Goal: Information Seeking & Learning: Learn about a topic

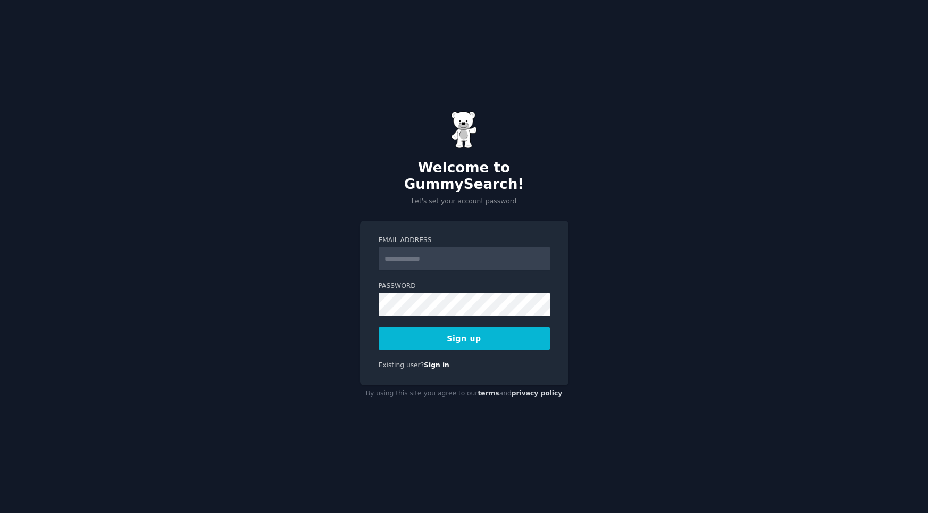
click at [466, 251] on input "Email Address" at bounding box center [464, 258] width 171 height 23
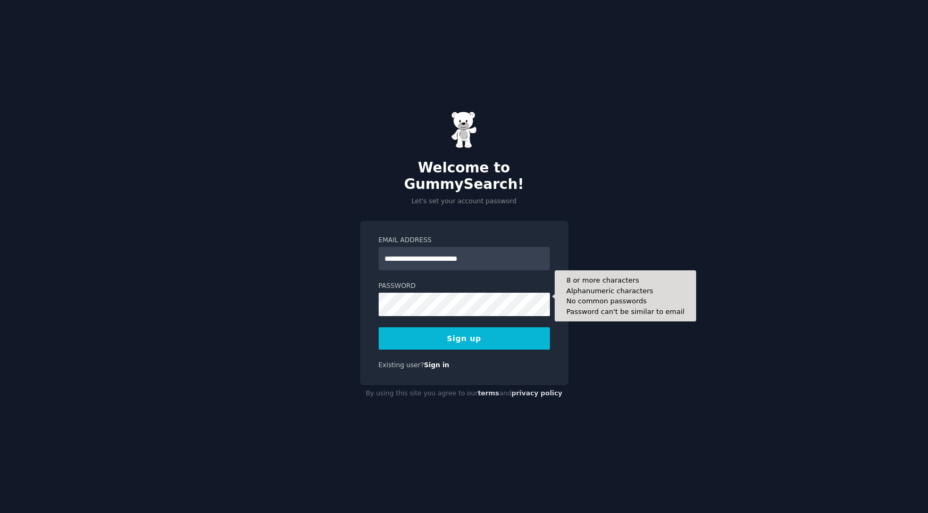
type input "**********"
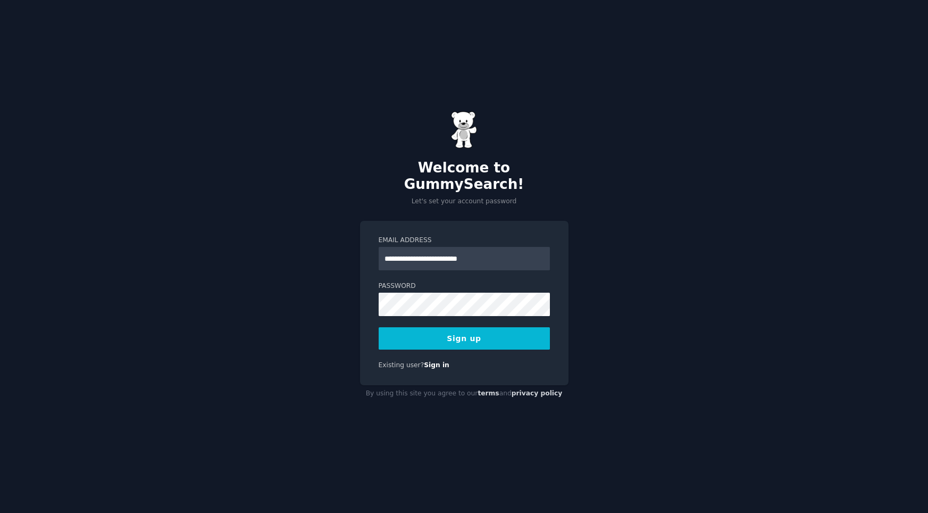
click at [418, 327] on button "Sign up" at bounding box center [464, 338] width 171 height 22
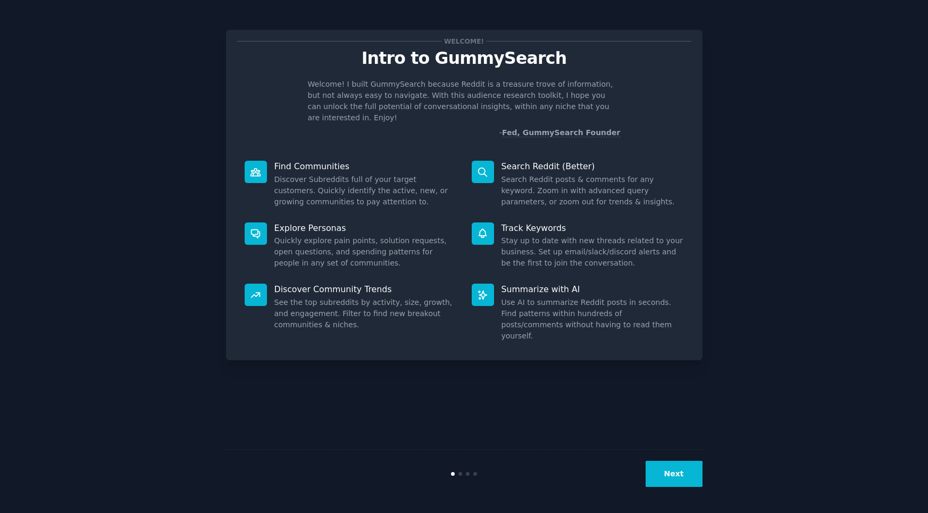
click at [666, 467] on button "Next" at bounding box center [674, 474] width 57 height 26
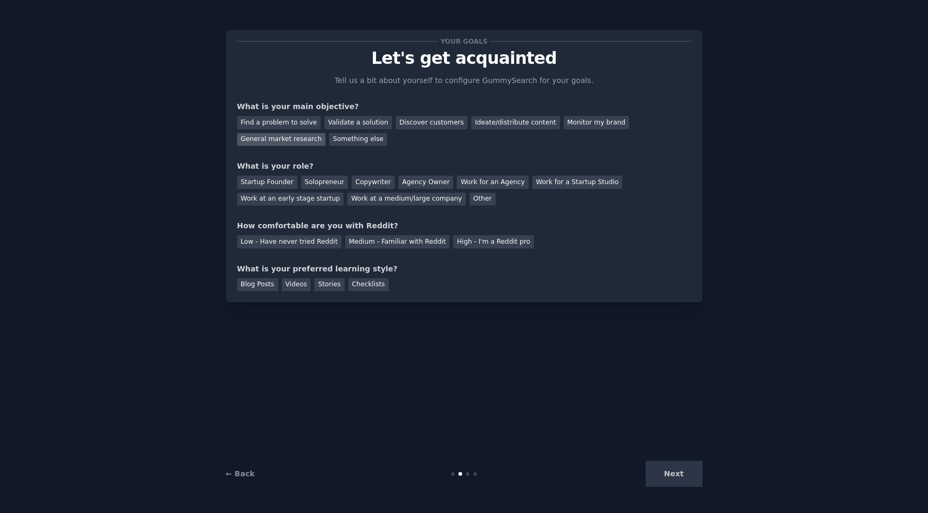
click at [308, 144] on div "General market research" at bounding box center [281, 139] width 89 height 13
click at [535, 122] on div "Ideate/distribute content" at bounding box center [515, 122] width 88 height 13
click at [310, 180] on div "Solopreneur" at bounding box center [324, 181] width 47 height 13
click at [411, 242] on div "Medium - Familiar with Reddit" at bounding box center [397, 241] width 104 height 13
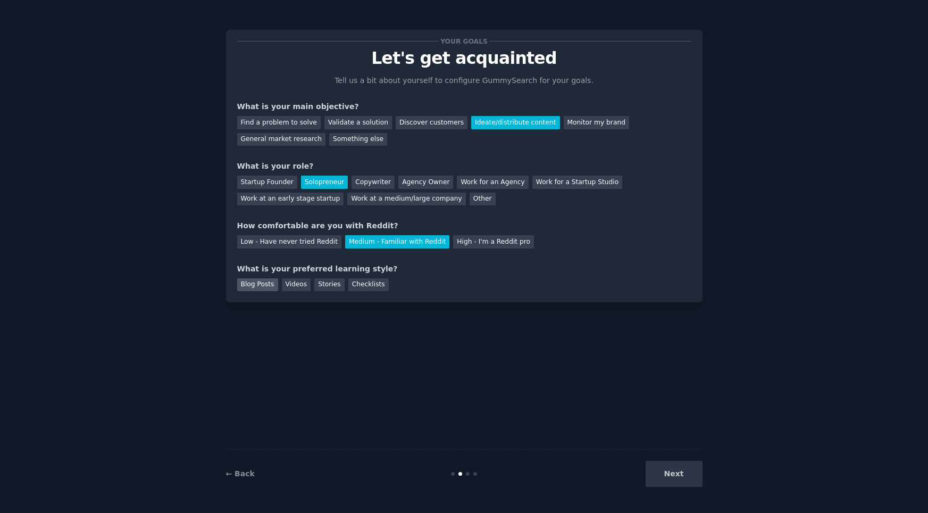
click at [247, 287] on div "Blog Posts" at bounding box center [257, 284] width 41 height 13
click at [671, 475] on button "Next" at bounding box center [674, 474] width 57 height 26
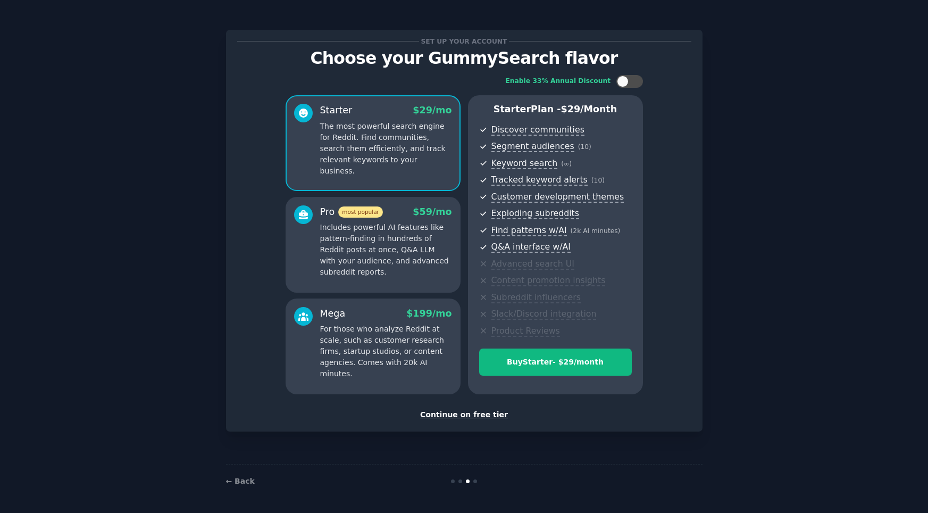
click at [411, 240] on p "Includes powerful AI features like pattern-finding in hundreds of Reddit posts …" at bounding box center [386, 250] width 132 height 56
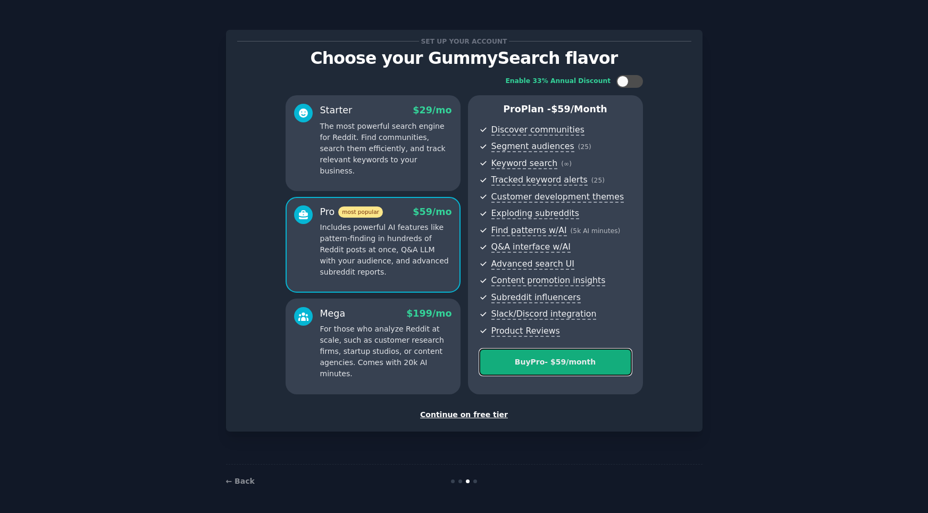
click at [543, 365] on div "Buy Pro - $ 59 /month" at bounding box center [556, 361] width 152 height 11
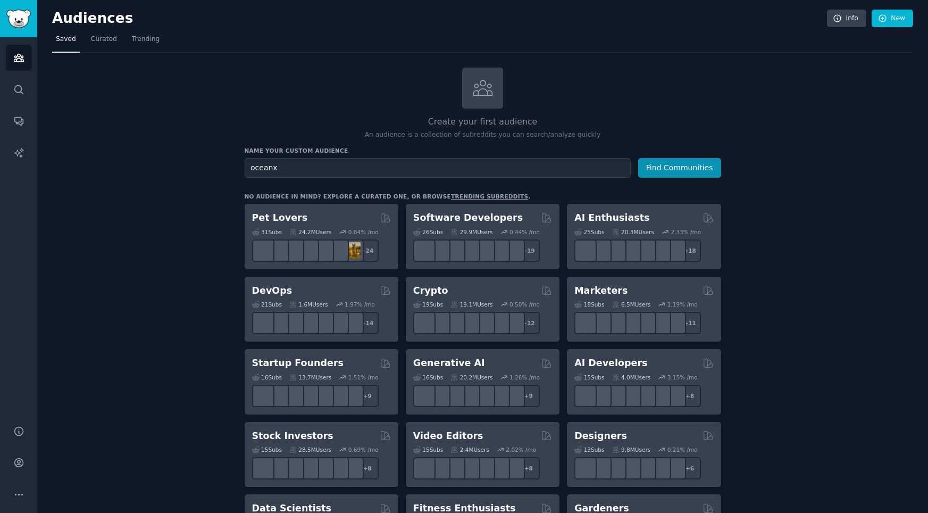
type input "oceanx"
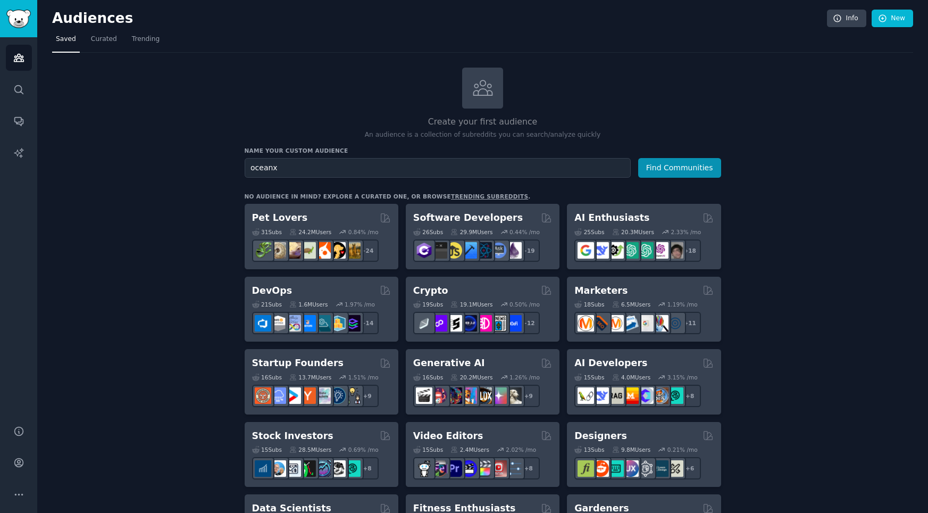
click at [638, 158] on button "Find Communities" at bounding box center [679, 168] width 83 height 20
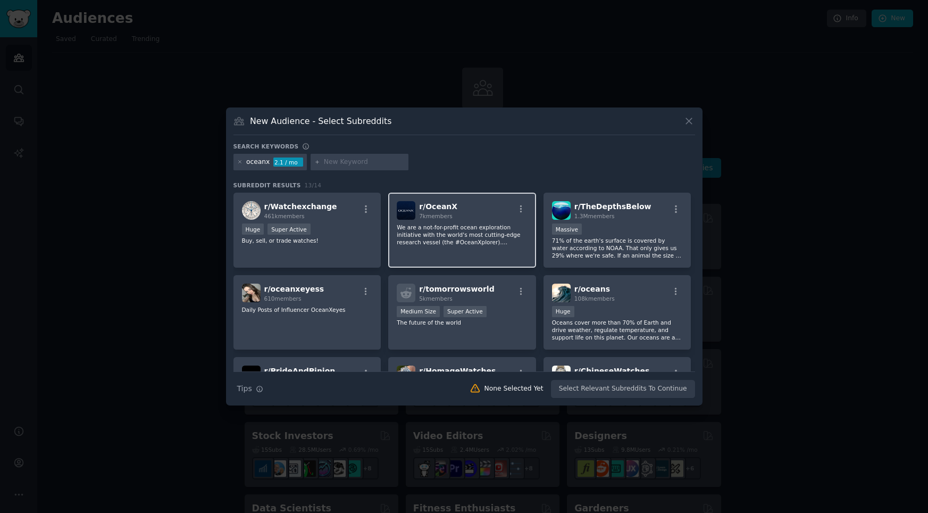
click at [467, 218] on div "r/ OceanX 7k members" at bounding box center [462, 210] width 131 height 19
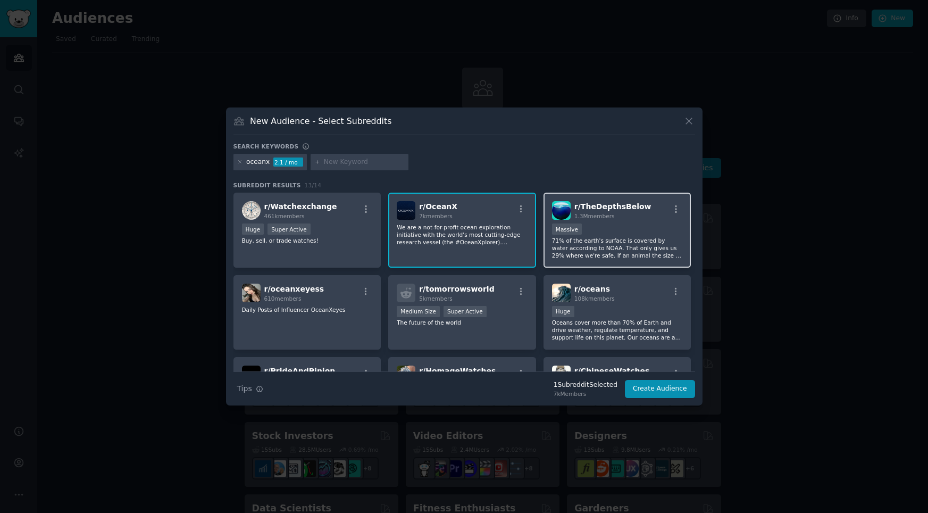
click at [632, 223] on div "Massive" at bounding box center [617, 229] width 131 height 13
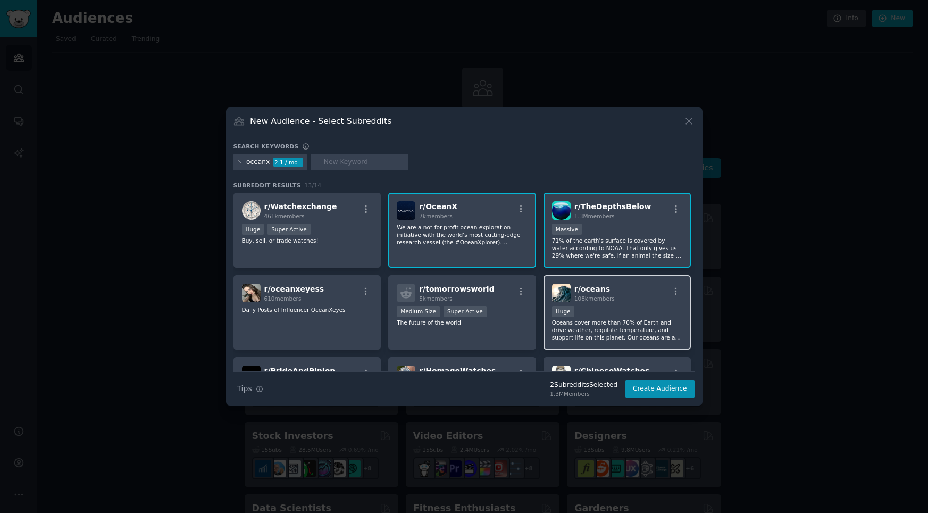
click at [616, 302] on div "r/ oceans 108k members" at bounding box center [617, 292] width 131 height 19
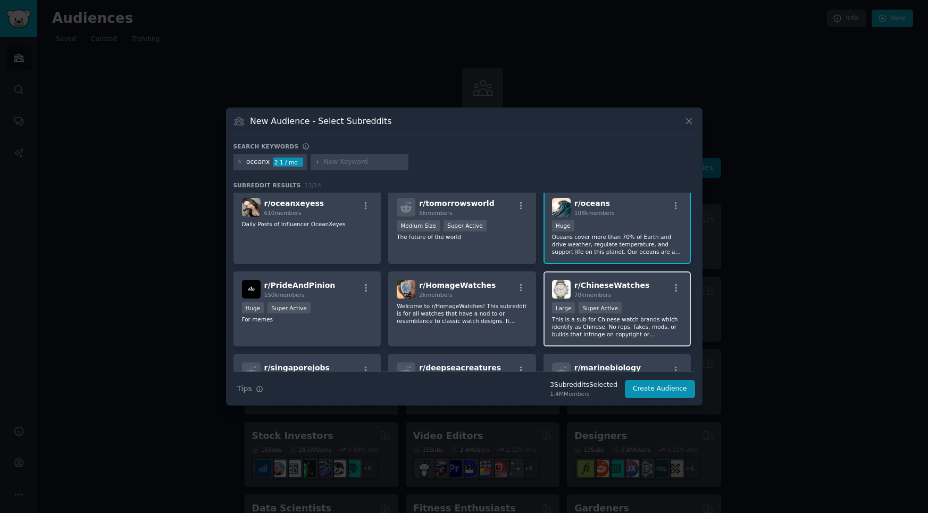
scroll to position [132, 0]
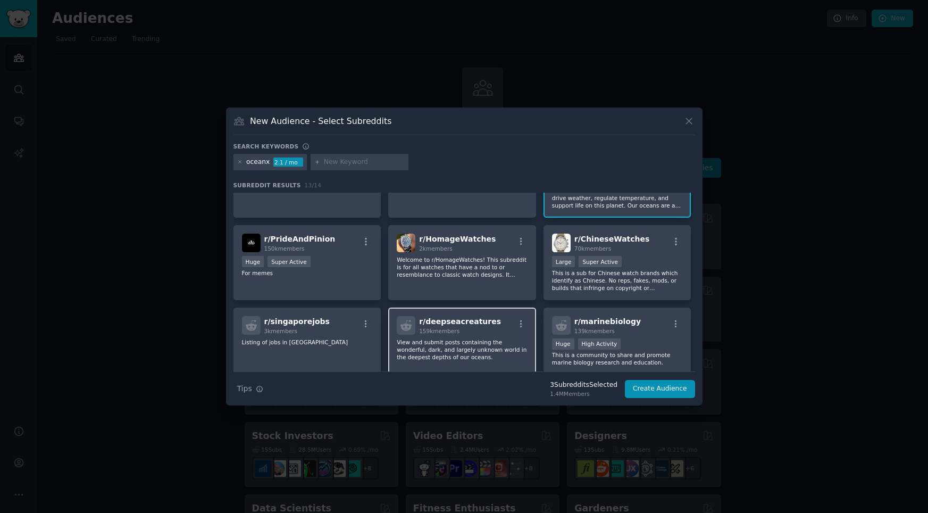
click at [479, 327] on div "159k members" at bounding box center [460, 330] width 82 height 7
click at [617, 323] on span "r/ marinebiology" at bounding box center [607, 321] width 66 height 9
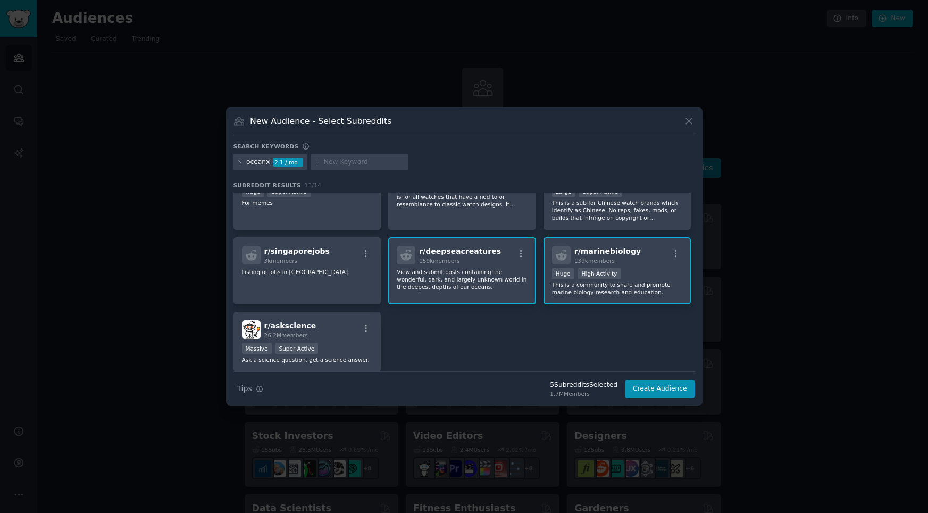
scroll to position [204, 0]
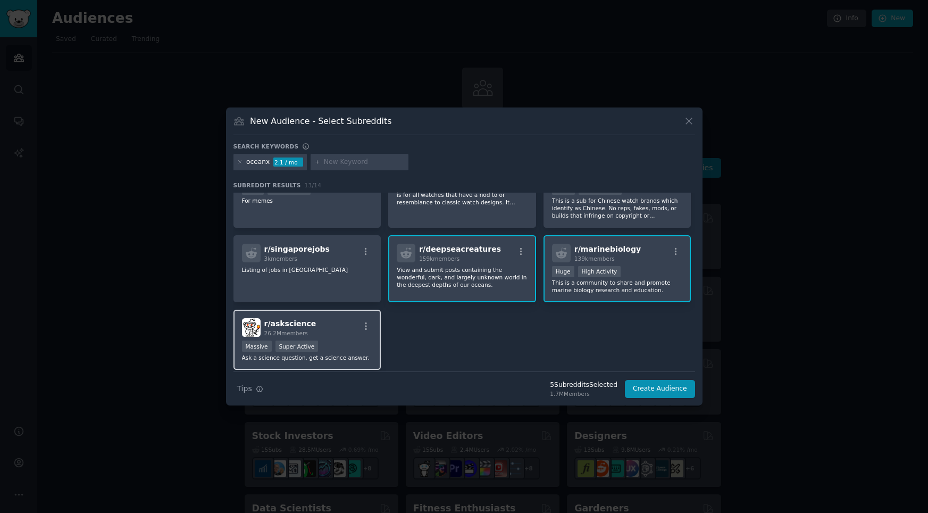
click at [337, 322] on div "r/ askscience 26.2M members" at bounding box center [307, 327] width 131 height 19
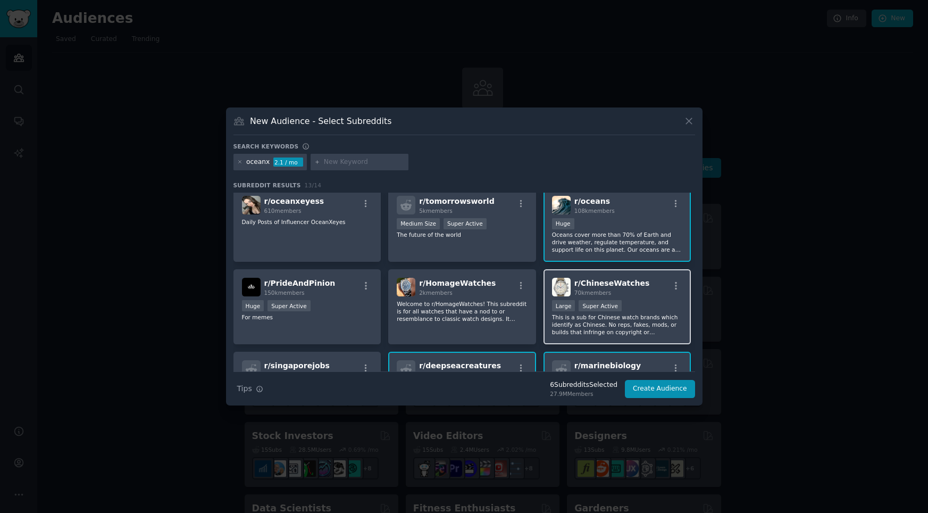
scroll to position [240, 0]
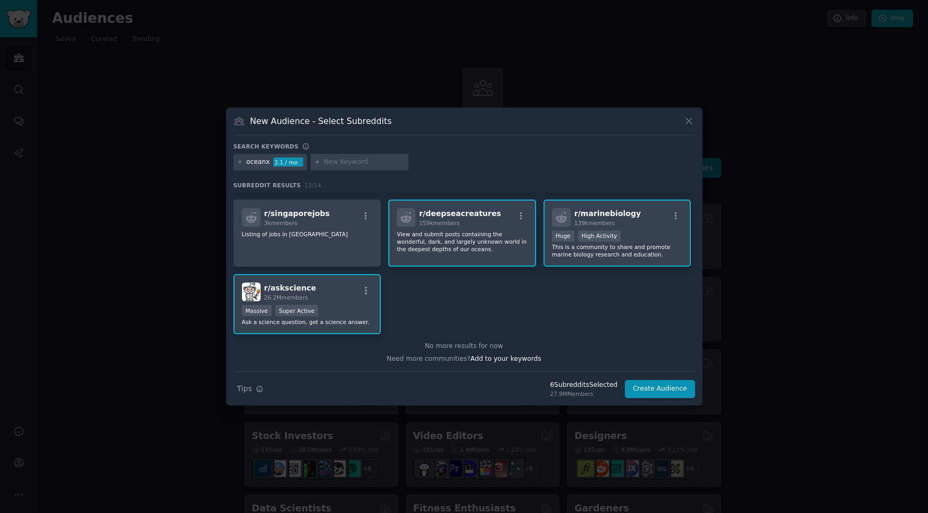
click at [338, 162] on input "text" at bounding box center [364, 162] width 81 height 10
type input "marine biology"
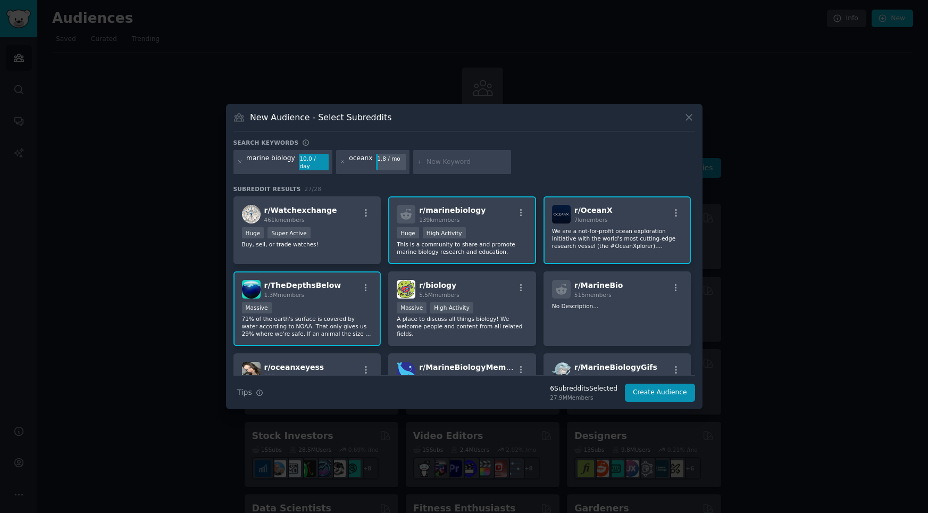
click at [499, 221] on div "r/ marinebiology 139k members Huge High Activity This is a community to share a…" at bounding box center [462, 230] width 148 height 68
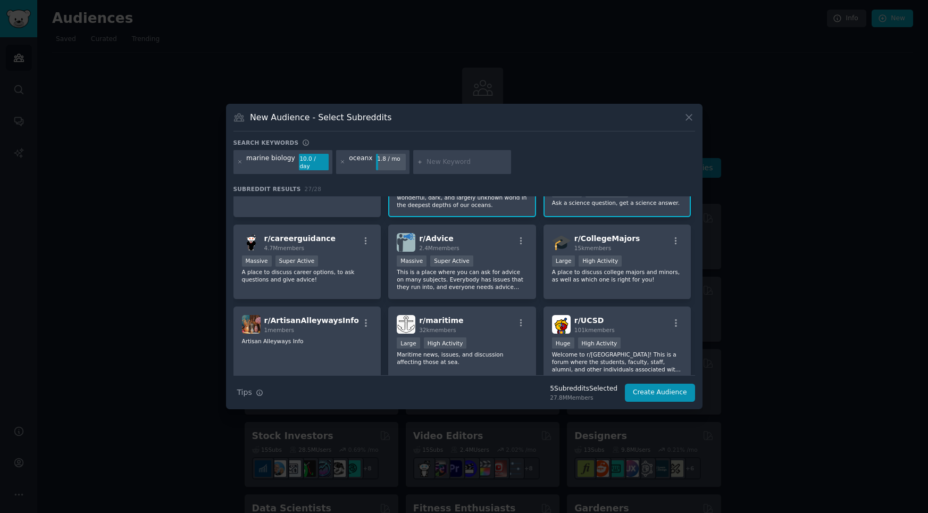
scroll to position [537, 0]
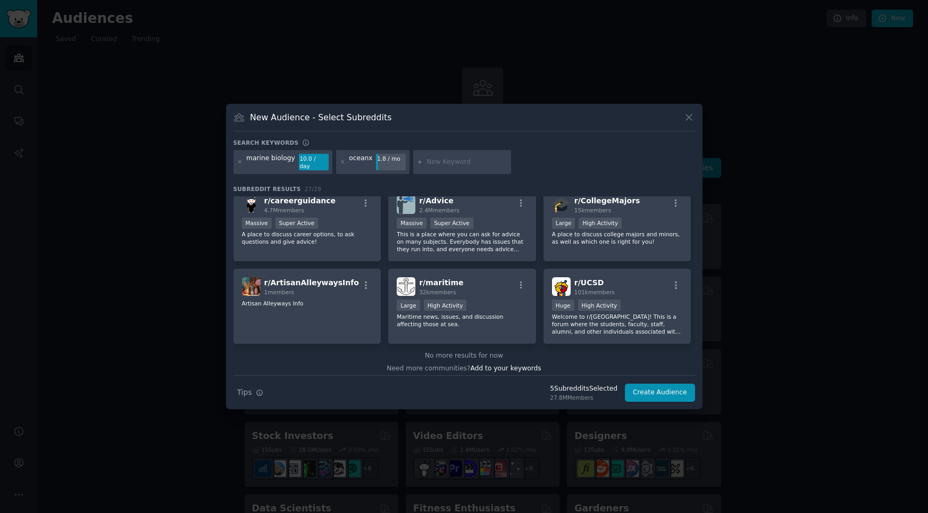
click at [433, 164] on input "text" at bounding box center [466, 162] width 81 height 10
type input "ocean science"
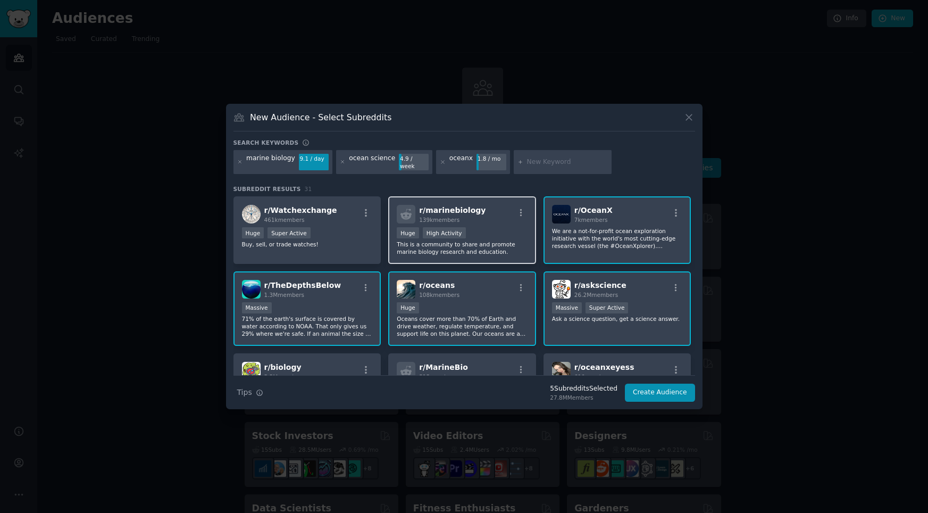
click at [513, 218] on div "r/ marinebiology 139k members" at bounding box center [462, 214] width 131 height 19
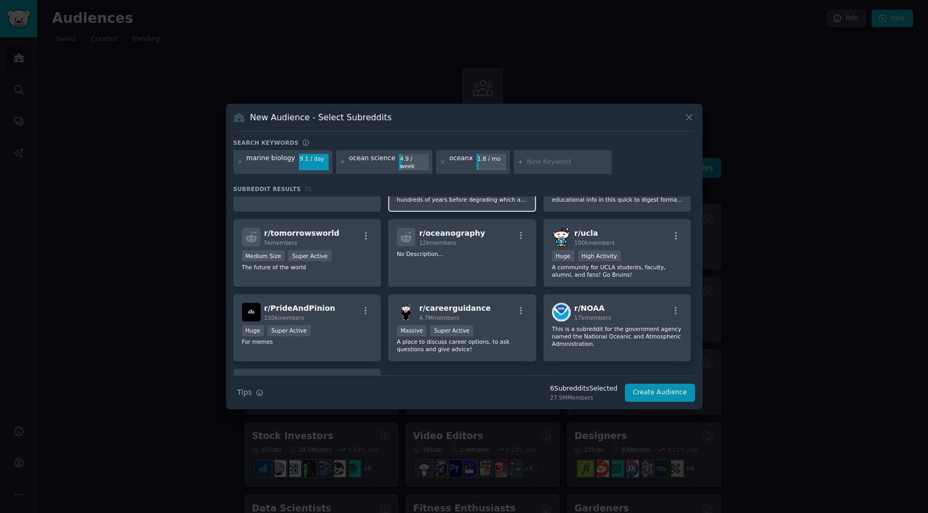
scroll to position [626, 0]
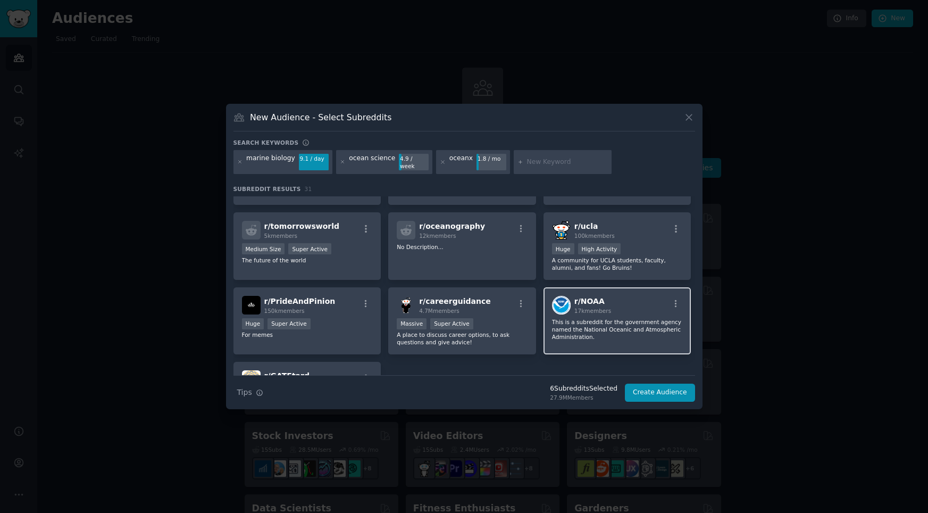
click at [620, 287] on div "r/ NOAA 17k members This is a subreddit for the government agency named the Nat…" at bounding box center [617, 321] width 148 height 68
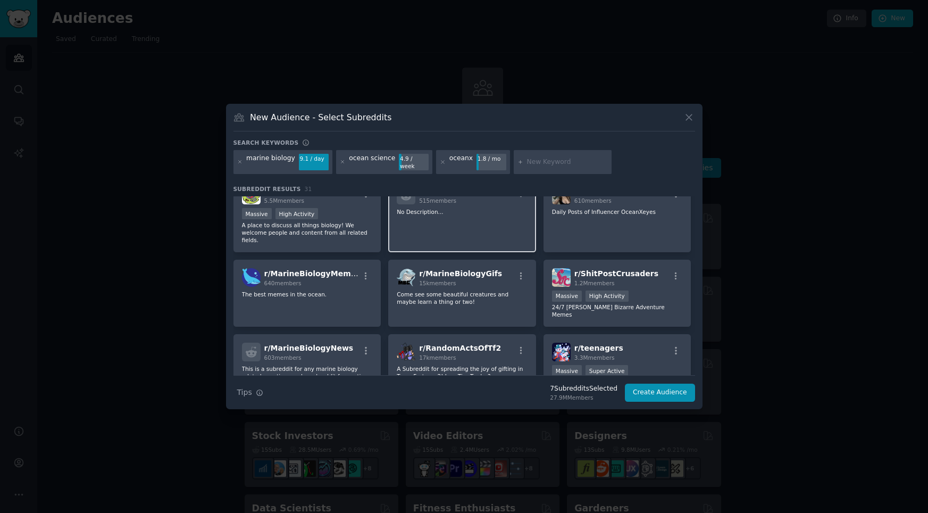
scroll to position [188, 0]
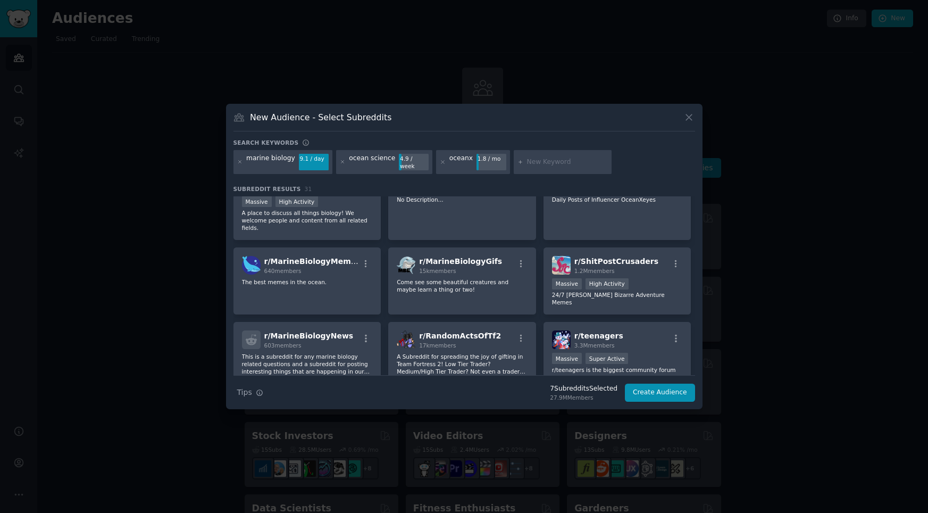
click at [527, 162] on input "text" at bounding box center [567, 162] width 81 height 10
type input "b"
type input "marine biologists"
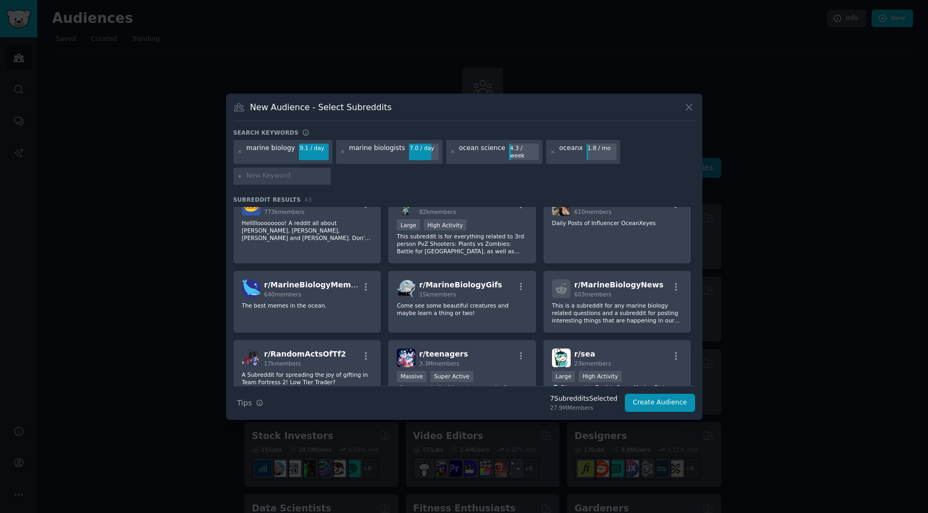
scroll to position [266, 0]
click at [571, 315] on p "This is a subreddit for any marine biology related questions and a subreddit fo…" at bounding box center [617, 311] width 131 height 22
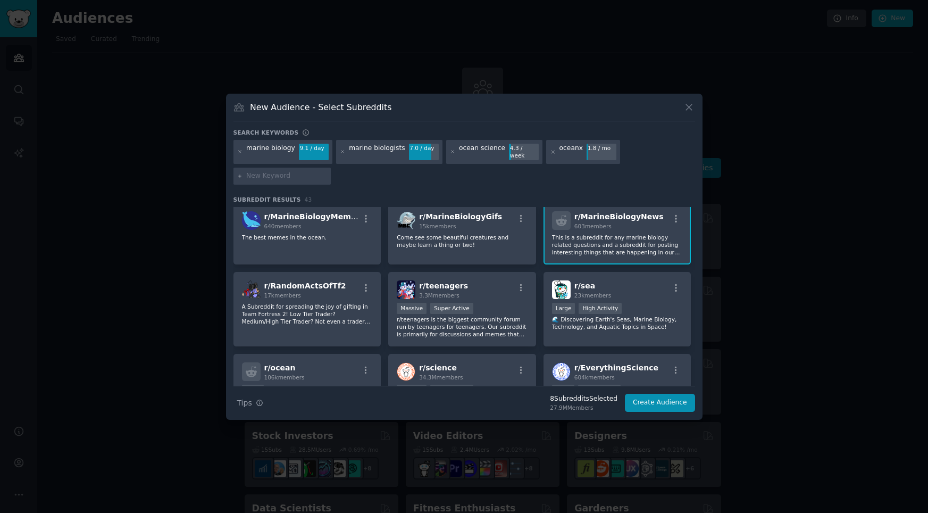
scroll to position [333, 0]
click at [622, 272] on div "r/ sea 23k members Large High Activity 🌊 Discovering Earth's Seas, Marine Biolo…" at bounding box center [617, 308] width 148 height 75
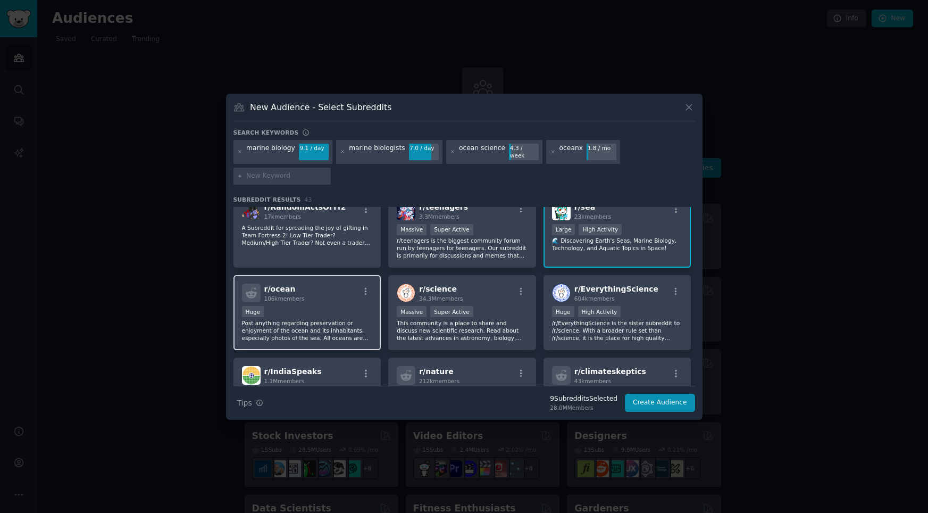
click at [337, 290] on div "r/ ocean 106k members" at bounding box center [307, 292] width 131 height 19
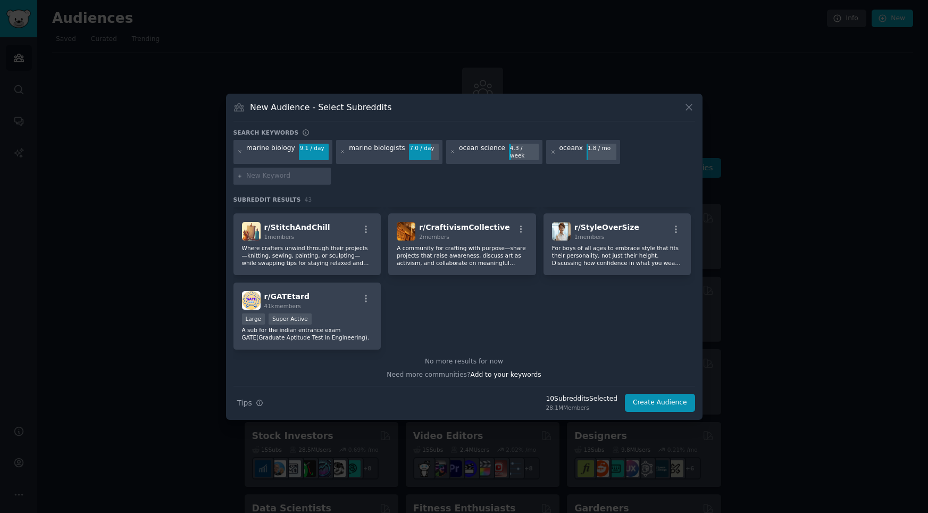
scroll to position [1027, 0]
click at [298, 173] on input "text" at bounding box center [286, 176] width 81 height 10
click at [281, 171] on input "text" at bounding box center [286, 176] width 81 height 10
paste input "environmental_science"
click at [291, 174] on input "environmental_science" at bounding box center [286, 176] width 81 height 10
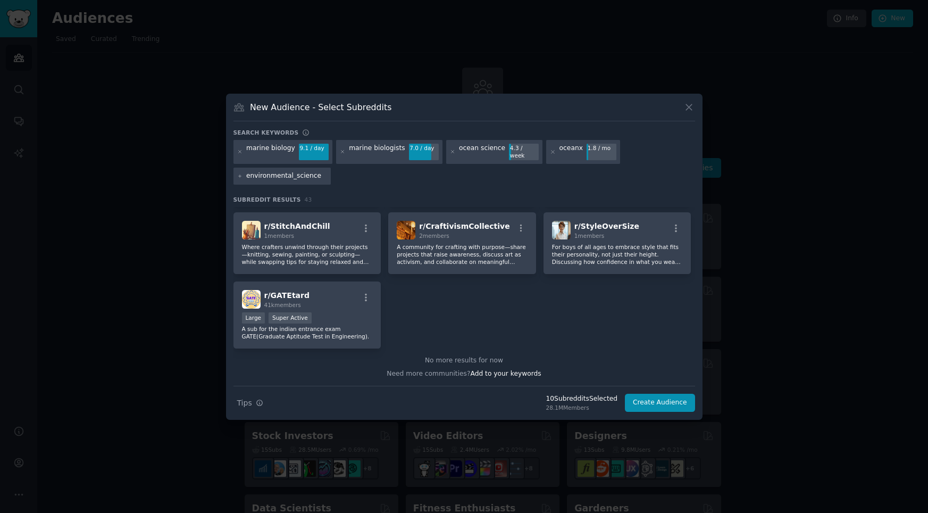
click at [293, 174] on input "environmental_science" at bounding box center [286, 176] width 81 height 10
type input "environmental science"
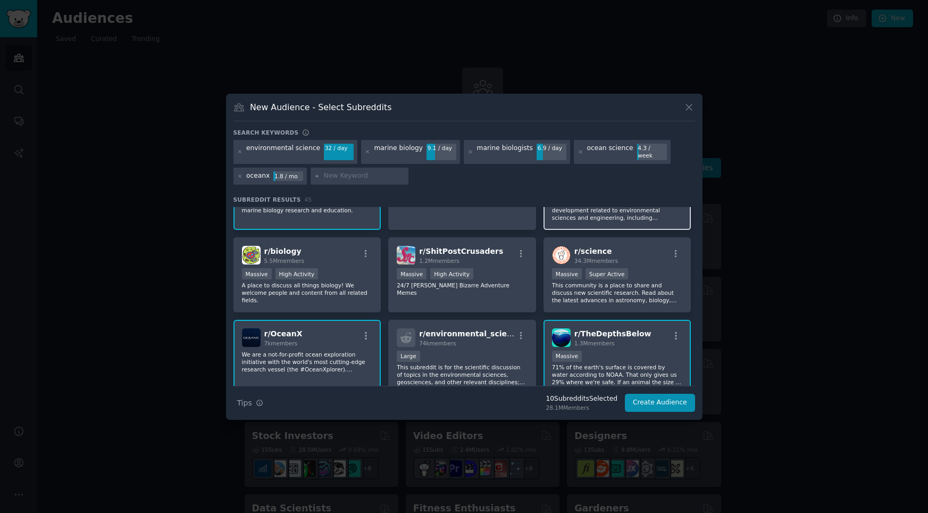
scroll to position [84, 0]
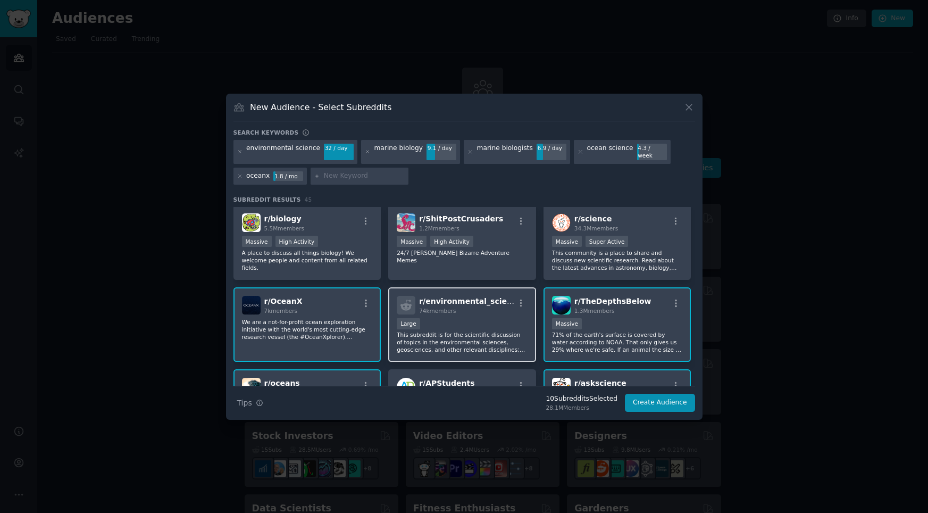
click at [472, 347] on p "This subreddit is for the scientific discussion of topics in the environmental …" at bounding box center [462, 342] width 131 height 22
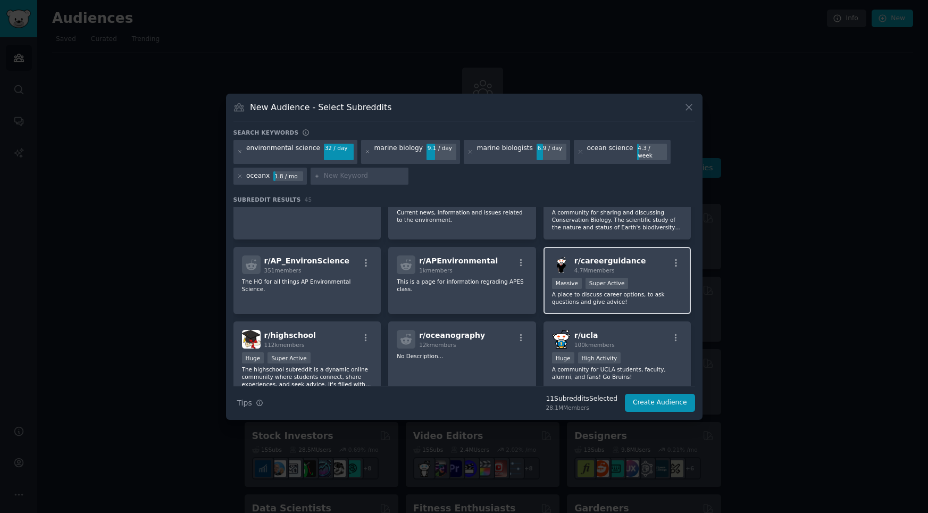
scroll to position [1038, 0]
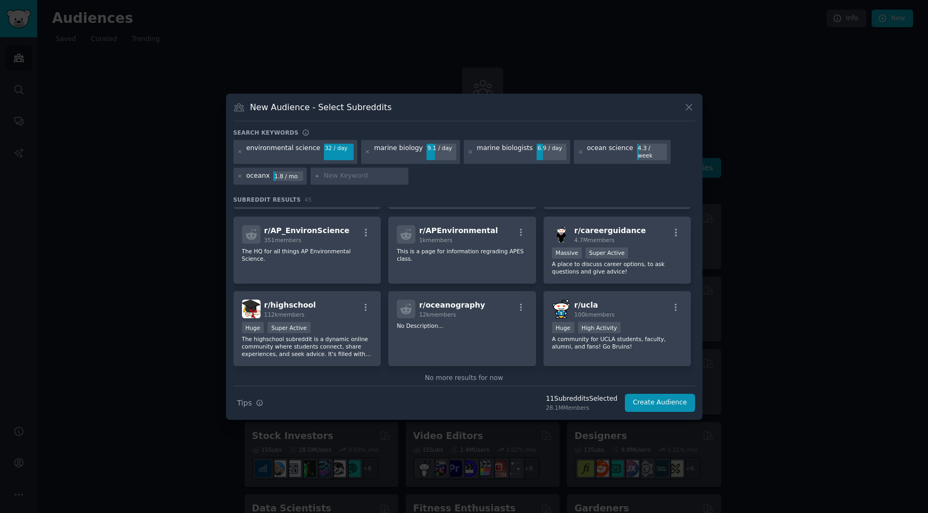
click at [374, 179] on div at bounding box center [360, 176] width 98 height 17
click at [373, 175] on input "text" at bounding box center [364, 176] width 81 height 10
type input "world ocean day"
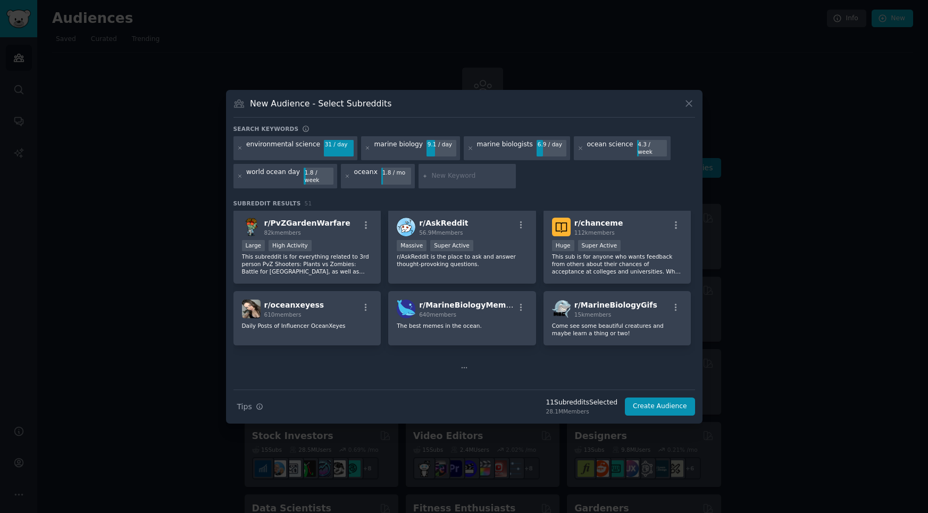
scroll to position [495, 0]
click at [446, 172] on input "text" at bounding box center [471, 176] width 81 height 10
click at [240, 174] on icon at bounding box center [239, 175] width 3 height 3
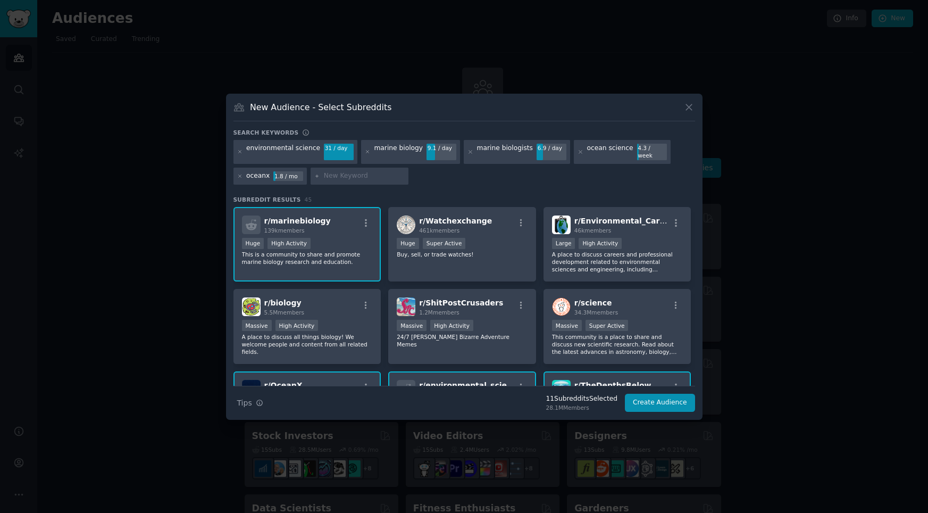
click at [360, 174] on input "text" at bounding box center [364, 176] width 81 height 10
click at [663, 400] on button "Create Audience" at bounding box center [660, 403] width 70 height 18
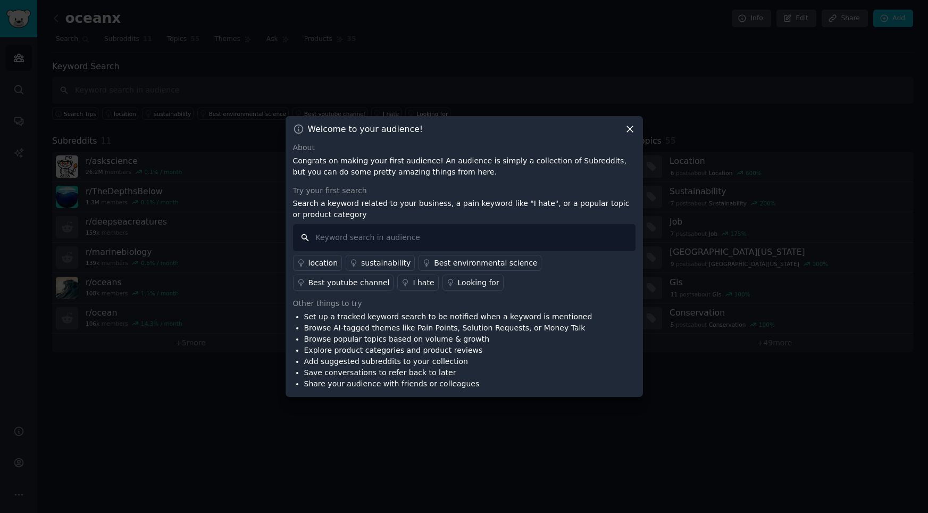
click at [487, 245] on input "text" at bounding box center [464, 237] width 342 height 27
type input "m"
type input "marine biology"
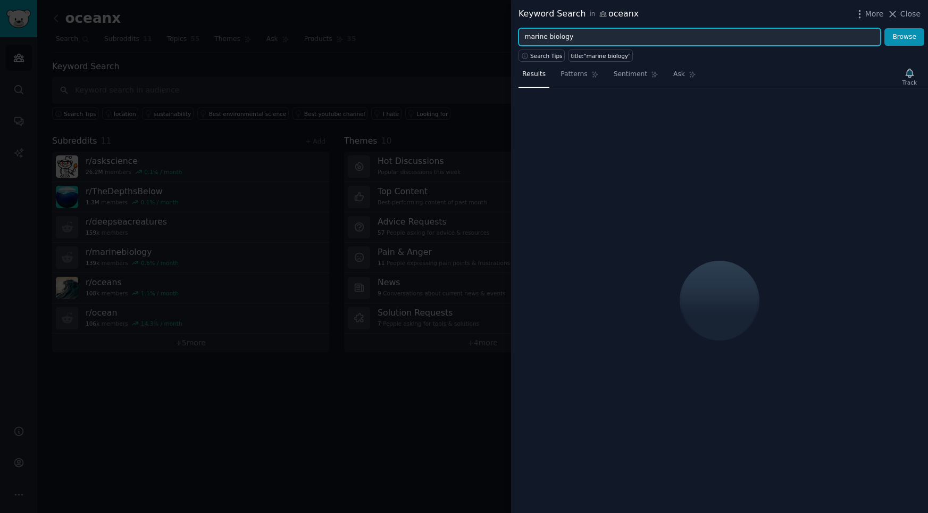
click at [590, 35] on input "marine biology" at bounding box center [699, 37] width 362 height 18
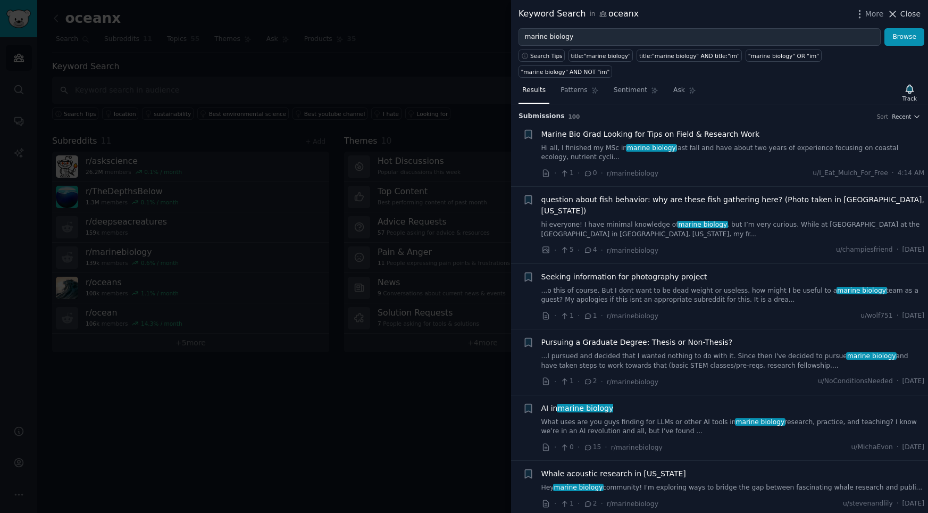
click at [906, 16] on span "Close" at bounding box center [910, 14] width 20 height 11
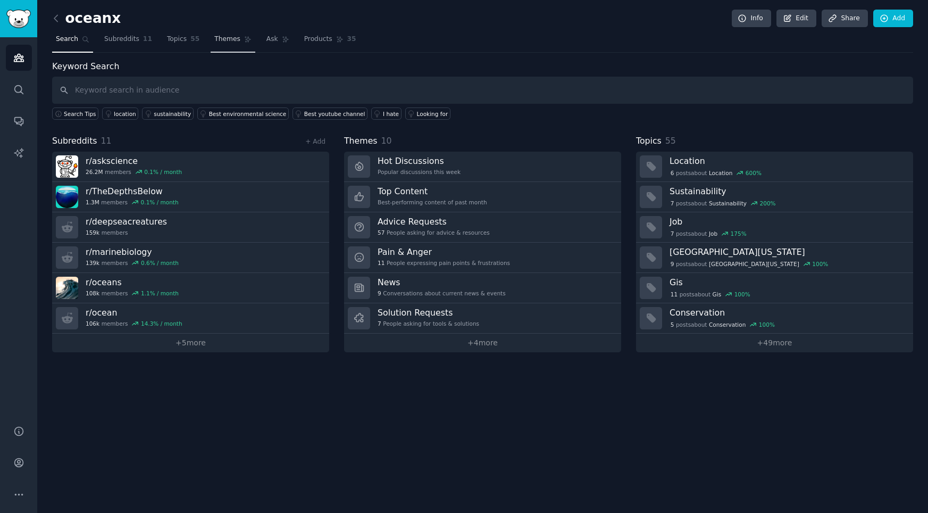
click at [222, 41] on span "Themes" at bounding box center [227, 40] width 26 height 10
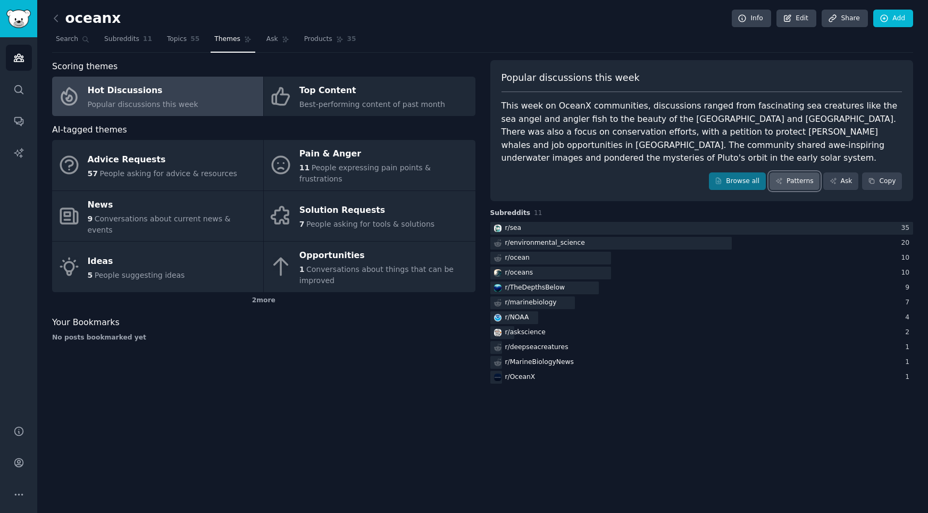
click at [800, 181] on link "Patterns" at bounding box center [794, 181] width 50 height 18
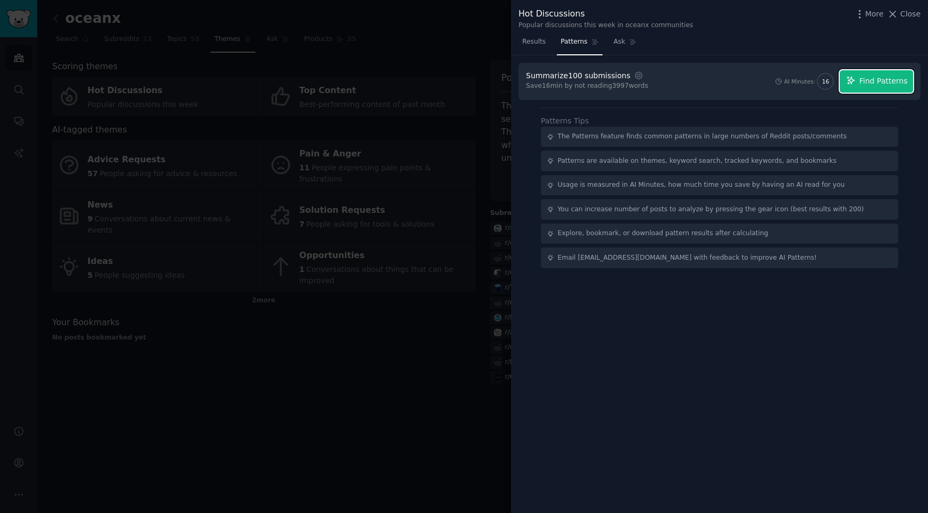
click at [898, 80] on span "Find Patterns" at bounding box center [883, 81] width 48 height 11
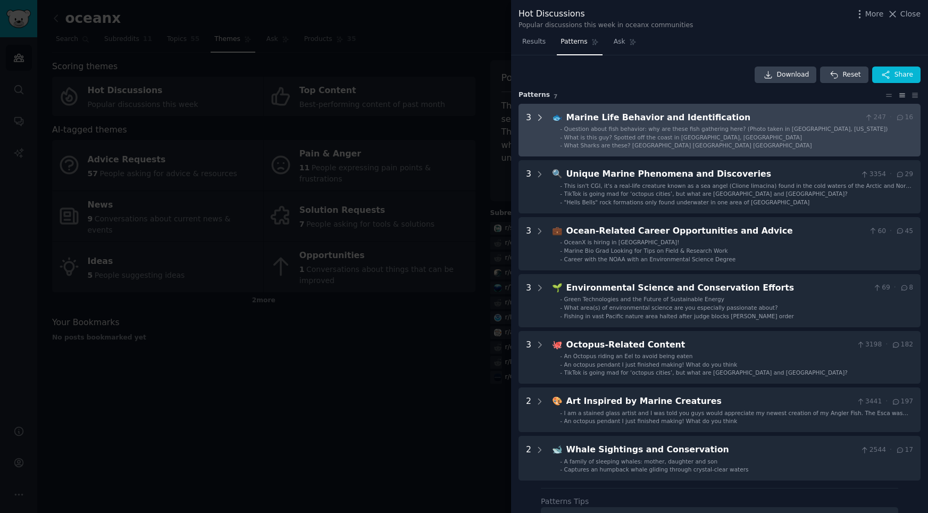
click at [539, 118] on icon at bounding box center [540, 118] width 10 height 10
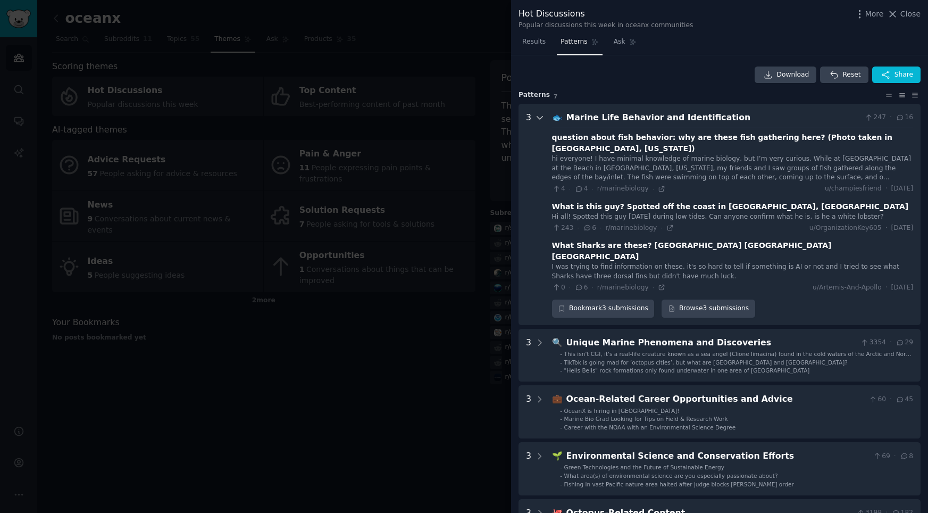
scroll to position [48, 0]
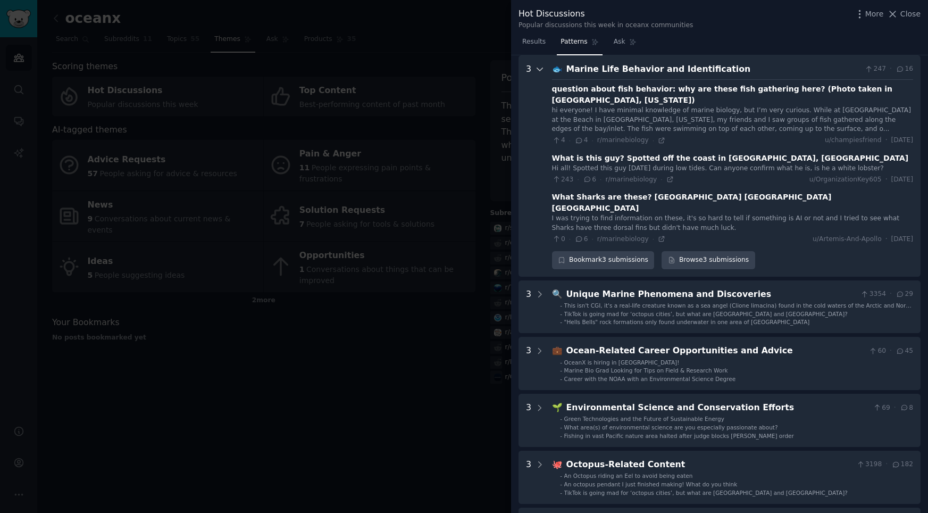
click at [539, 70] on icon at bounding box center [539, 69] width 5 height 3
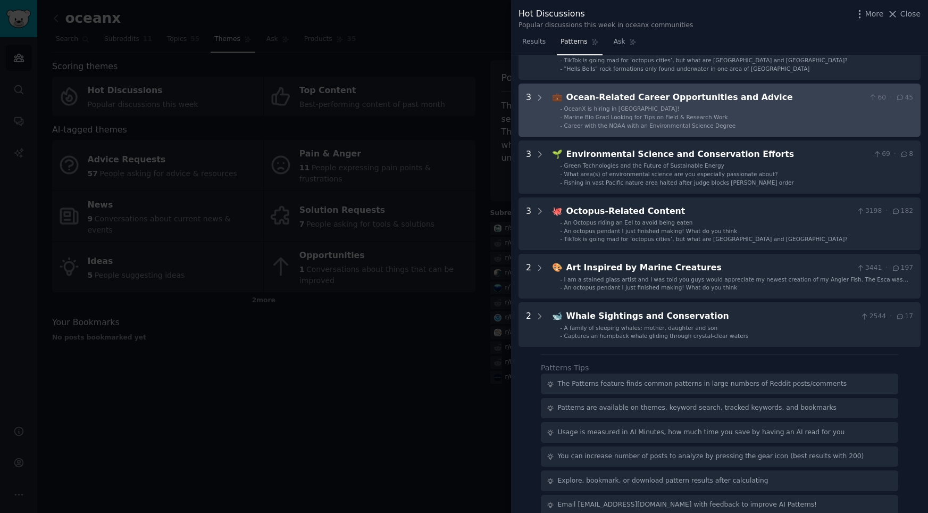
scroll to position [147, 0]
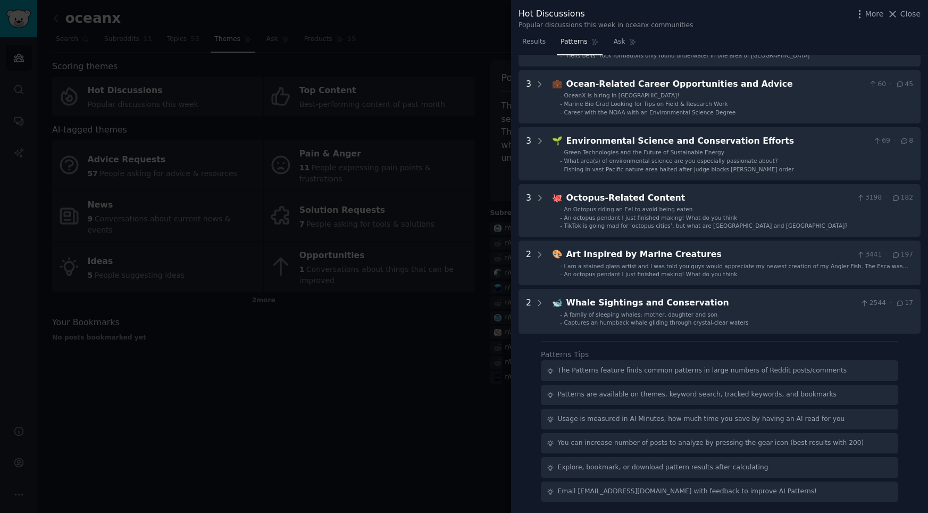
click at [687, 398] on div "Patterns are available on themes, keyword search, tracked keywords, and bookmar…" at bounding box center [697, 395] width 279 height 10
click at [379, 375] on div at bounding box center [464, 256] width 928 height 513
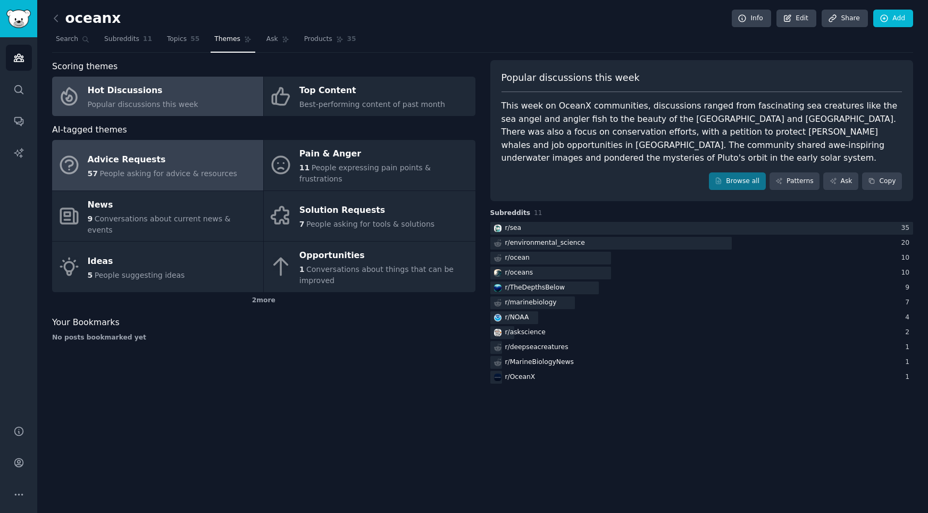
click at [148, 161] on div "Advice Requests" at bounding box center [162, 159] width 149 height 17
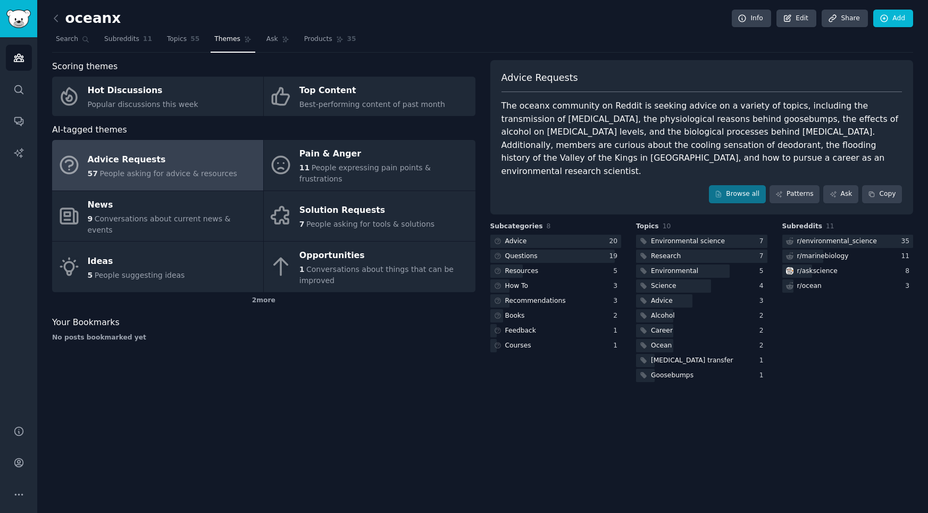
click at [575, 104] on div "The oceanx community on Reddit is seeking advice on a variety of topics, includ…" at bounding box center [701, 138] width 401 height 78
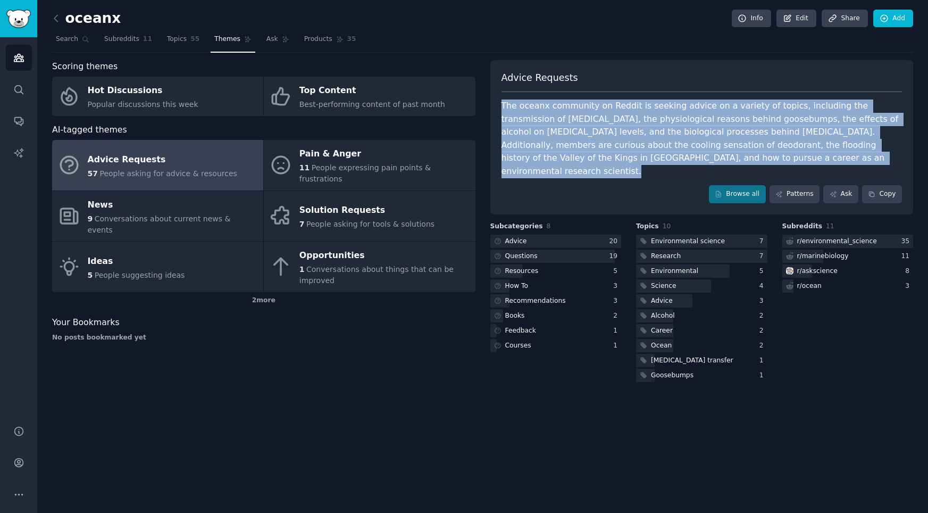
click at [575, 104] on div "The oceanx community on Reddit is seeking advice on a variety of topics, includ…" at bounding box center [701, 138] width 401 height 78
click at [806, 252] on div "r/ marinebiology" at bounding box center [823, 257] width 52 height 10
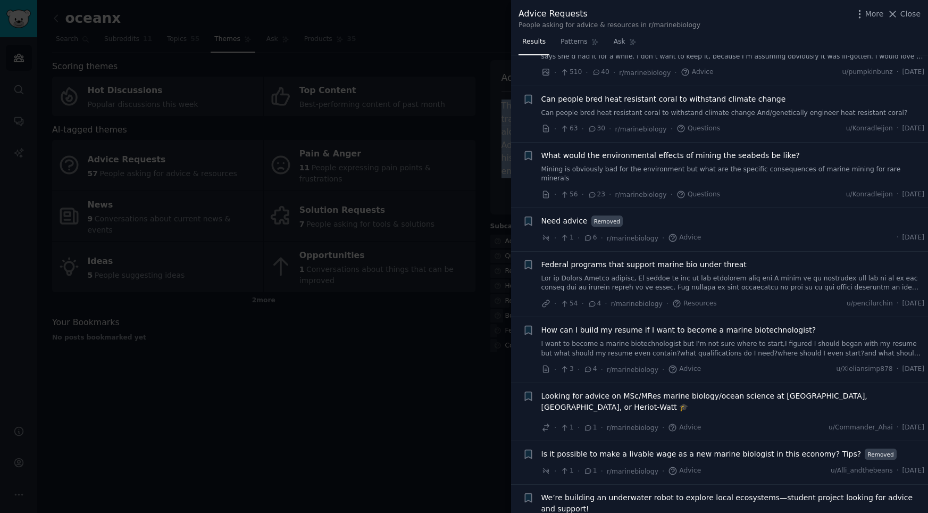
scroll to position [181, 0]
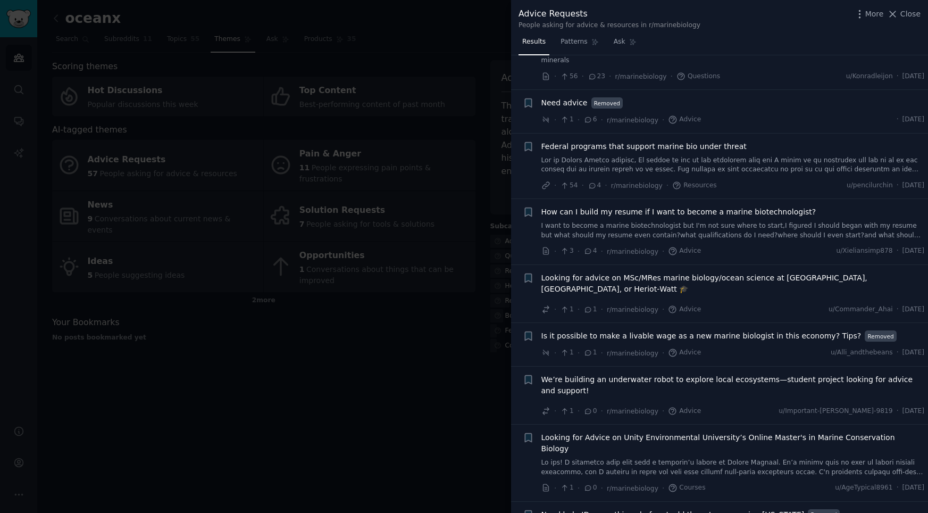
click at [299, 341] on div at bounding box center [464, 256] width 928 height 513
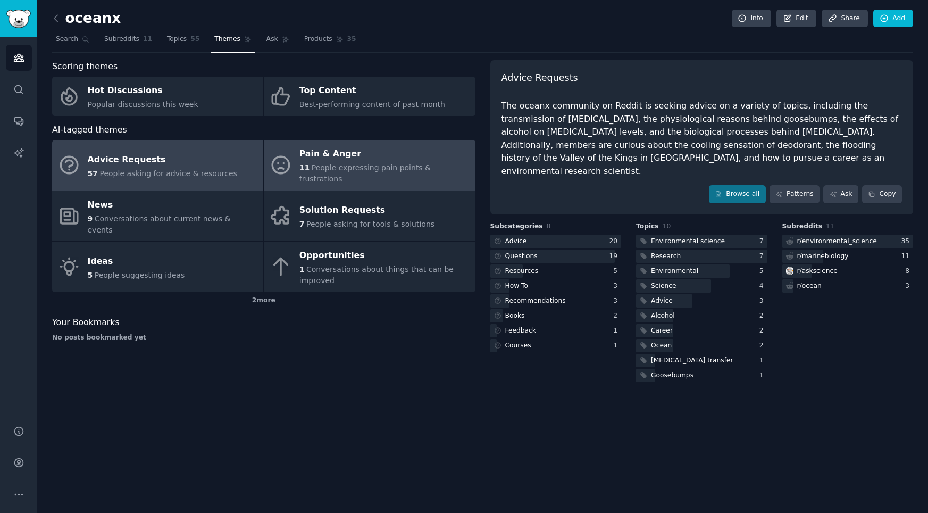
click at [369, 165] on span "People expressing pain points & frustrations" at bounding box center [364, 173] width 131 height 20
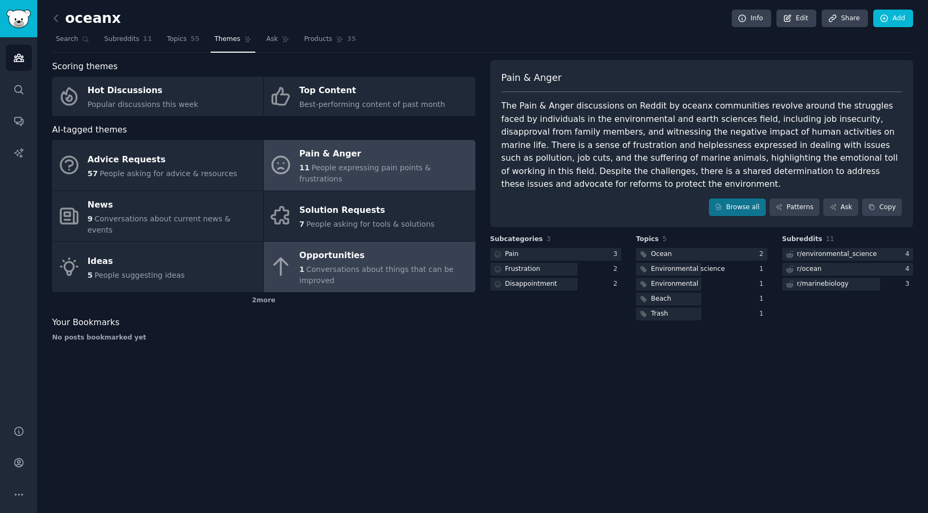
click at [399, 247] on div "Opportunities" at bounding box center [384, 255] width 170 height 17
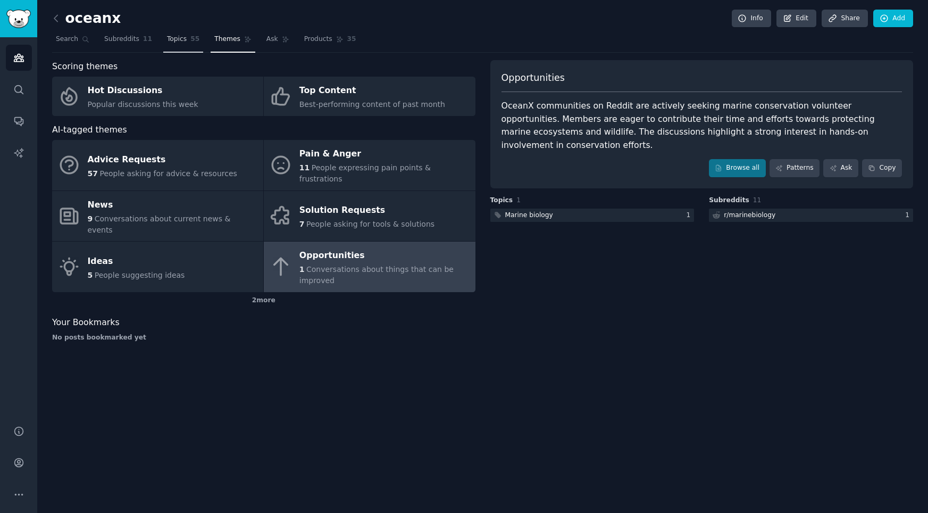
click at [167, 42] on span "Topics" at bounding box center [177, 40] width 20 height 10
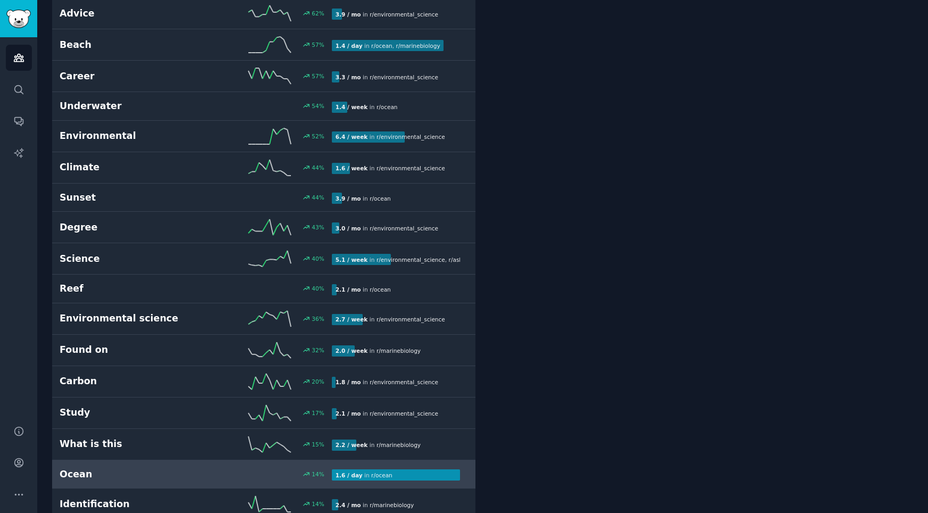
scroll to position [453, 0]
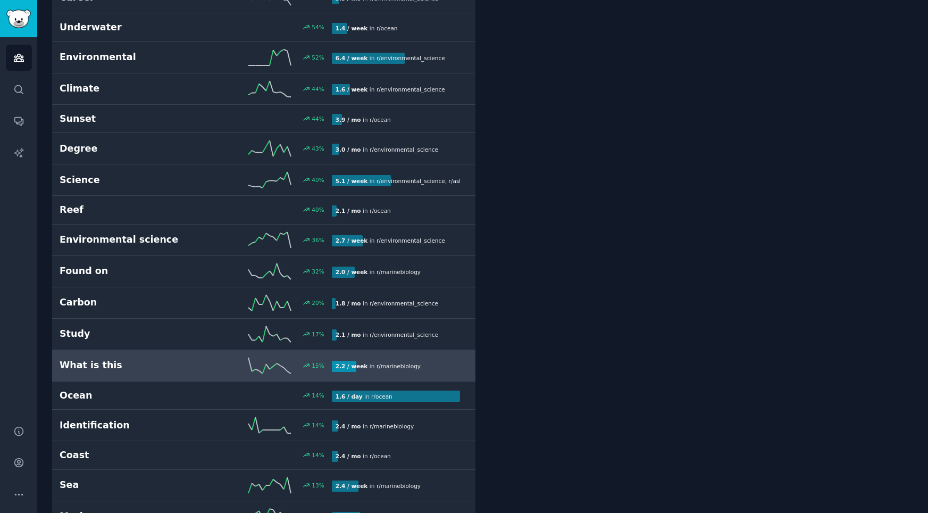
click at [181, 358] on h2 "What is this" at bounding box center [128, 364] width 136 height 13
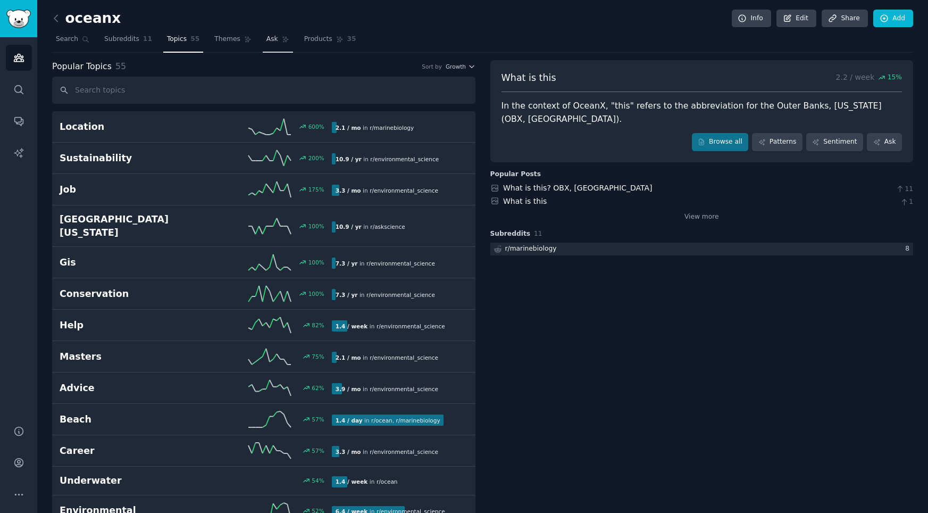
click at [267, 40] on span "Ask" at bounding box center [272, 40] width 12 height 10
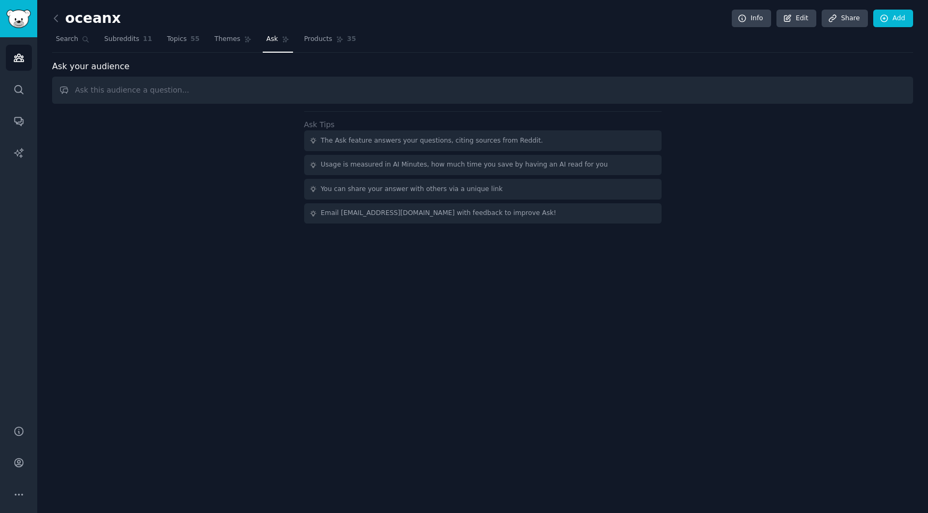
click at [341, 87] on input "text" at bounding box center [482, 90] width 861 height 27
type input "summarize all the conversation around OceanX in particular"
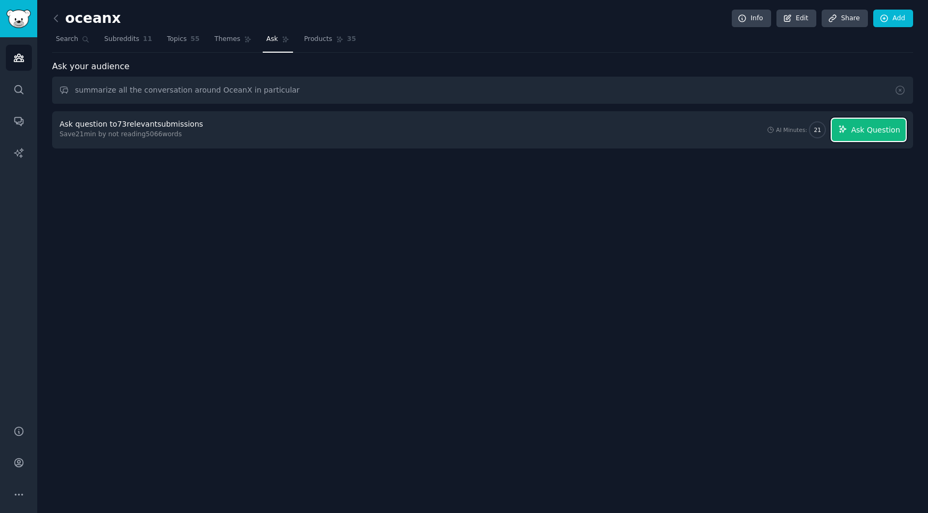
click at [851, 130] on button "Ask Question" at bounding box center [869, 130] width 74 height 22
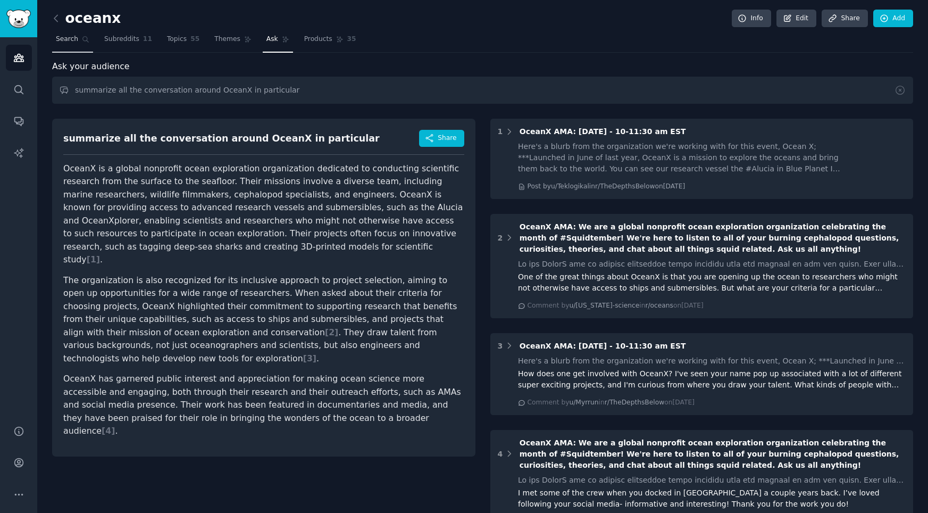
click at [75, 41] on span "Search" at bounding box center [67, 40] width 22 height 10
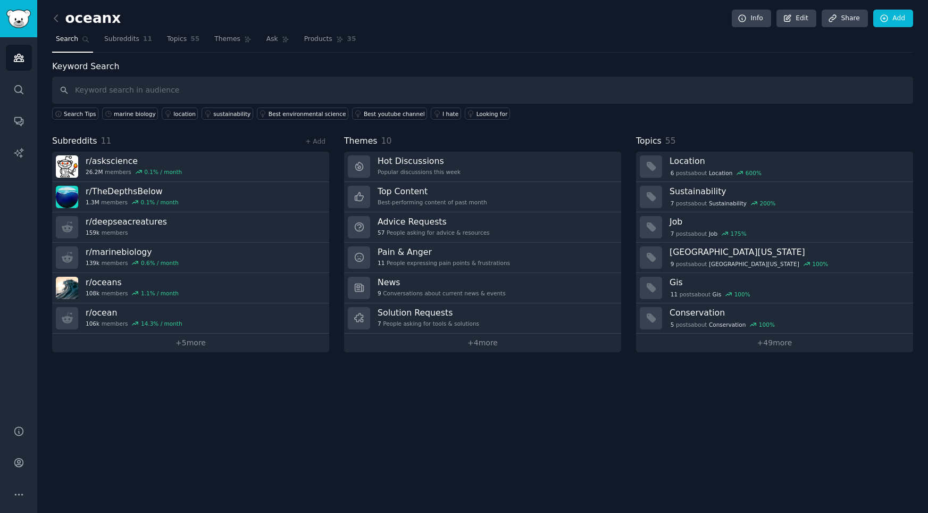
click at [133, 89] on input "text" at bounding box center [482, 90] width 861 height 27
type input "oceanxplorer"
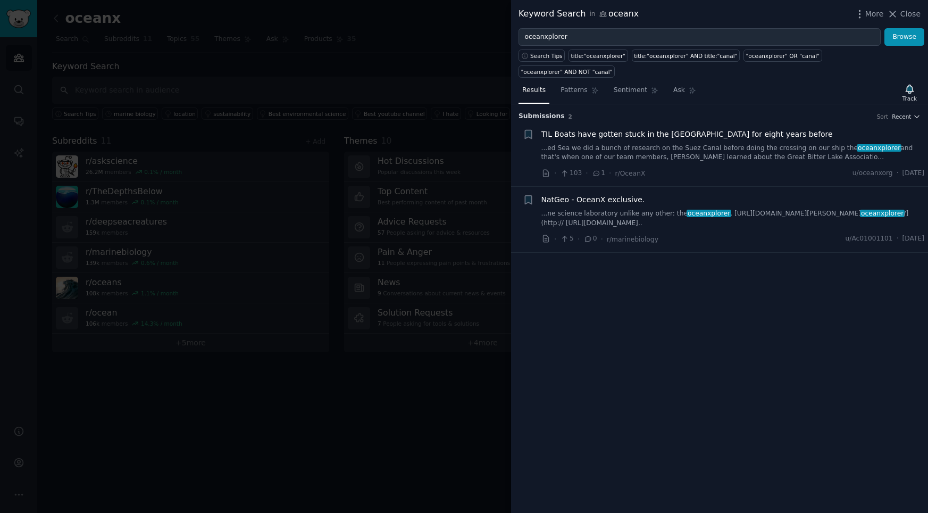
click at [307, 83] on div at bounding box center [464, 256] width 928 height 513
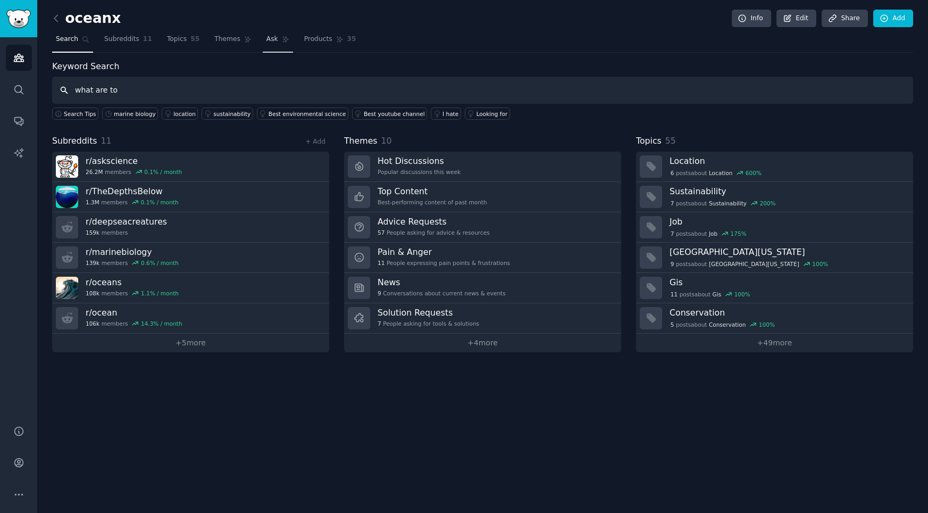
type input "what are to"
click at [274, 38] on link "Ask" at bounding box center [278, 42] width 30 height 22
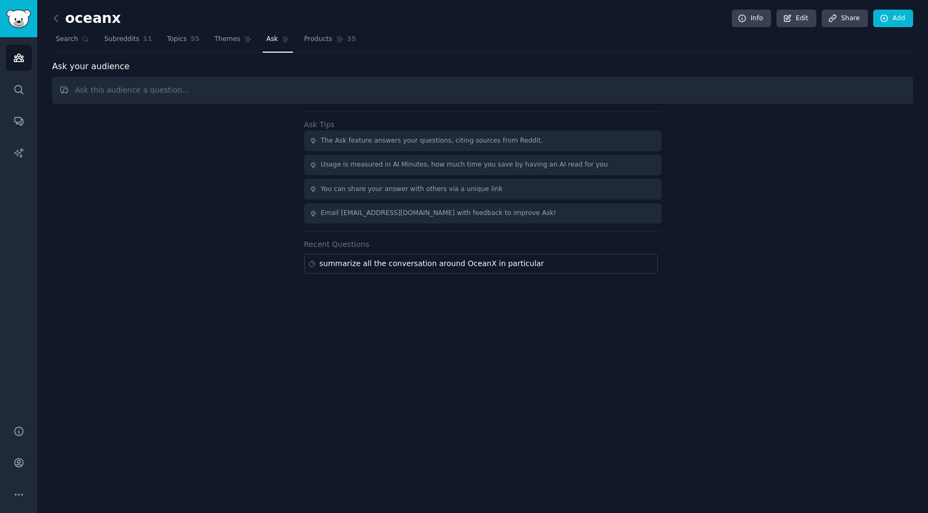
click at [186, 93] on input "text" at bounding box center [482, 90] width 861 height 27
type input "what are the top questions people ask in the marine biology and/or ocean scienc…"
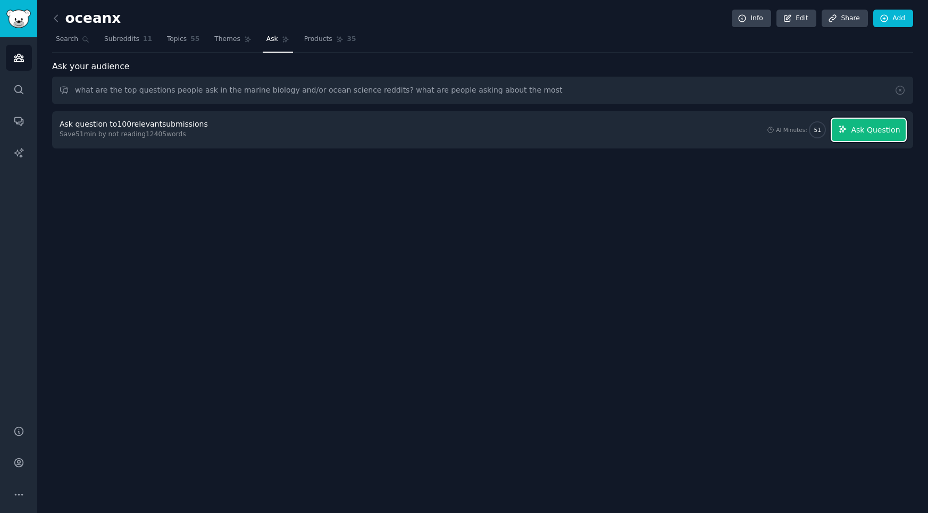
click at [857, 128] on span "Ask Question" at bounding box center [875, 129] width 49 height 11
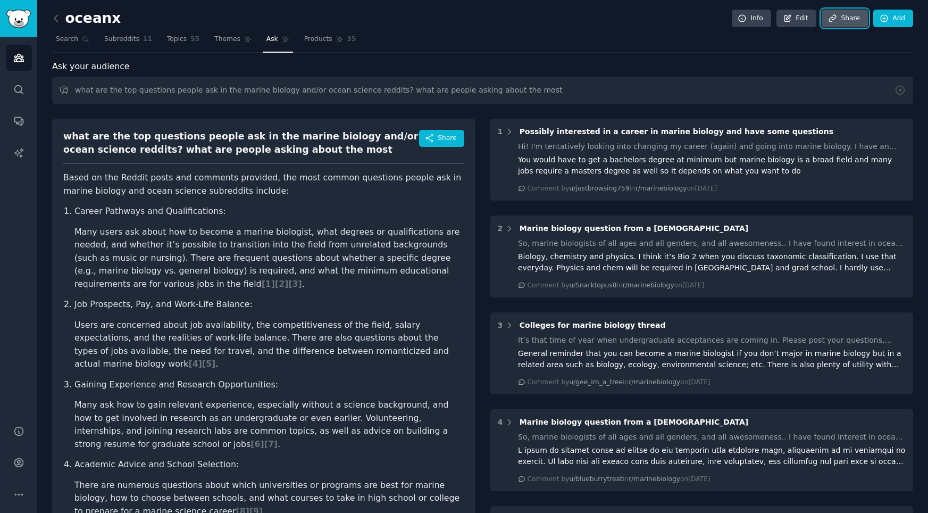
click at [838, 21] on link "Share" at bounding box center [845, 19] width 46 height 18
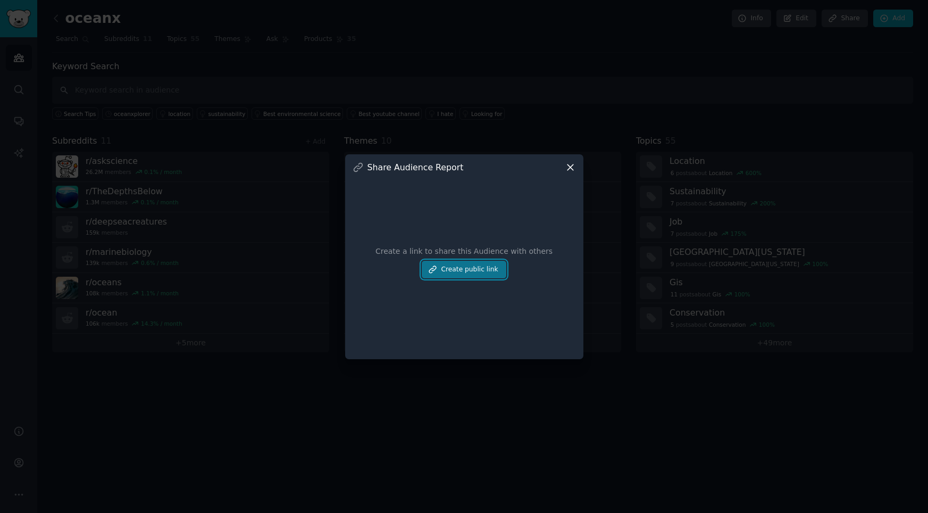
click at [464, 275] on button "Create public link" at bounding box center [464, 270] width 84 height 18
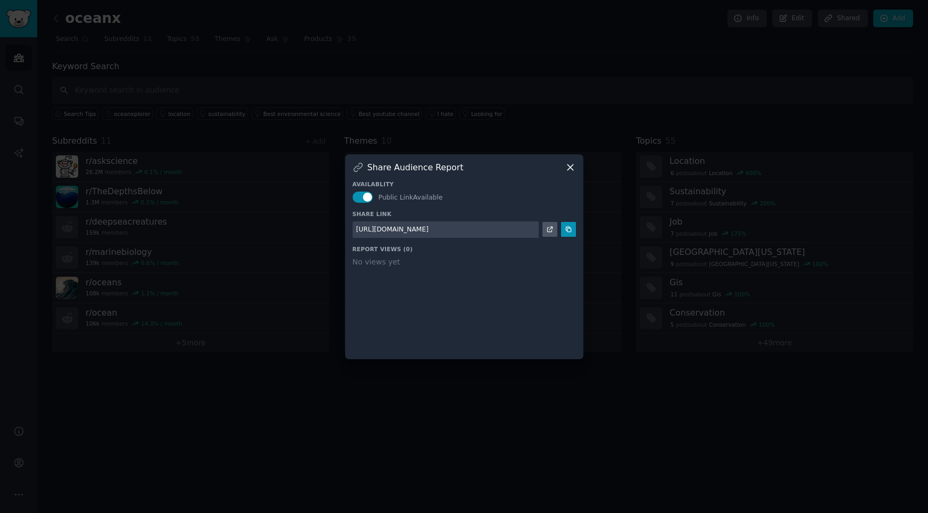
click at [570, 167] on icon at bounding box center [570, 167] width 6 height 6
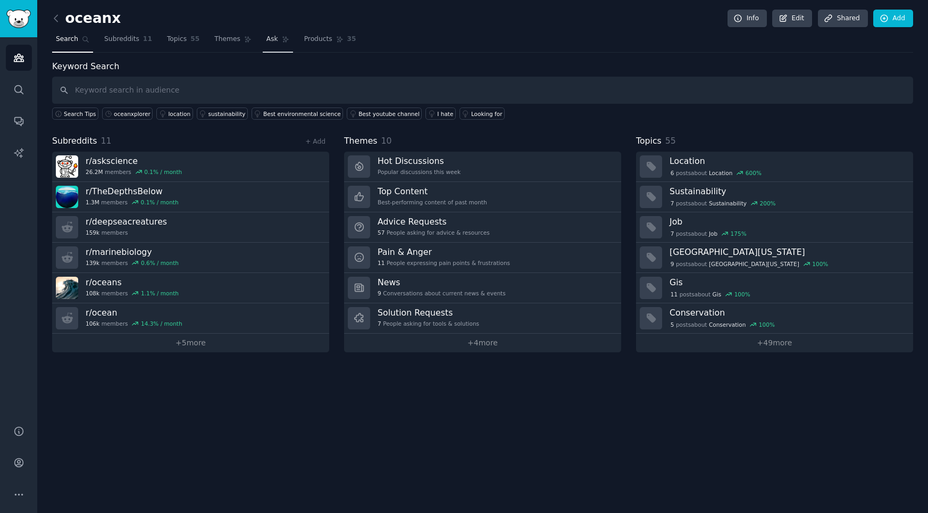
click at [273, 43] on span "Ask" at bounding box center [272, 40] width 12 height 10
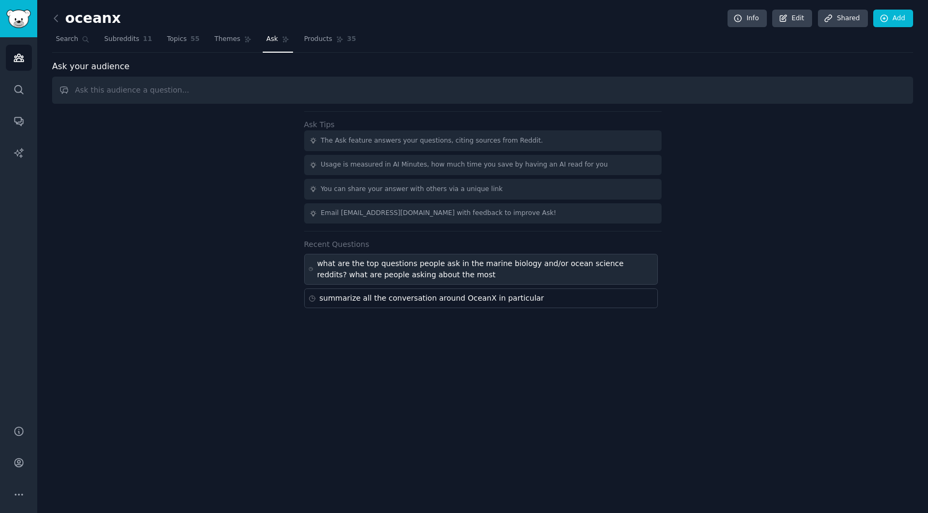
click at [377, 272] on div "what are the top questions people ask in the marine biology and/or ocean scienc…" at bounding box center [485, 269] width 336 height 22
type input "what are the top questions people ask in the marine biology and/or ocean scienc…"
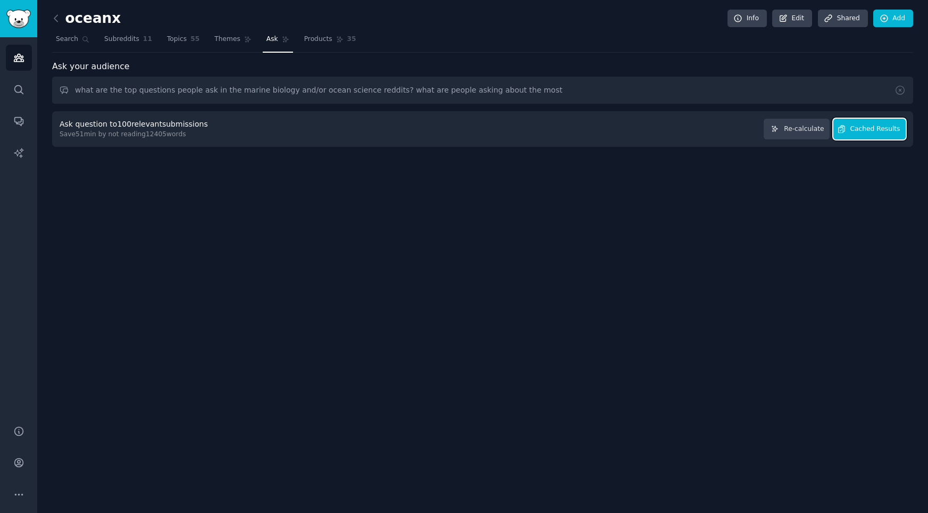
click at [864, 132] on span "Cached Results" at bounding box center [875, 129] width 50 height 10
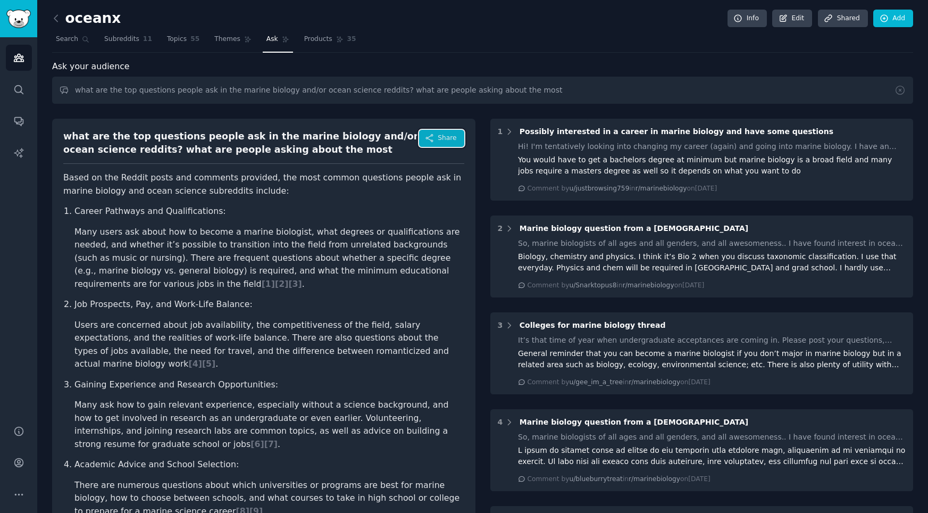
click at [435, 138] on button "Share" at bounding box center [441, 138] width 45 height 17
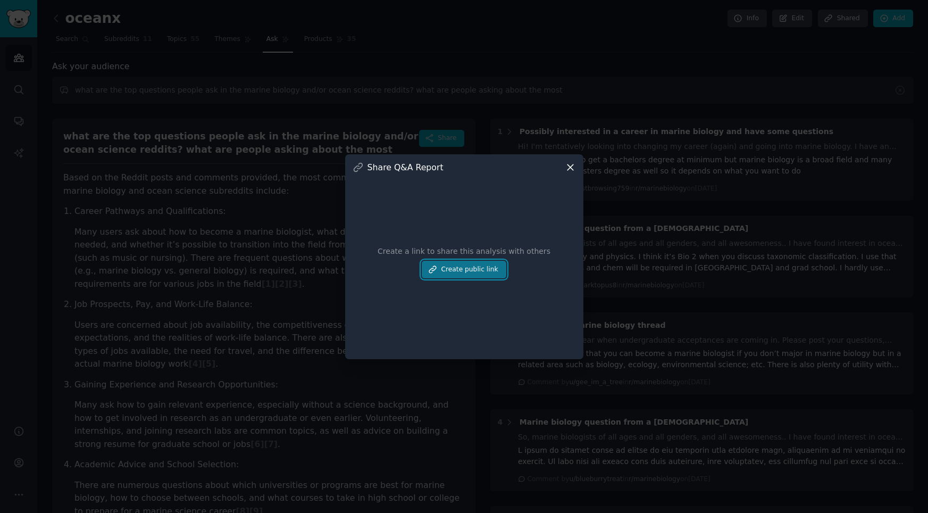
click at [466, 266] on button "Create public link" at bounding box center [464, 270] width 84 height 18
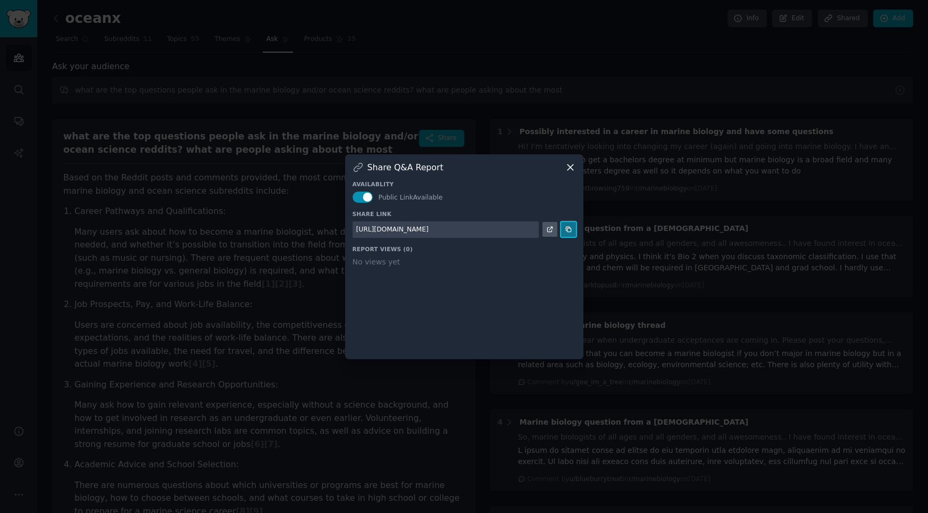
click at [565, 230] on icon at bounding box center [568, 228] width 7 height 7
click at [571, 165] on icon at bounding box center [570, 167] width 6 height 6
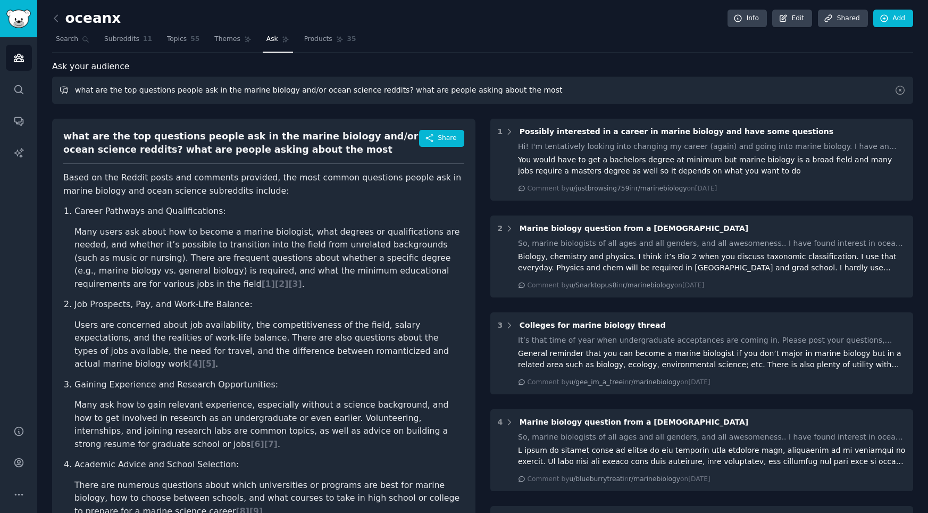
click at [165, 87] on input "what are the top questions people ask in the marine biology and/or ocean scienc…" at bounding box center [482, 90] width 861 height 27
click at [266, 41] on span "Ask" at bounding box center [272, 40] width 12 height 10
click at [240, 93] on input "what are the top questions people ask in the marine biology and/or ocean scienc…" at bounding box center [482, 90] width 861 height 27
click at [59, 18] on icon at bounding box center [56, 18] width 11 height 11
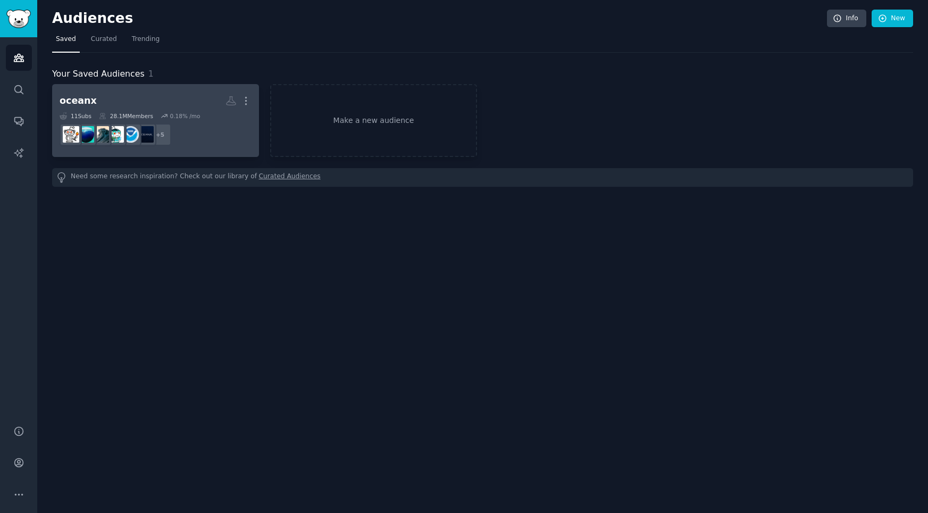
click at [187, 134] on dd "+ 5" at bounding box center [156, 135] width 192 height 30
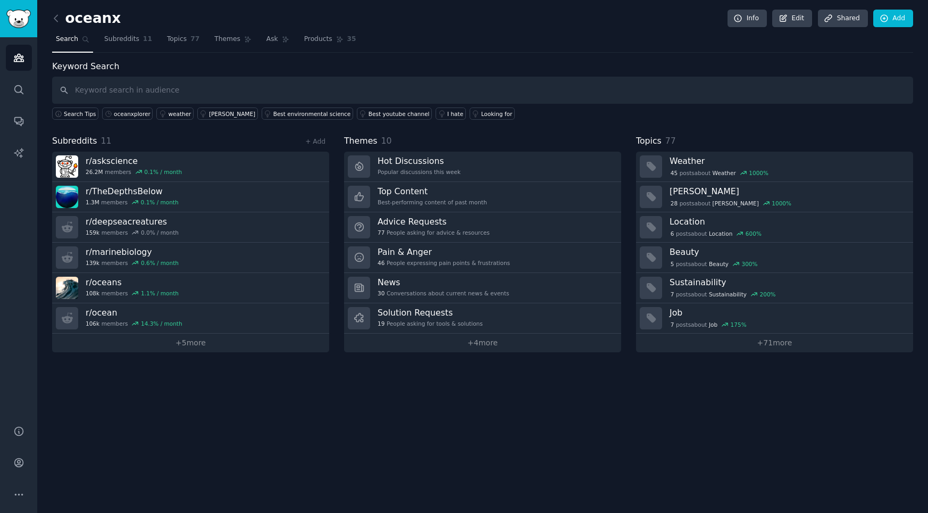
click at [402, 89] on input "text" at bounding box center [482, 90] width 861 height 27
paste input "deep sea research/mining"
click at [187, 90] on input "deep sea research/mining" at bounding box center [482, 90] width 861 height 27
type input "deep sea research"
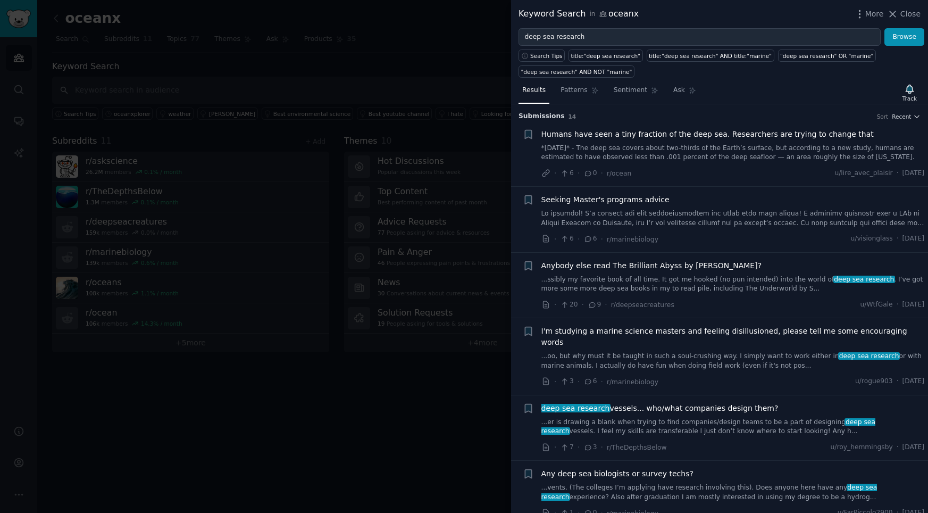
click at [273, 395] on div at bounding box center [464, 256] width 928 height 513
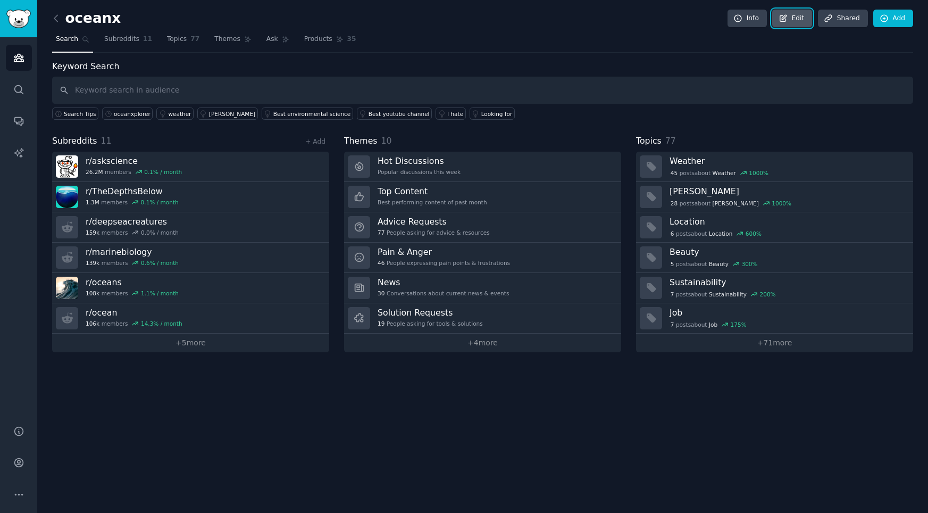
click at [791, 22] on link "Edit" at bounding box center [792, 19] width 40 height 18
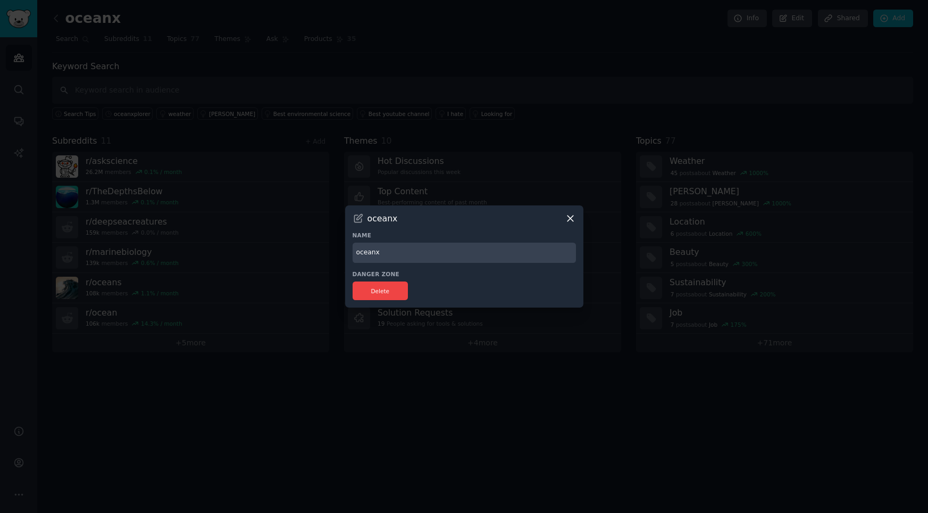
click at [571, 219] on icon at bounding box center [570, 218] width 6 height 6
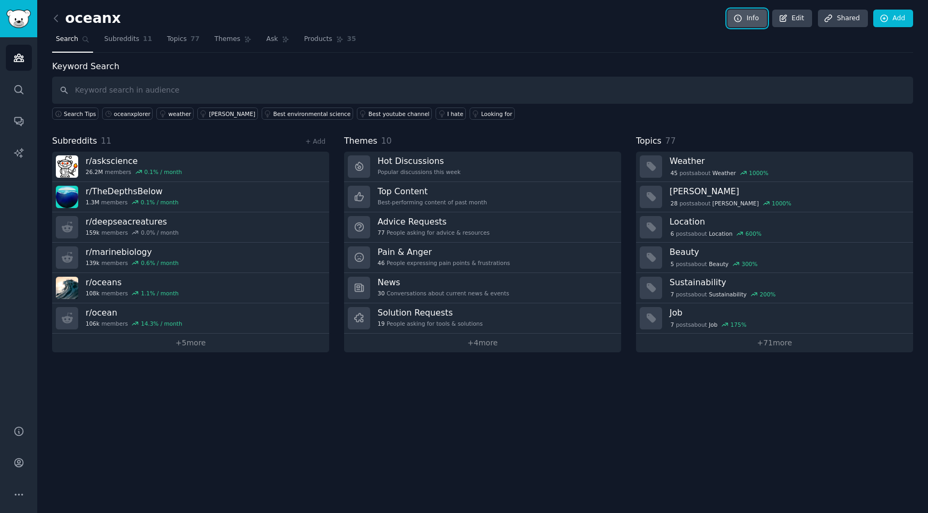
click at [748, 16] on link "Info" at bounding box center [746, 19] width 39 height 18
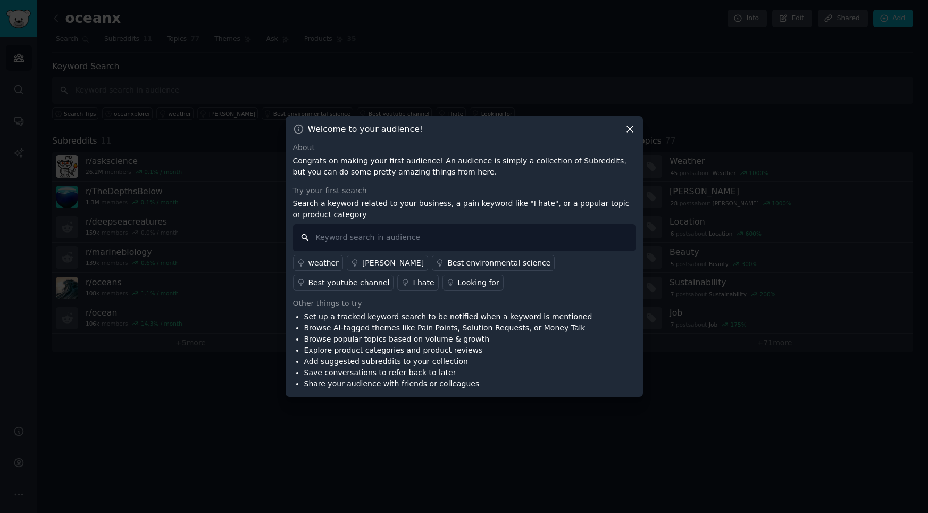
click at [396, 240] on input "text" at bounding box center [464, 237] width 342 height 27
click at [628, 130] on icon at bounding box center [630, 130] width 6 height 6
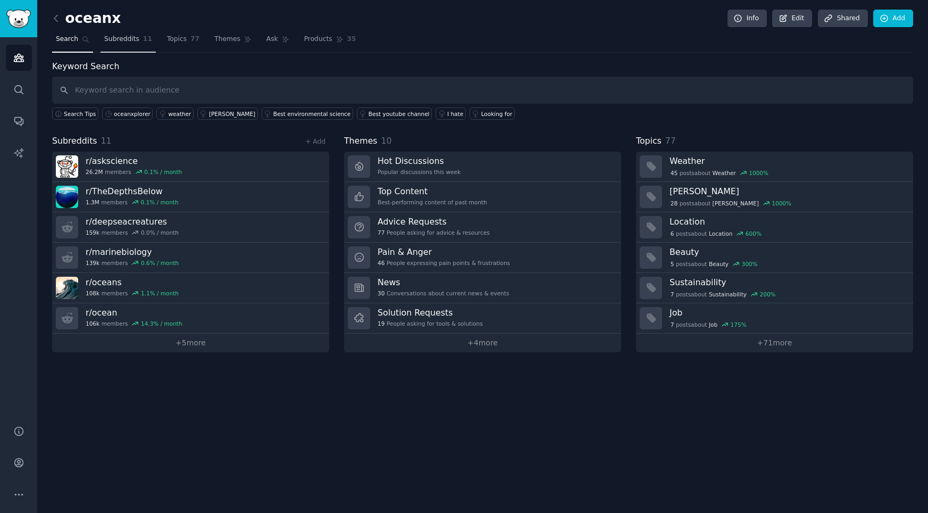
click at [134, 39] on span "Subreddits" at bounding box center [121, 40] width 35 height 10
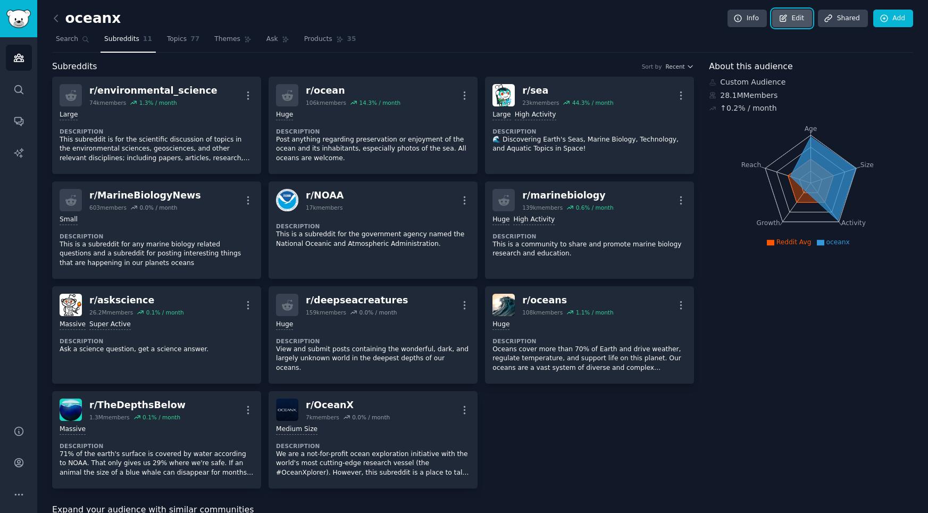
click at [796, 21] on link "Edit" at bounding box center [792, 19] width 40 height 18
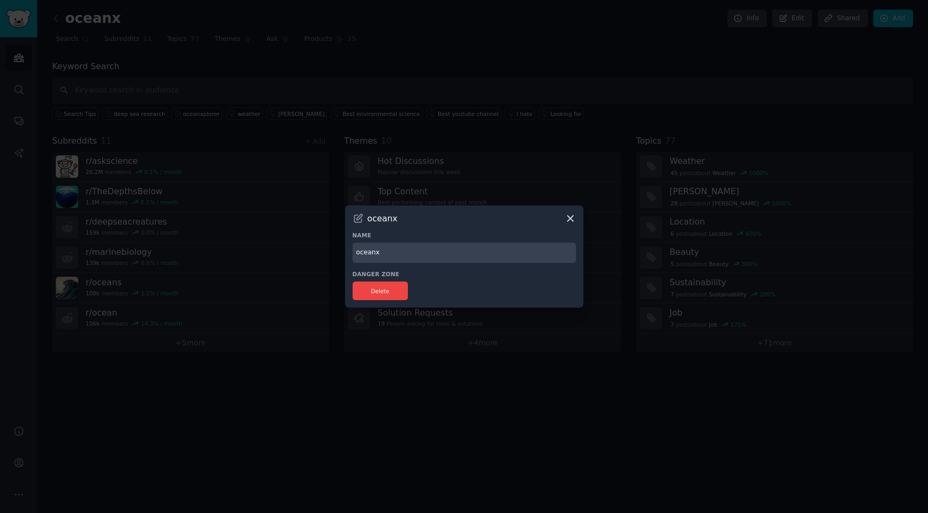
click at [578, 222] on div "oceanx Name oceanx Danger Zone Delete" at bounding box center [464, 256] width 238 height 103
click at [573, 218] on icon at bounding box center [570, 218] width 11 height 11
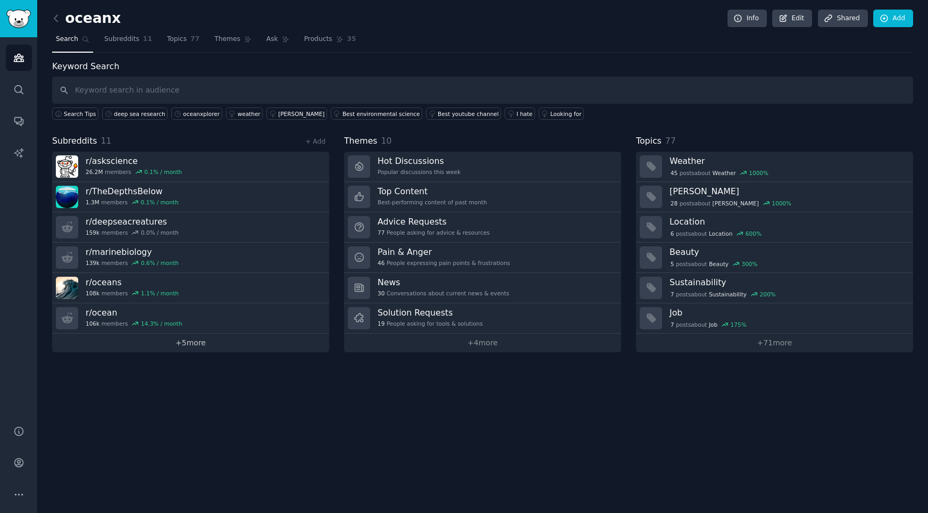
click at [244, 347] on link "+ 5 more" at bounding box center [190, 342] width 277 height 19
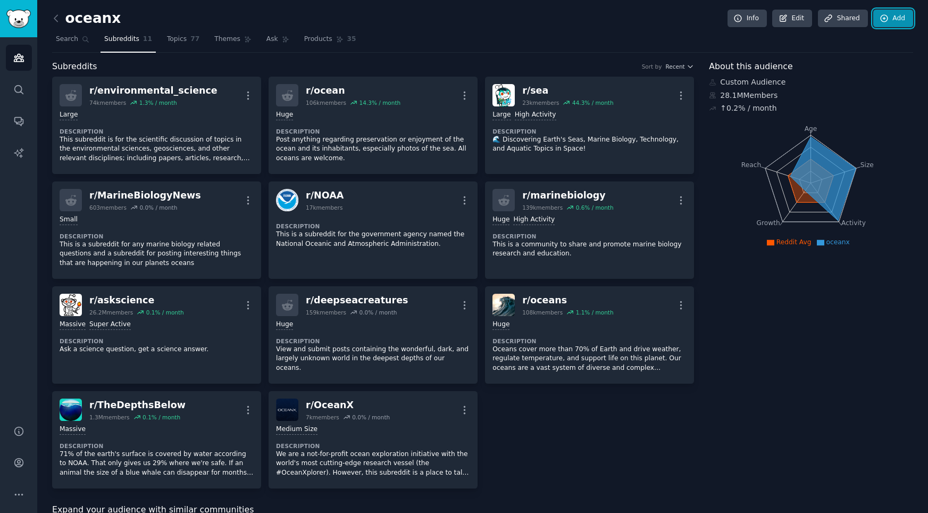
click at [901, 20] on link "Add" at bounding box center [893, 19] width 40 height 18
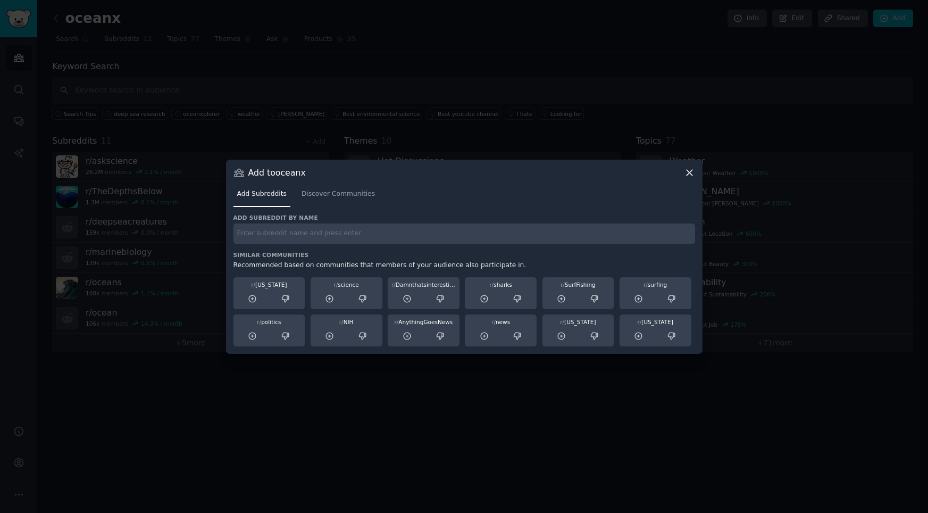
click at [284, 245] on div "Add subreddit by name Similar Communities Recommended based on communities that…" at bounding box center [464, 280] width 462 height 132
click at [287, 234] on input "text" at bounding box center [464, 233] width 462 height 21
type input "deep sea research"
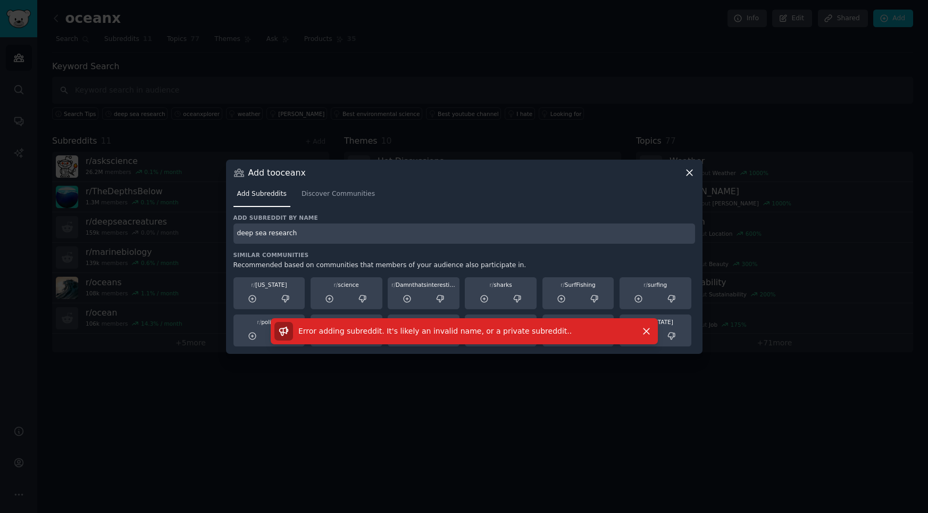
click at [313, 240] on input "deep sea research" at bounding box center [464, 233] width 462 height 21
click at [334, 197] on span "Discover Communities" at bounding box center [338, 194] width 73 height 10
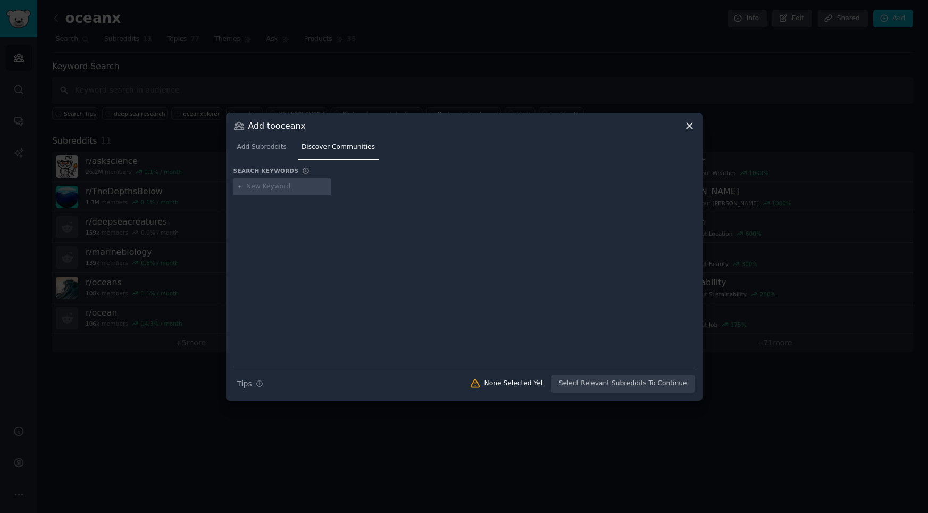
click at [298, 188] on input "text" at bounding box center [286, 187] width 81 height 10
type input "deep sea research"
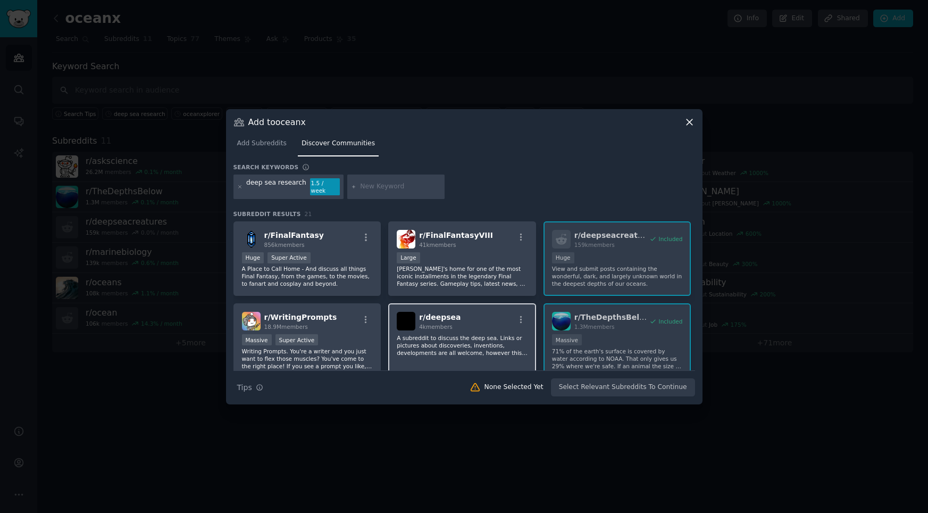
click at [474, 317] on div "r/ deepsea 4k members" at bounding box center [462, 321] width 131 height 19
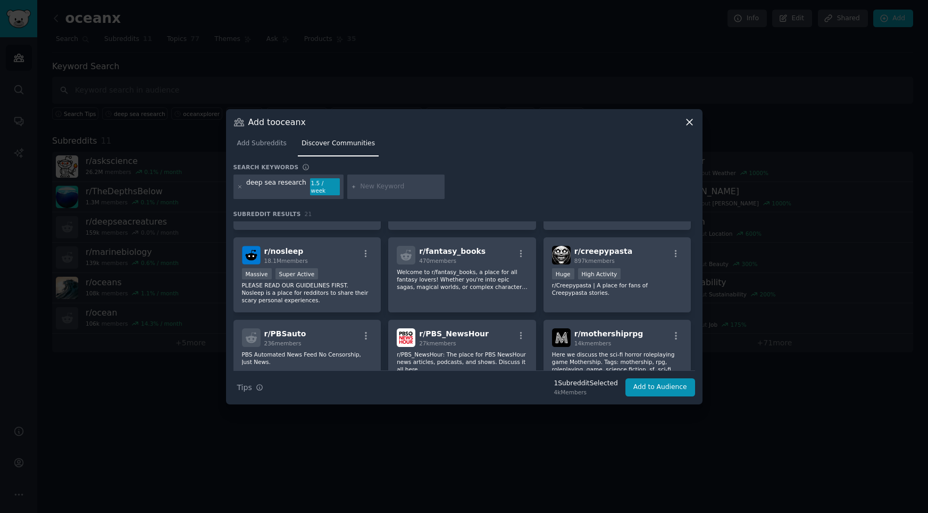
scroll to position [428, 0]
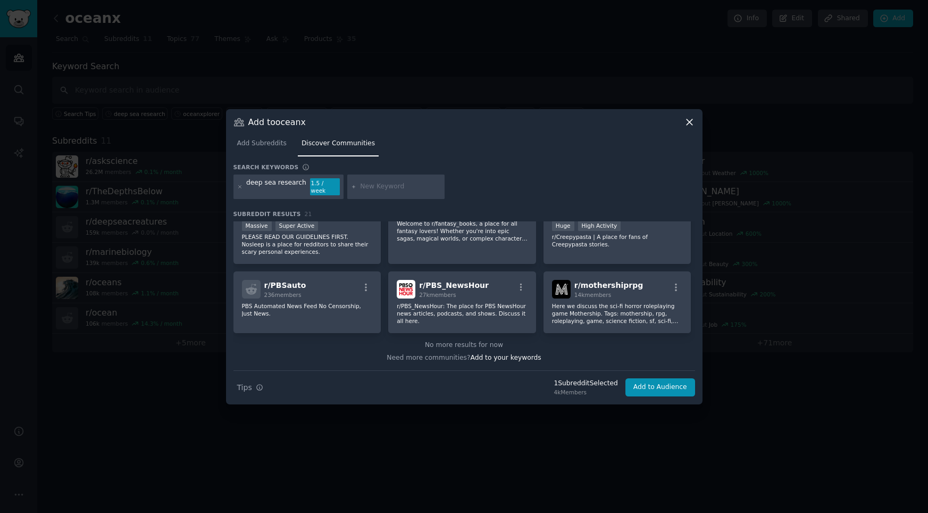
click at [390, 187] on input "text" at bounding box center [400, 187] width 81 height 10
type input "deep sea mining"
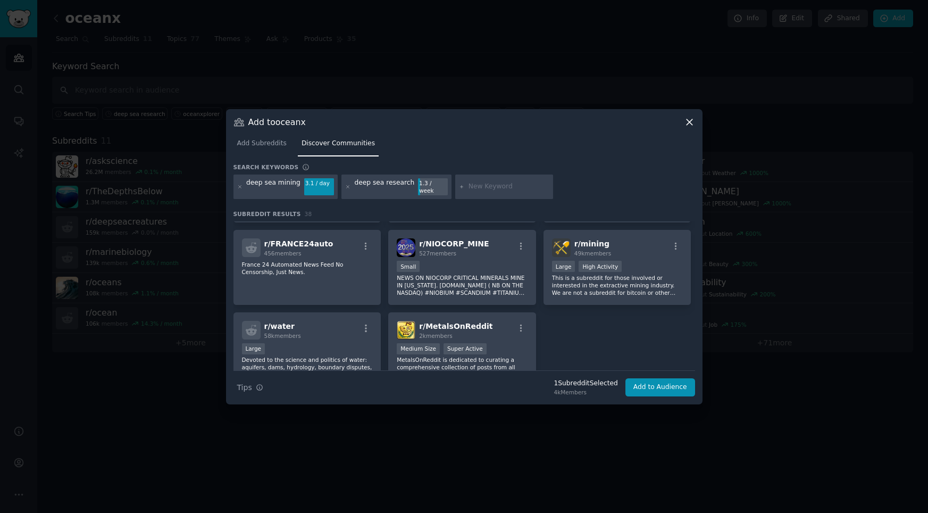
scroll to position [876, 0]
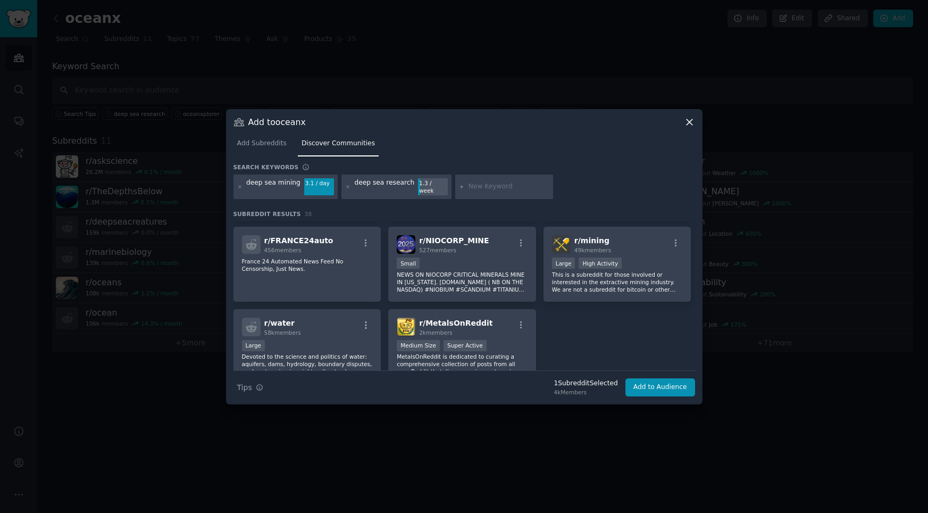
click at [482, 188] on input "text" at bounding box center [509, 187] width 81 height 10
type input "coral research"
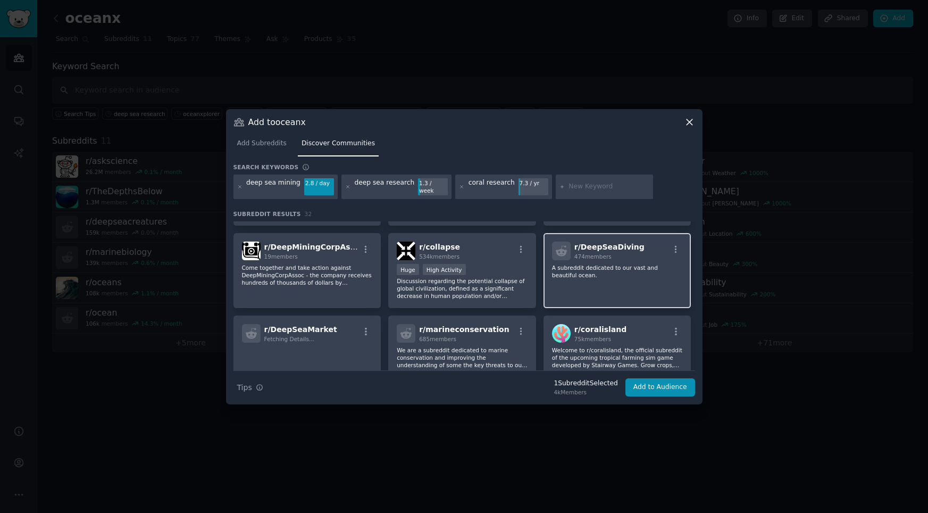
scroll to position [483, 0]
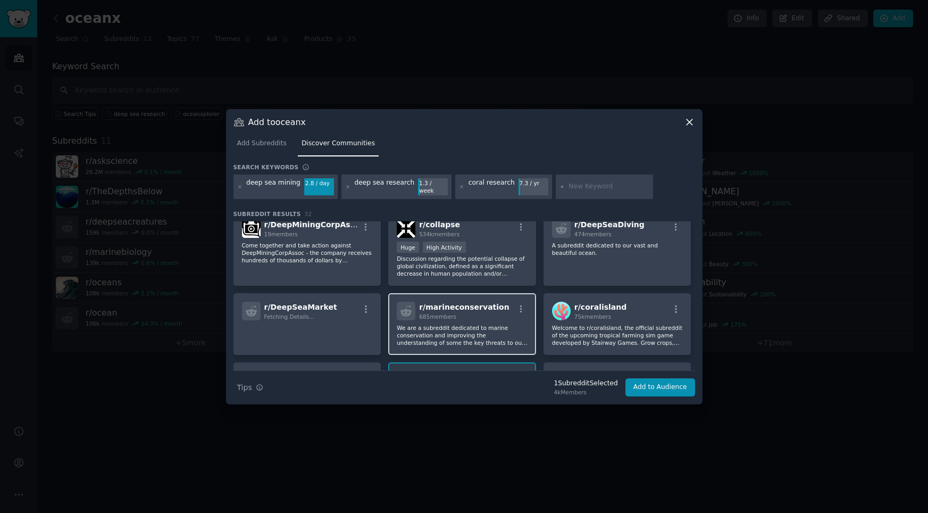
click at [480, 303] on span "r/ marineconservation" at bounding box center [464, 307] width 90 height 9
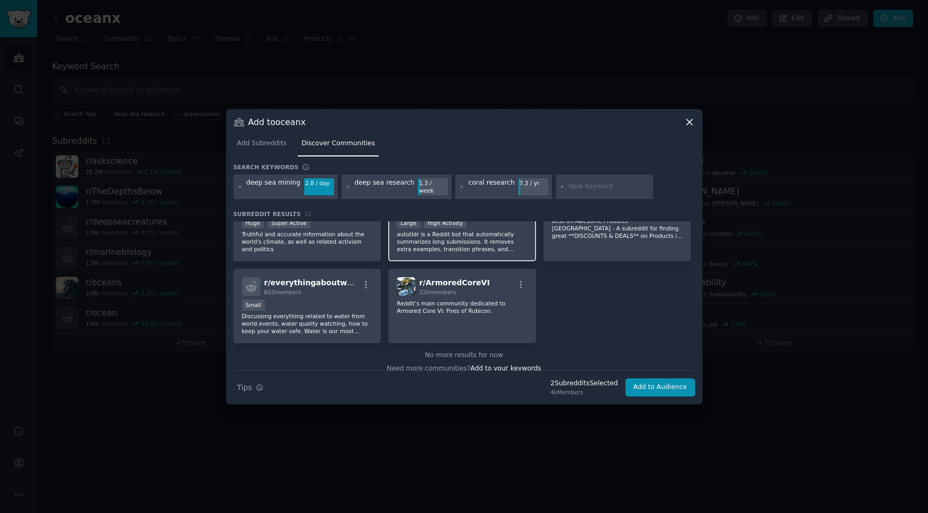
scroll to position [741, 0]
click at [576, 189] on input "text" at bounding box center [608, 187] width 81 height 10
type input "c"
type input "fisheries sustainability"
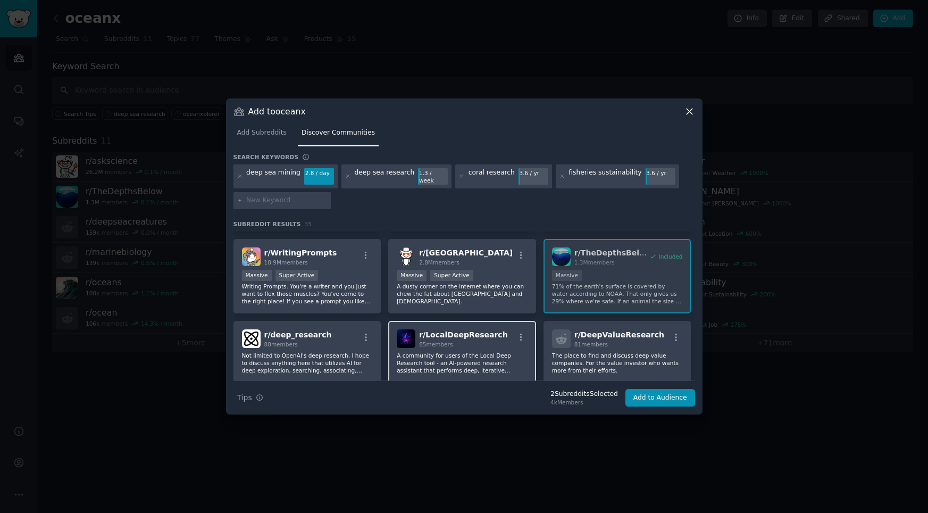
scroll to position [361, 0]
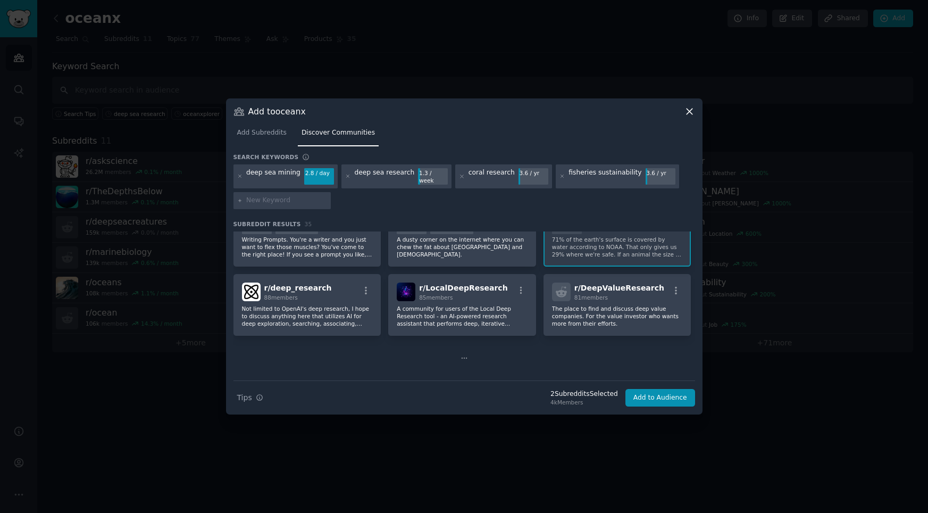
click at [297, 196] on input "text" at bounding box center [286, 201] width 81 height 10
click at [559, 174] on icon at bounding box center [562, 176] width 6 height 6
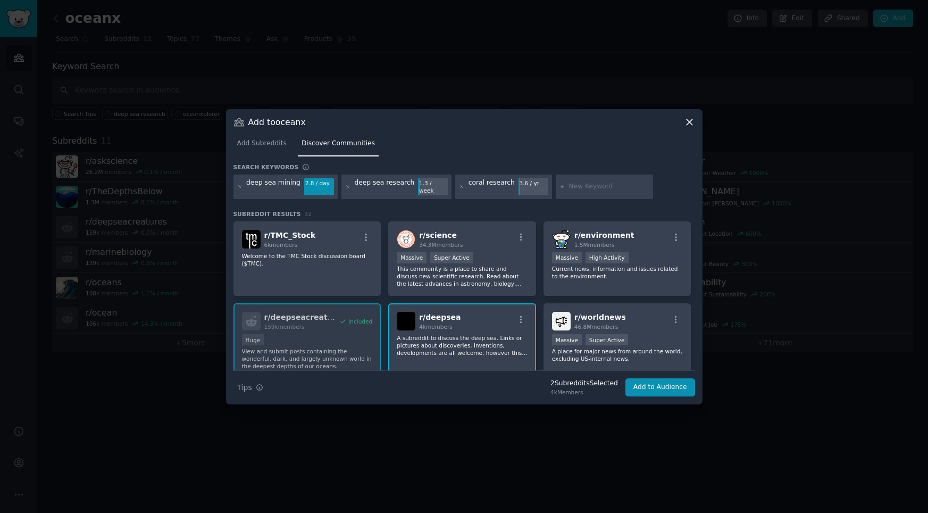
click at [570, 186] on input "text" at bounding box center [608, 187] width 81 height 10
type input "marine protection areas"
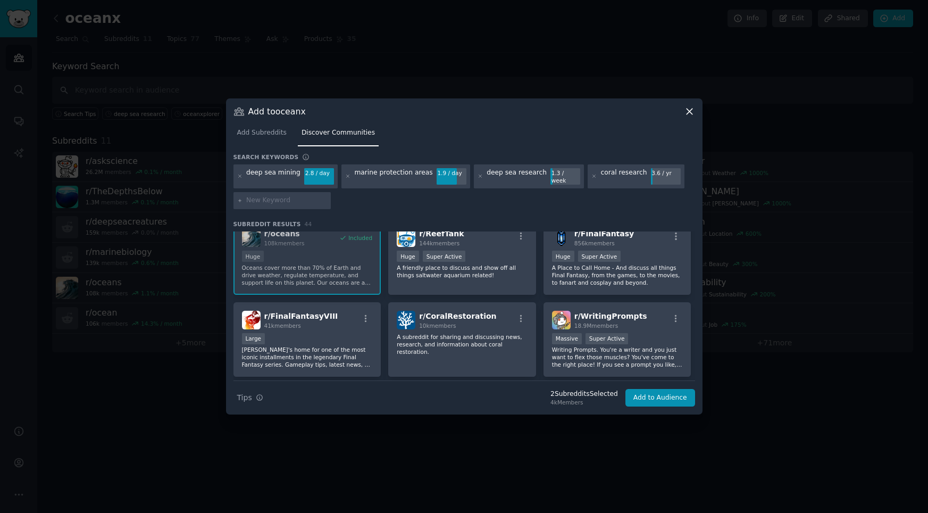
scroll to position [260, 0]
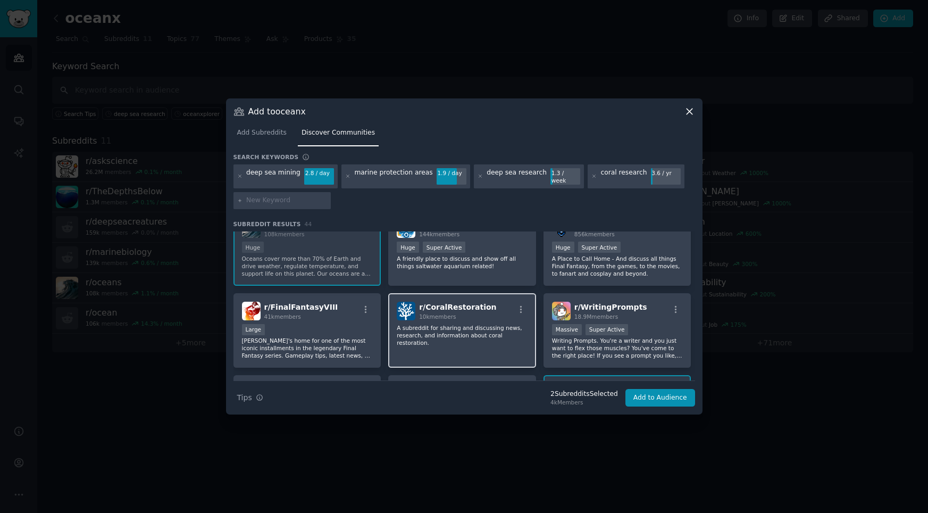
click at [484, 334] on p "A subreddit for sharing and discussing news, research, and information about co…" at bounding box center [462, 335] width 131 height 22
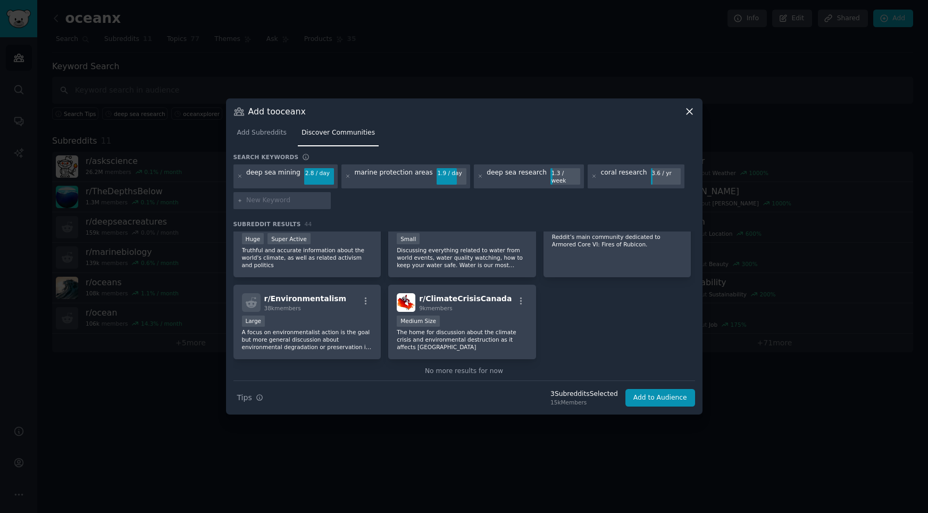
scroll to position [1065, 0]
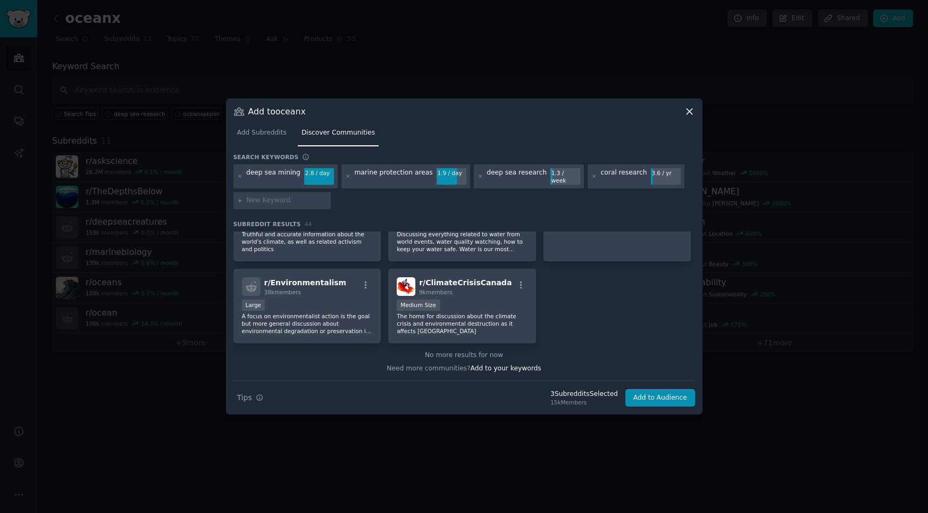
click at [281, 197] on input "text" at bounding box center [286, 201] width 81 height 10
type input "ocean"
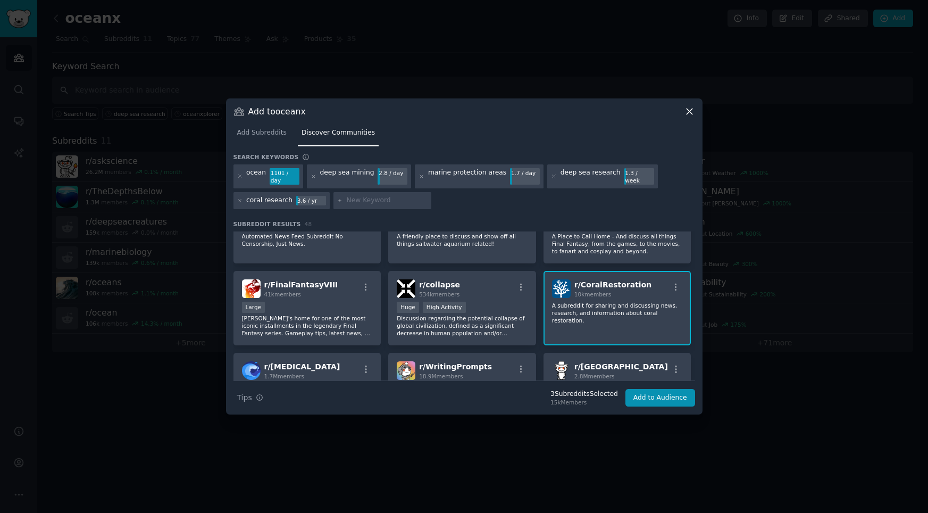
scroll to position [389, 0]
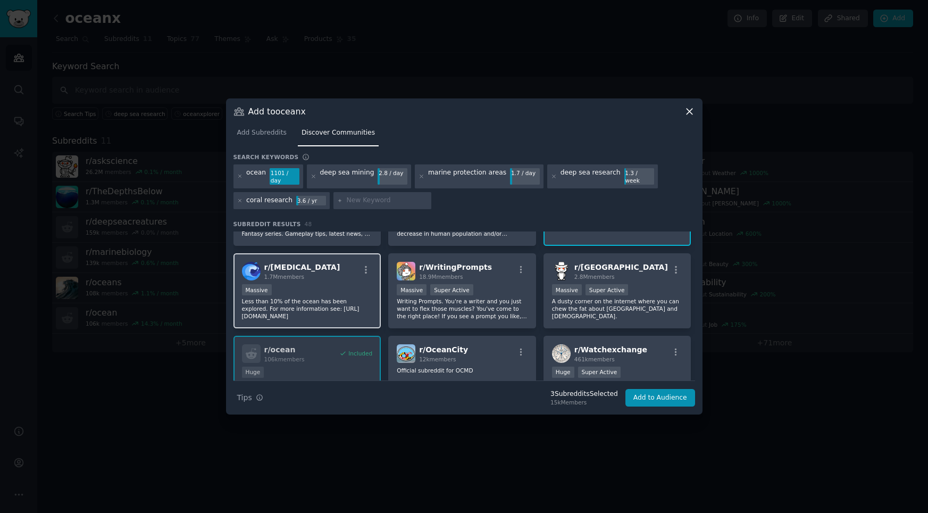
click at [314, 276] on div "1.7M members" at bounding box center [302, 276] width 76 height 7
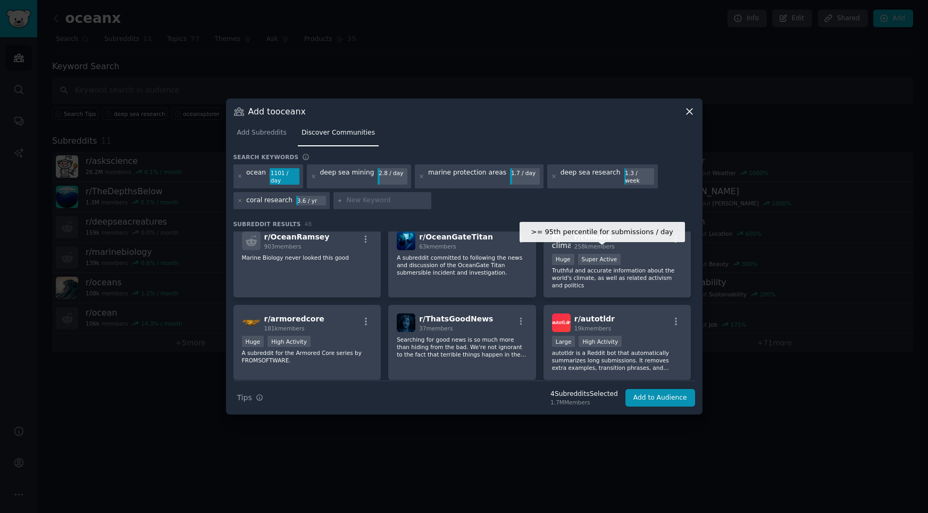
scroll to position [1155, 0]
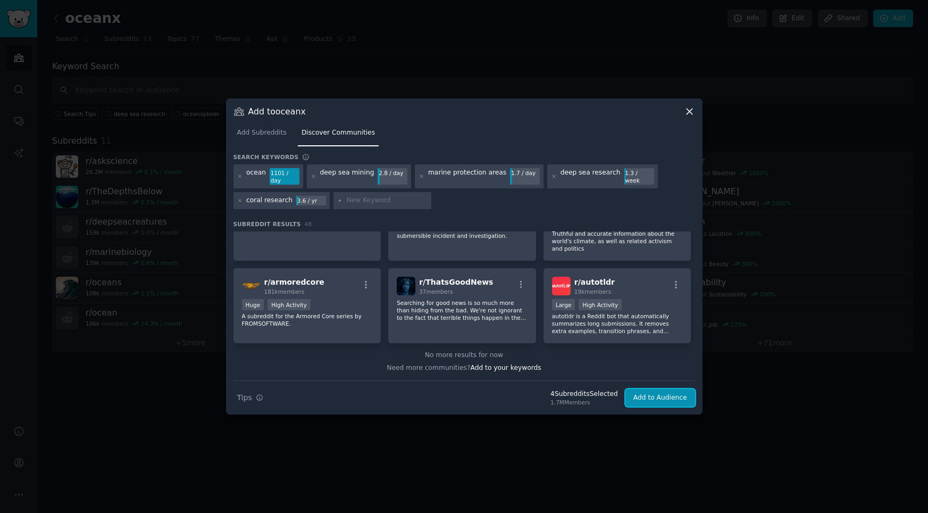
click at [651, 398] on button "Add to Audience" at bounding box center [660, 398] width 70 height 18
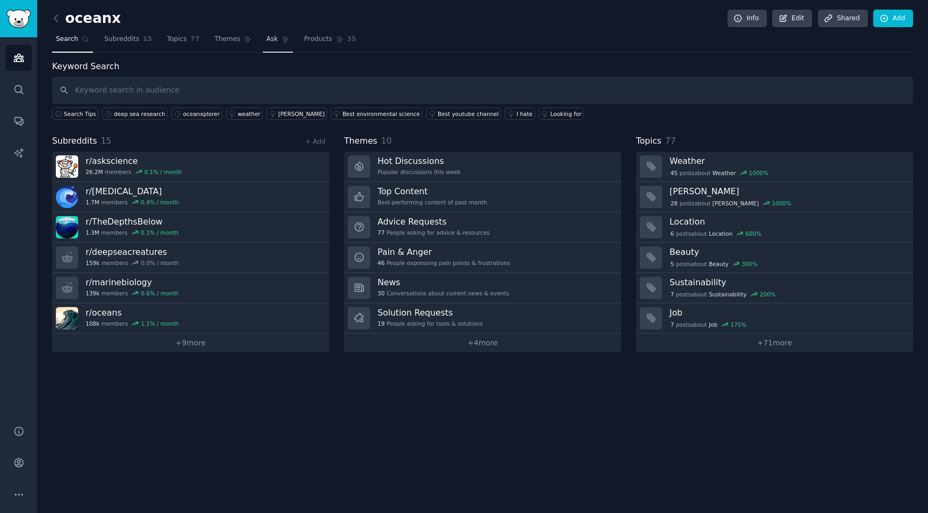
click at [266, 38] on span "Ask" at bounding box center [272, 40] width 12 height 10
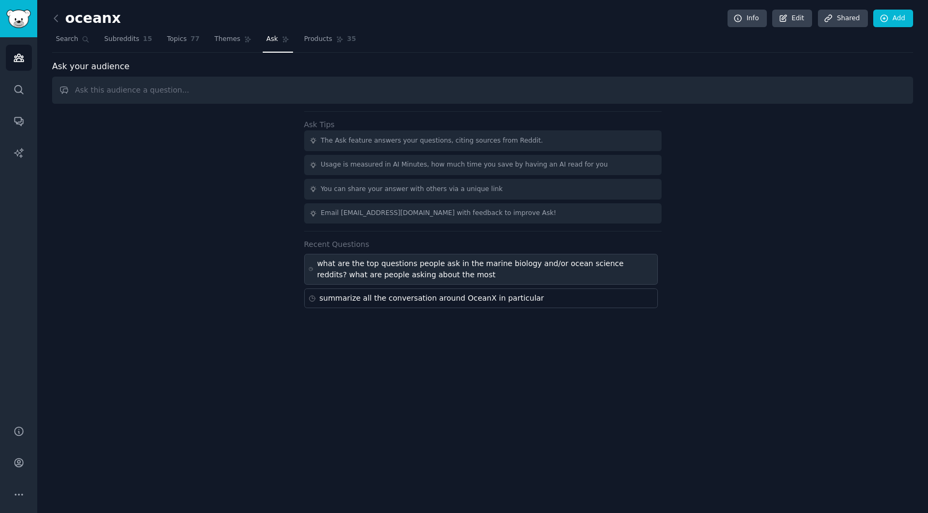
click at [472, 275] on div "what are the top questions people ask in the marine biology and/or ocean scienc…" at bounding box center [485, 269] width 336 height 22
type input "what are the top questions people ask in the marine biology and/or ocean scienc…"
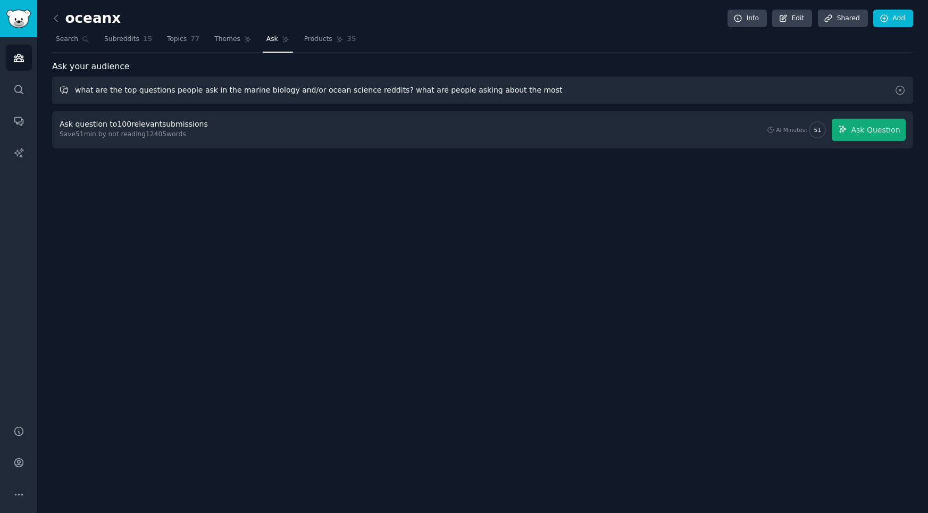
click at [812, 85] on input "what are the top questions people ask in the marine biology and/or ocean scienc…" at bounding box center [482, 90] width 861 height 27
click at [282, 37] on icon at bounding box center [285, 40] width 6 height 6
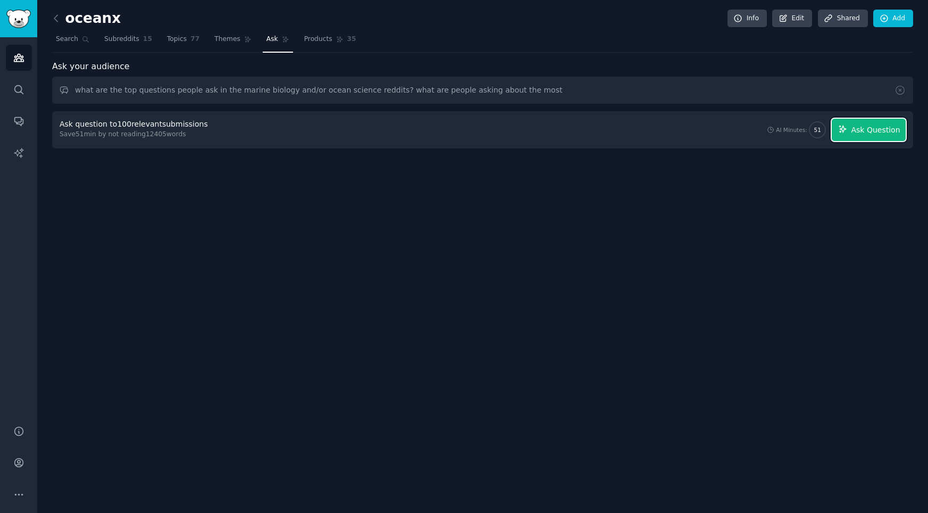
click at [871, 137] on button "Ask Question" at bounding box center [869, 130] width 74 height 22
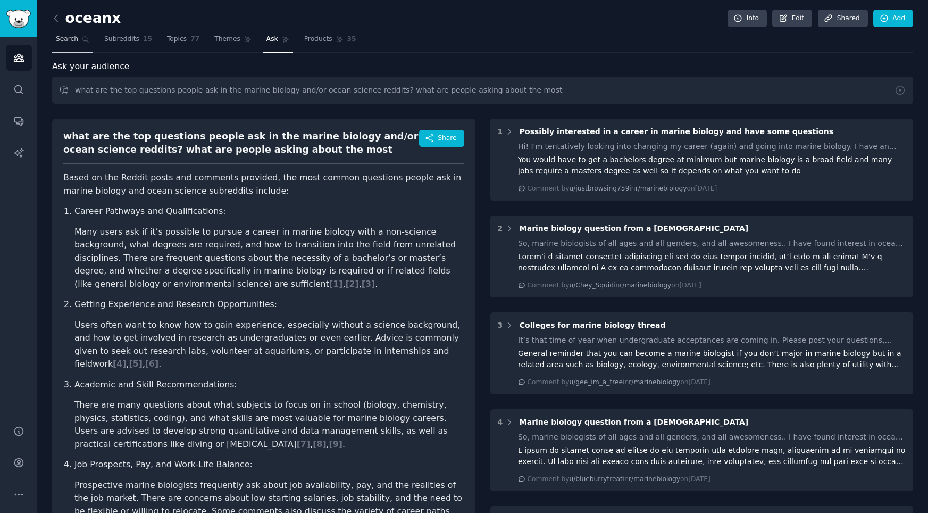
click at [77, 43] on span "Search" at bounding box center [67, 40] width 22 height 10
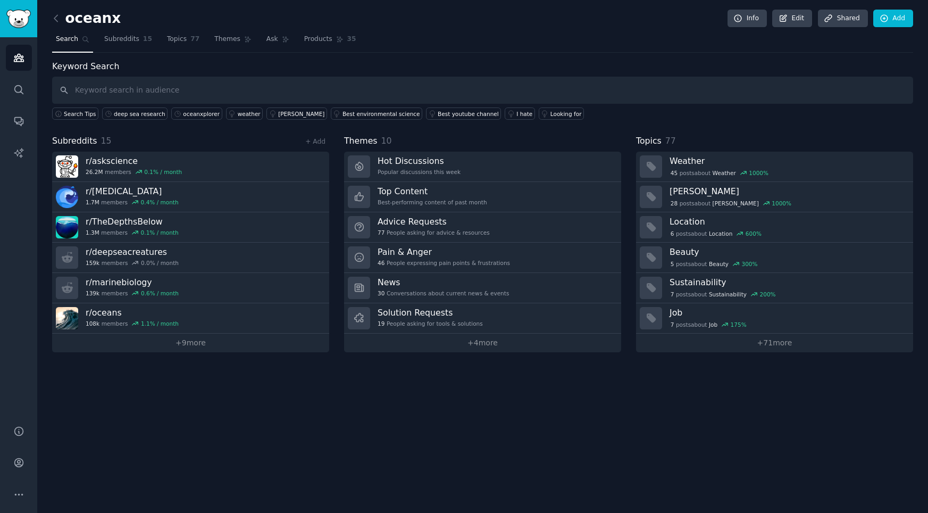
click at [175, 92] on input "text" at bounding box center [482, 90] width 861 height 27
type input "oceanx"
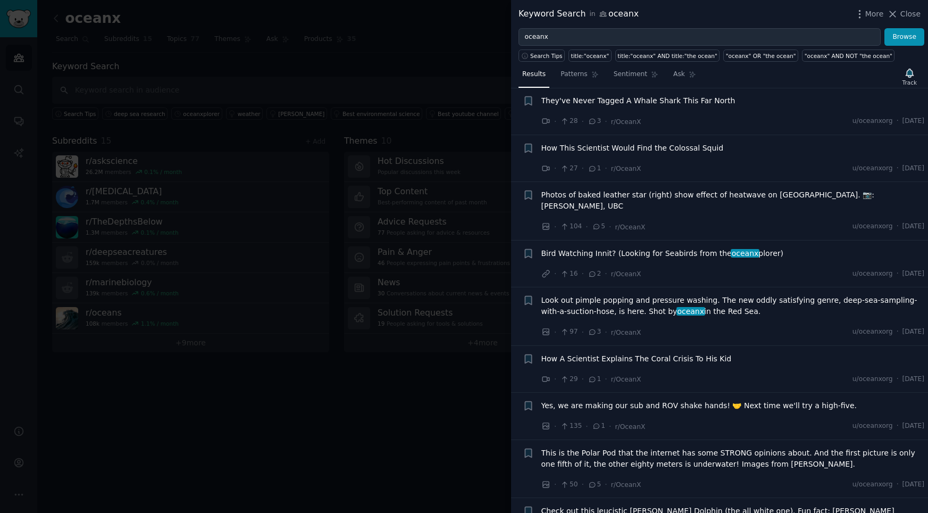
scroll to position [1423, 0]
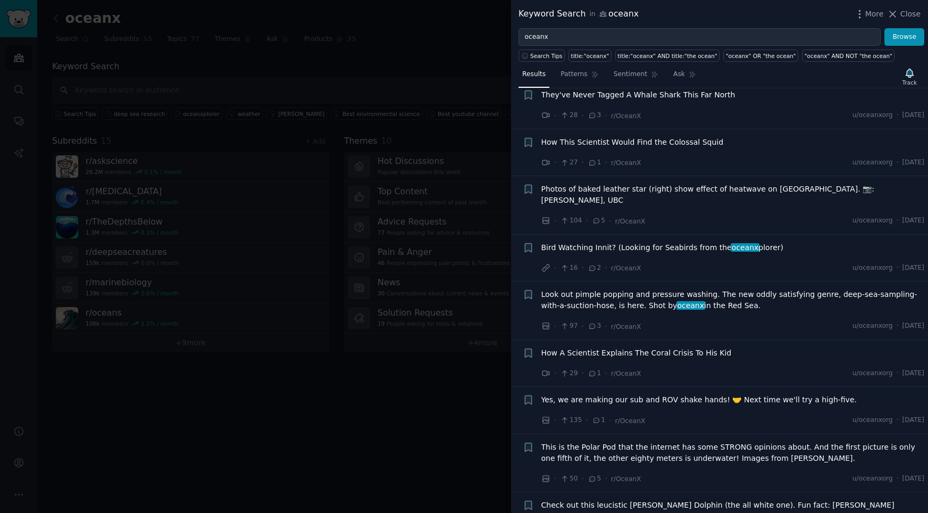
click at [261, 88] on div at bounding box center [464, 256] width 928 height 513
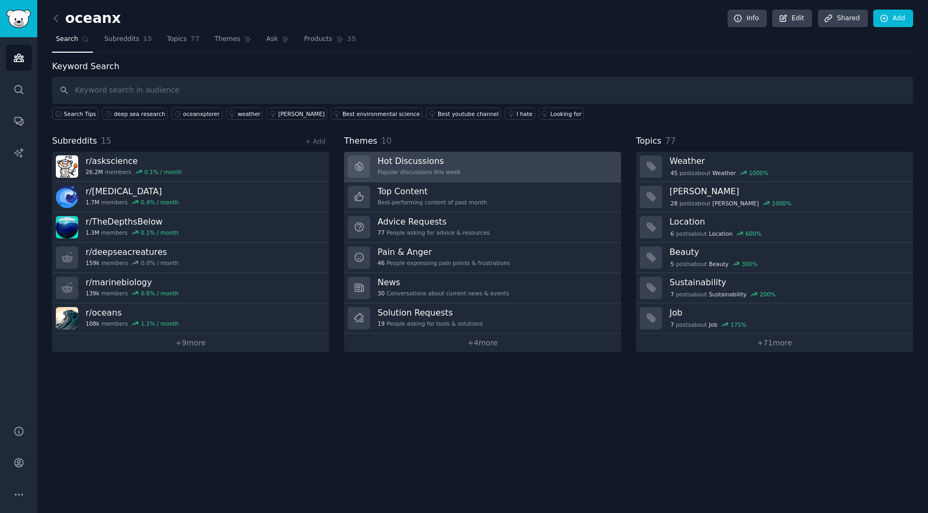
click at [453, 162] on h3 "Hot Discussions" at bounding box center [419, 160] width 83 height 11
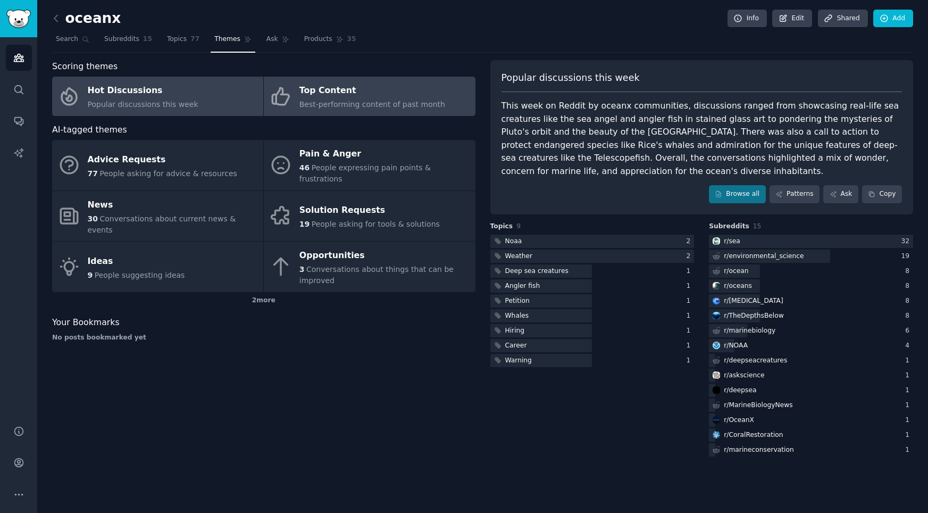
click at [323, 92] on div "Top Content" at bounding box center [372, 90] width 146 height 17
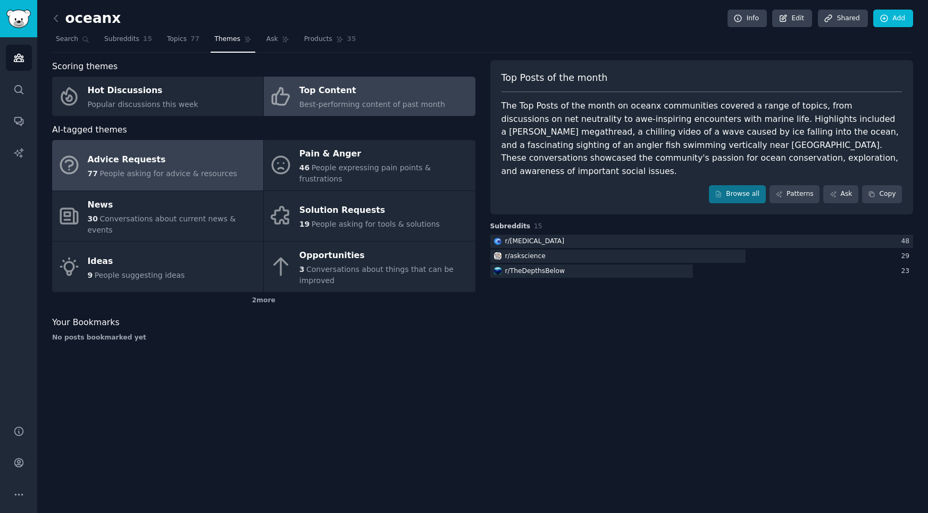
click at [101, 156] on div "Advice Requests" at bounding box center [162, 159] width 149 height 17
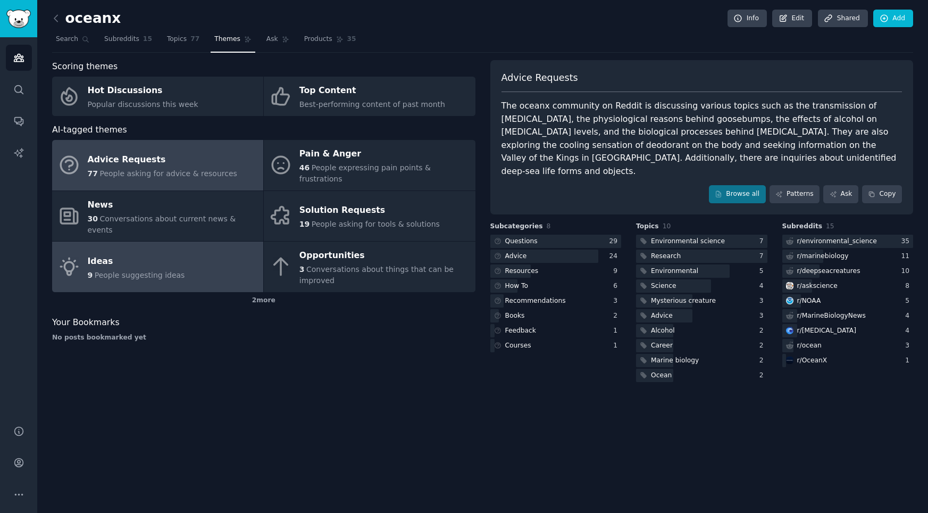
click at [111, 253] on div "Ideas" at bounding box center [136, 261] width 97 height 17
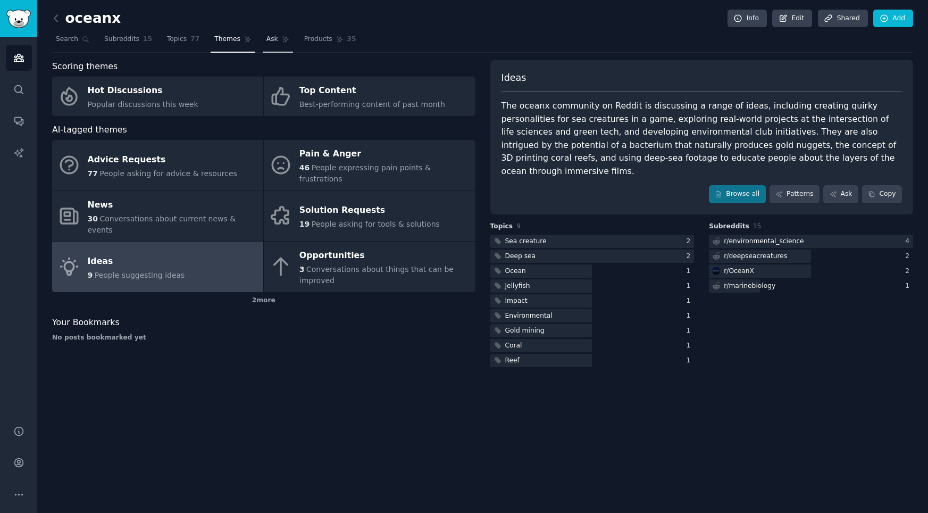
click at [266, 43] on span "Ask" at bounding box center [272, 40] width 12 height 10
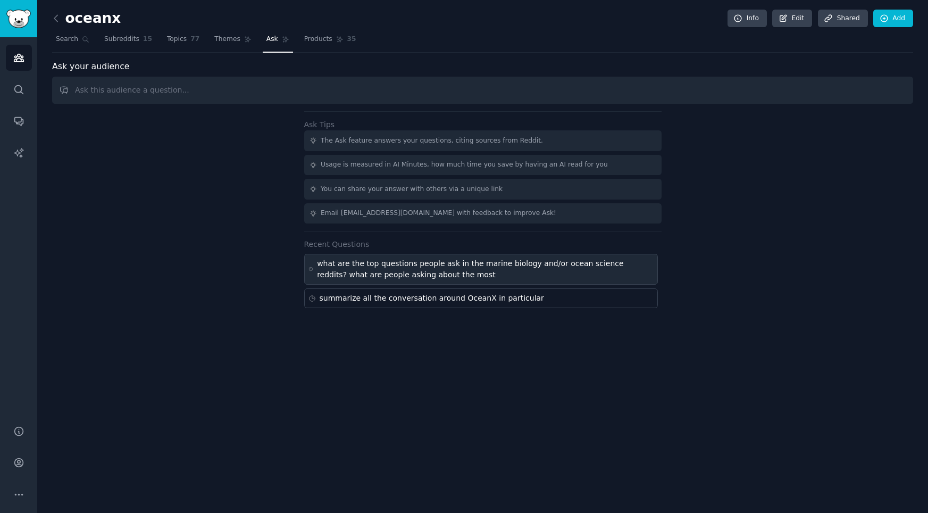
click at [456, 269] on div "what are the top questions people ask in the marine biology and/or ocean scienc…" at bounding box center [485, 269] width 336 height 22
type input "what are the top questions people ask in the marine biology and/or ocean scienc…"
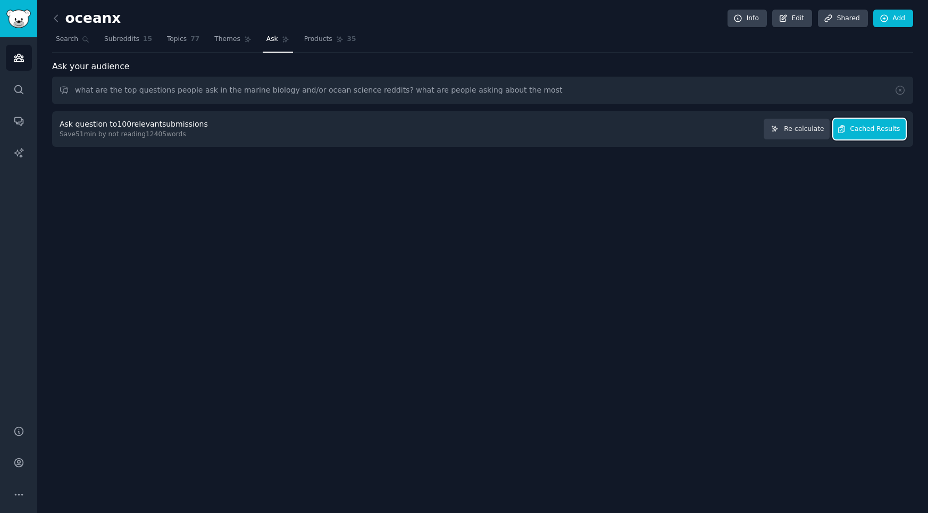
click at [860, 129] on span "Cached Results" at bounding box center [875, 129] width 50 height 10
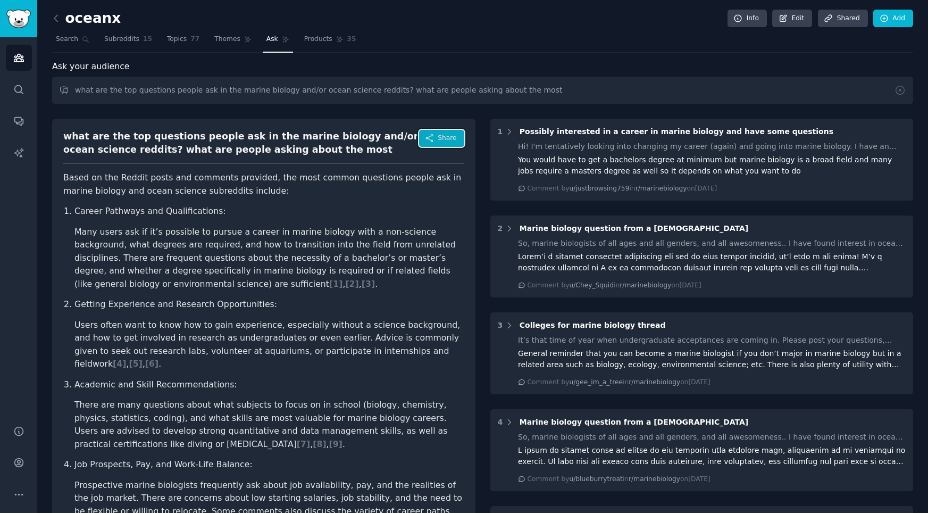
click at [428, 138] on icon "button" at bounding box center [430, 138] width 10 height 10
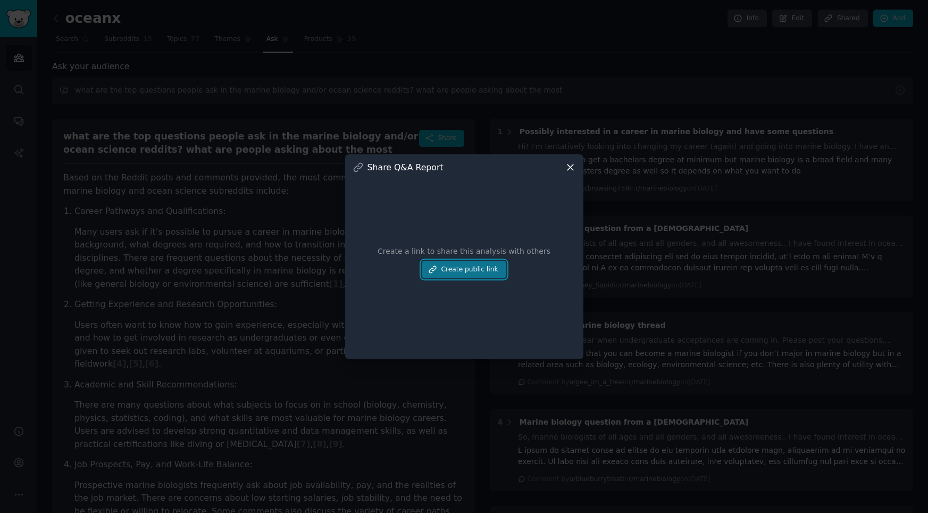
click at [441, 271] on button "Create public link" at bounding box center [464, 270] width 84 height 18
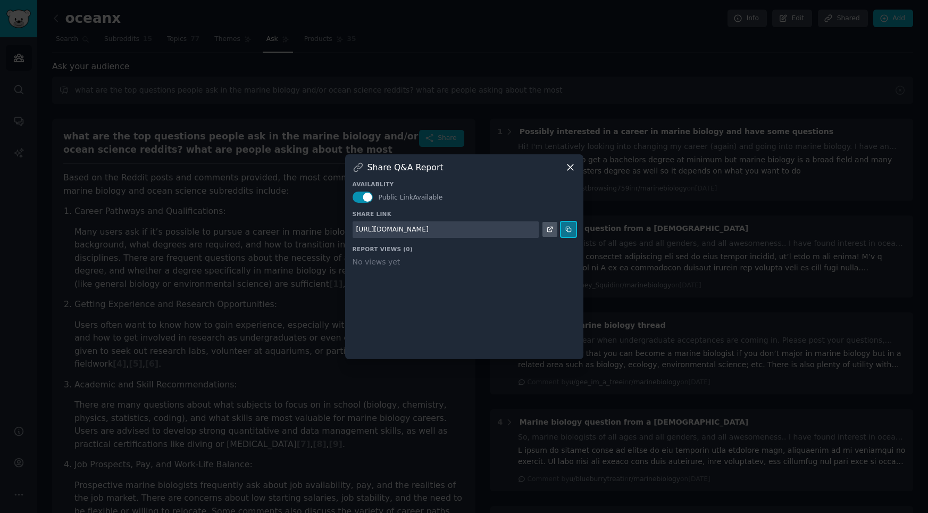
click at [567, 230] on icon at bounding box center [568, 228] width 7 height 7
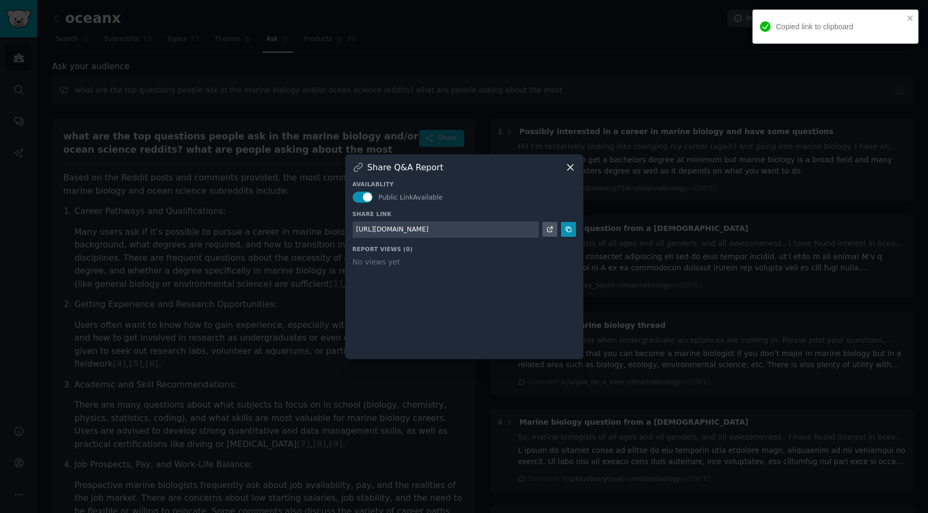
click at [568, 169] on icon at bounding box center [570, 167] width 6 height 6
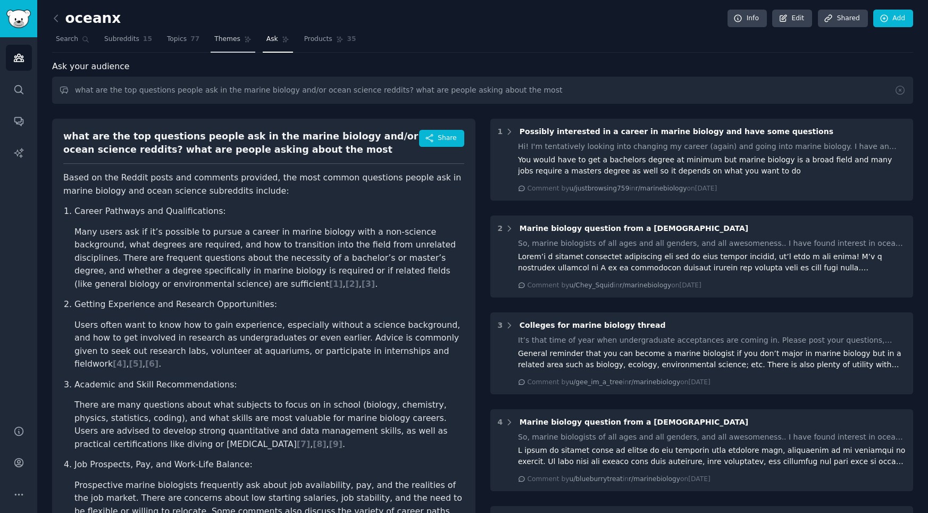
click at [228, 43] on span "Themes" at bounding box center [227, 40] width 26 height 10
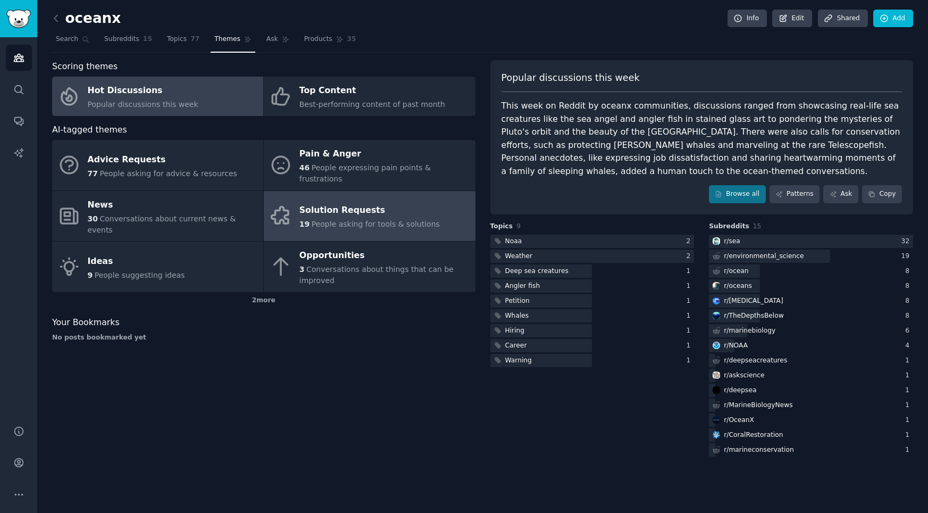
click at [363, 220] on span "People asking for tools & solutions" at bounding box center [376, 224] width 128 height 9
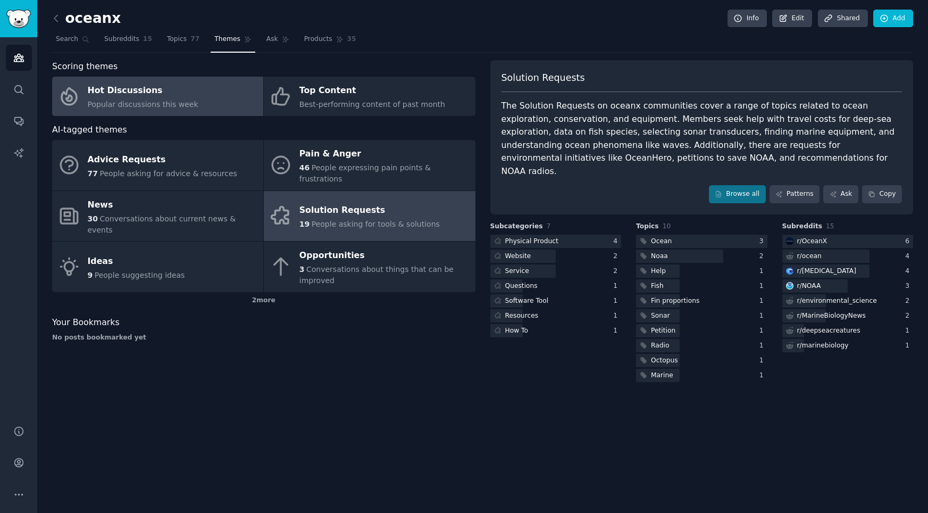
click at [173, 107] on span "Popular discussions this week" at bounding box center [143, 104] width 111 height 9
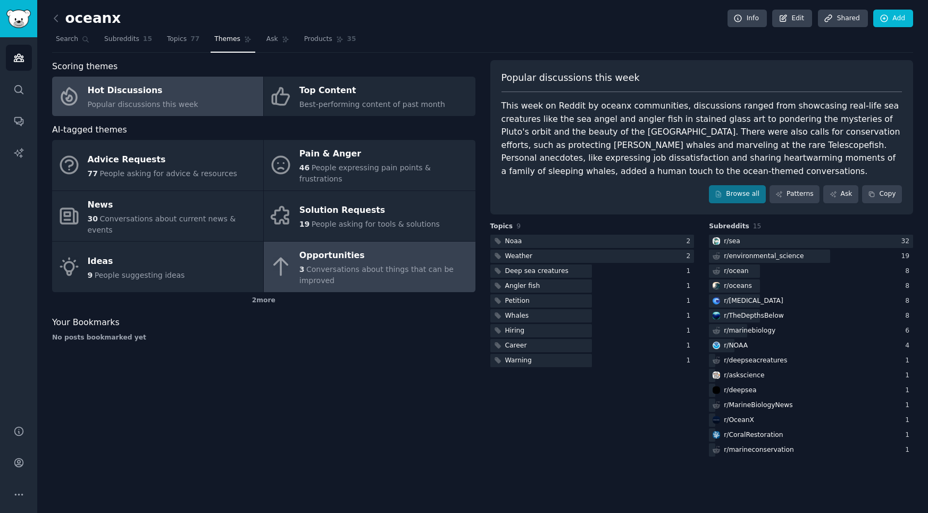
click at [305, 265] on span "Conversations about things that can be improved" at bounding box center [376, 275] width 154 height 20
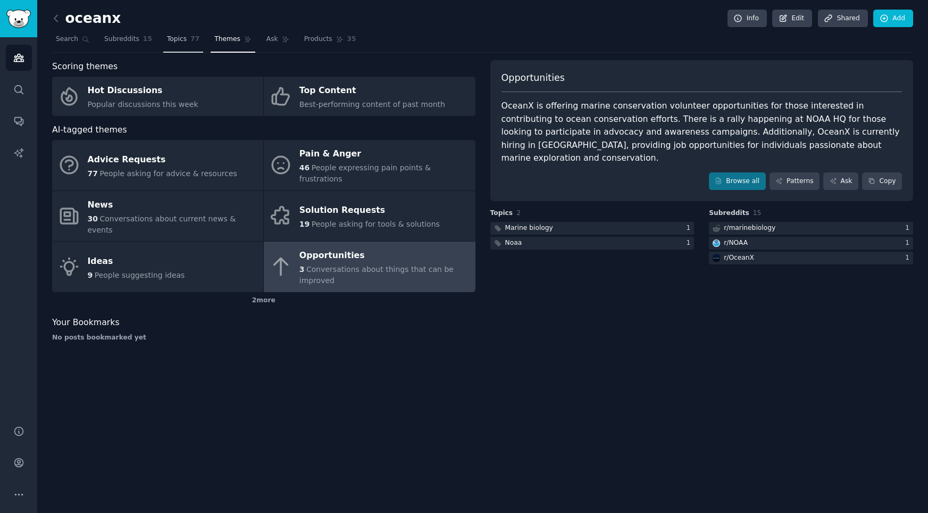
click at [178, 37] on span "Topics" at bounding box center [177, 40] width 20 height 10
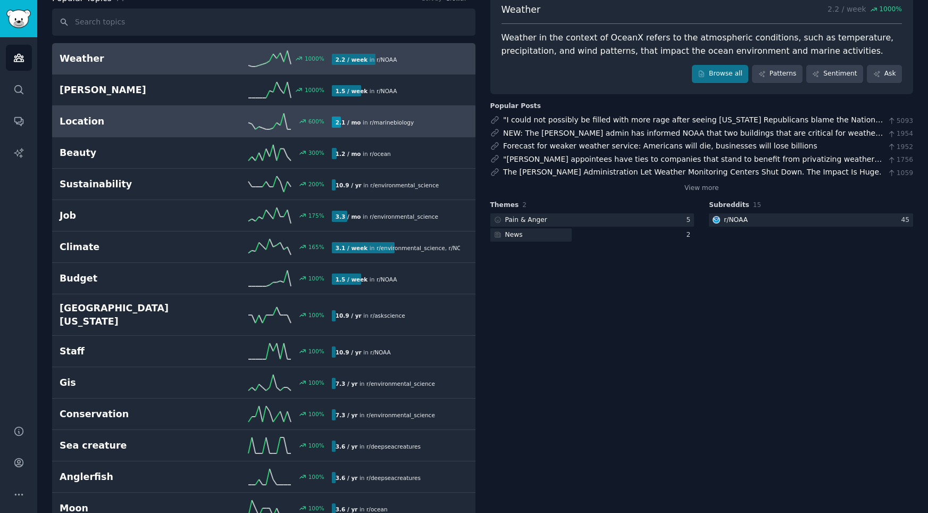
scroll to position [75, 0]
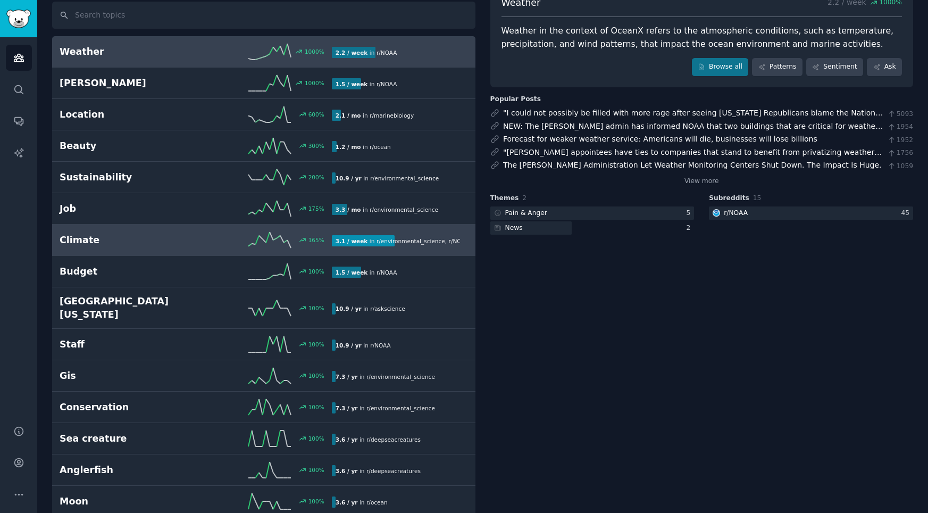
click at [181, 245] on h2 "Climate" at bounding box center [128, 239] width 136 height 13
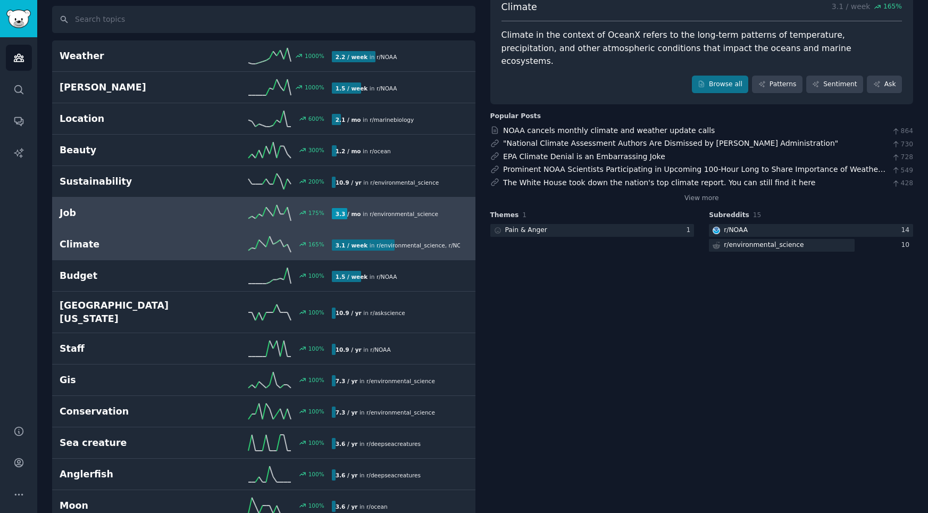
scroll to position [73, 0]
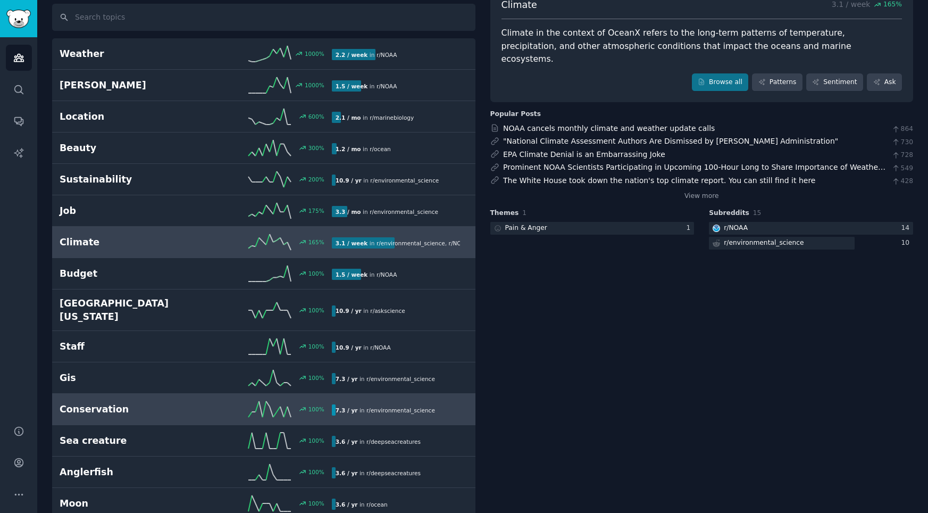
click at [153, 403] on h2 "Conservation" at bounding box center [128, 409] width 136 height 13
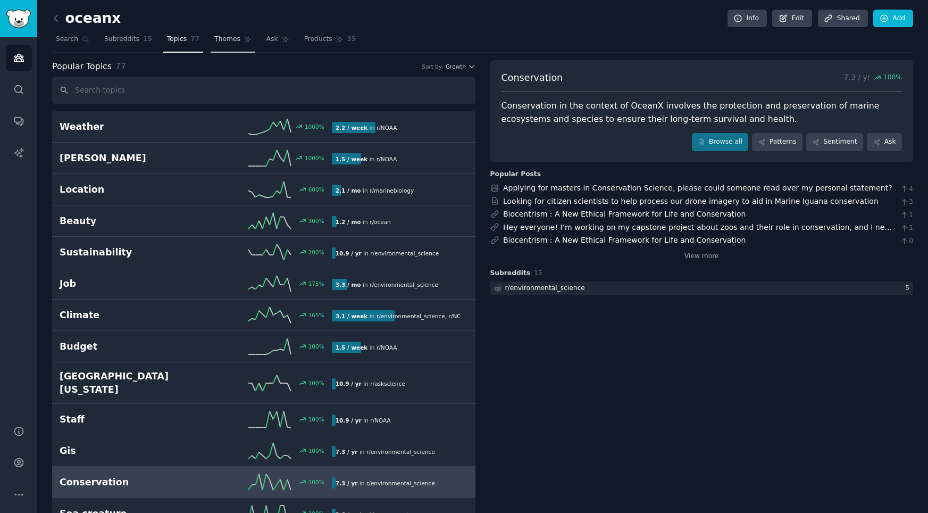
click at [233, 41] on span "Themes" at bounding box center [227, 40] width 26 height 10
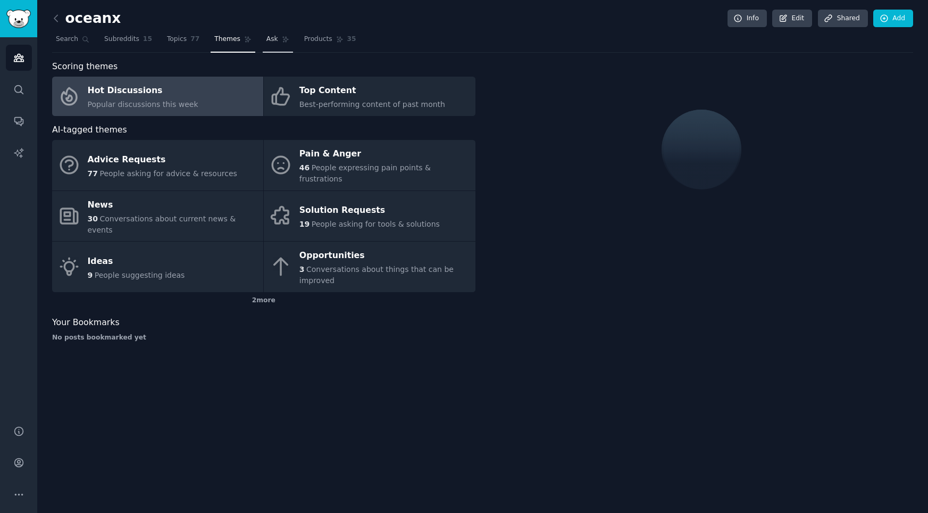
click at [273, 40] on span "Ask" at bounding box center [272, 40] width 12 height 10
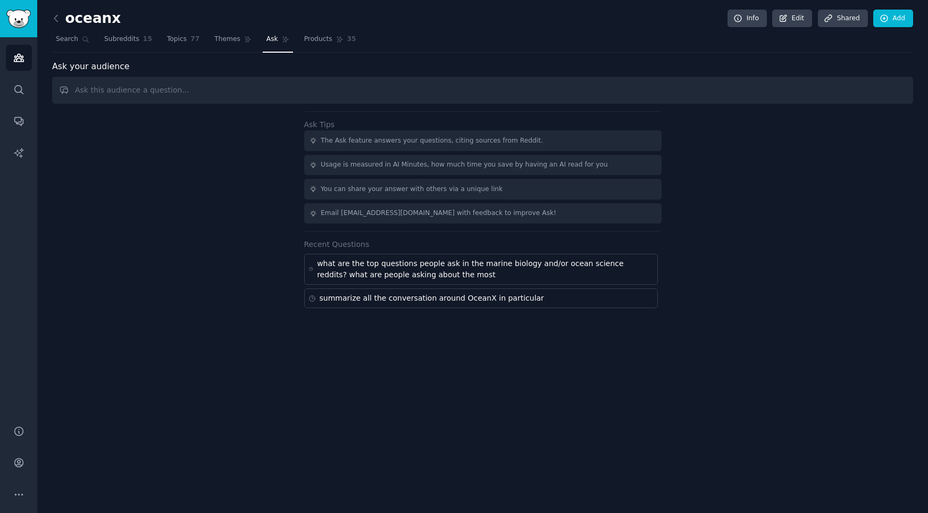
click at [370, 105] on div "Ask your audience Ask Tips The Ask feature answers your questions, citing sourc…" at bounding box center [482, 184] width 861 height 248
click at [371, 100] on input "text" at bounding box center [482, 90] width 861 height 27
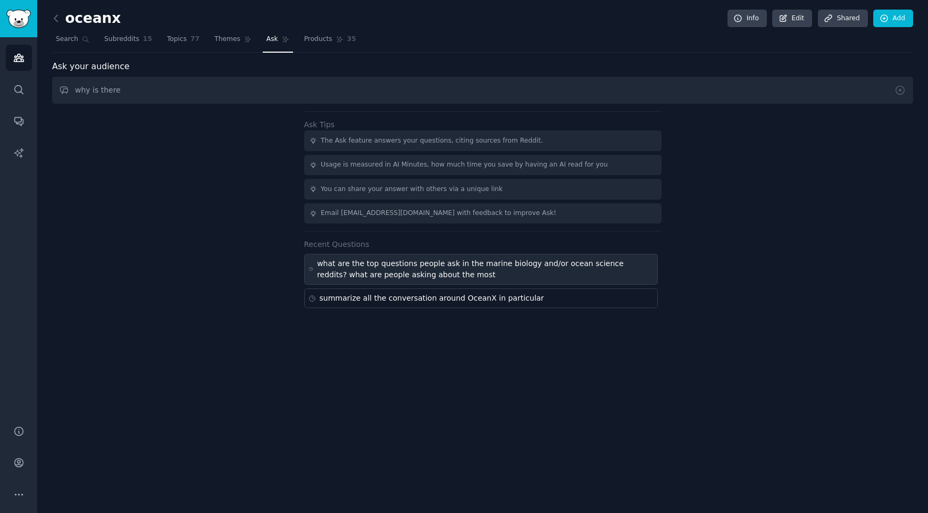
click at [363, 262] on div "what are the top questions people ask in the marine biology and/or ocean scienc…" at bounding box center [485, 269] width 336 height 22
type input "what are the top questions people ask in the marine biology and/or ocean scienc…"
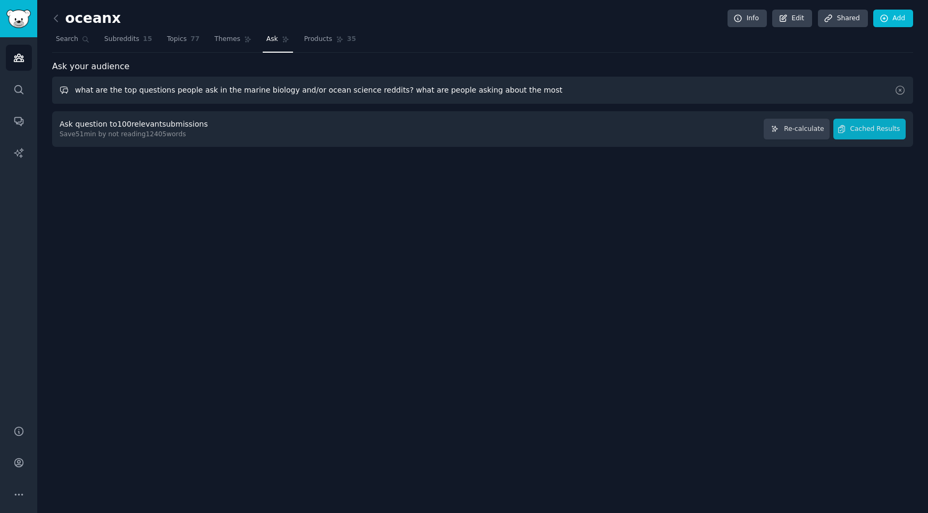
click at [190, 89] on input "what are the top questions people ask in the marine biology and/or ocean scienc…" at bounding box center [482, 90] width 861 height 27
click at [274, 45] on link "Ask" at bounding box center [278, 42] width 30 height 22
click at [57, 19] on icon at bounding box center [56, 18] width 11 height 11
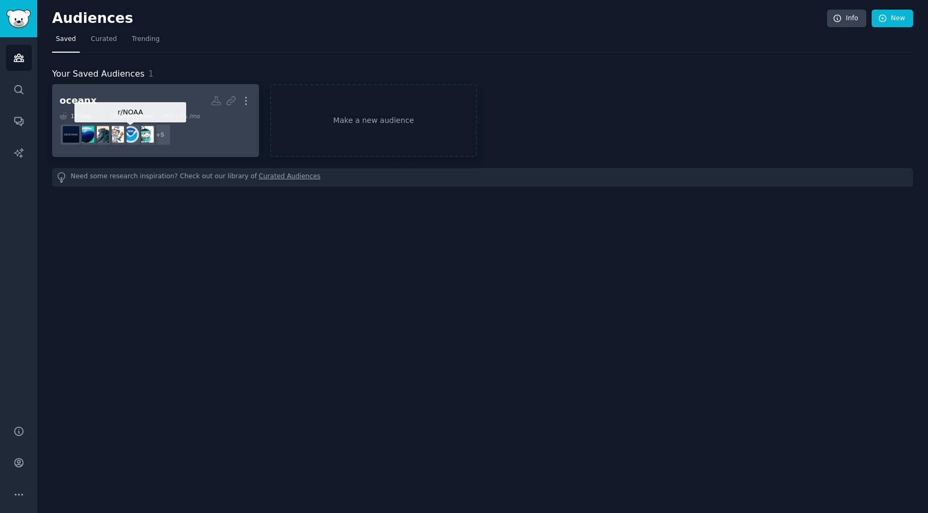
click at [127, 133] on img at bounding box center [130, 134] width 16 height 16
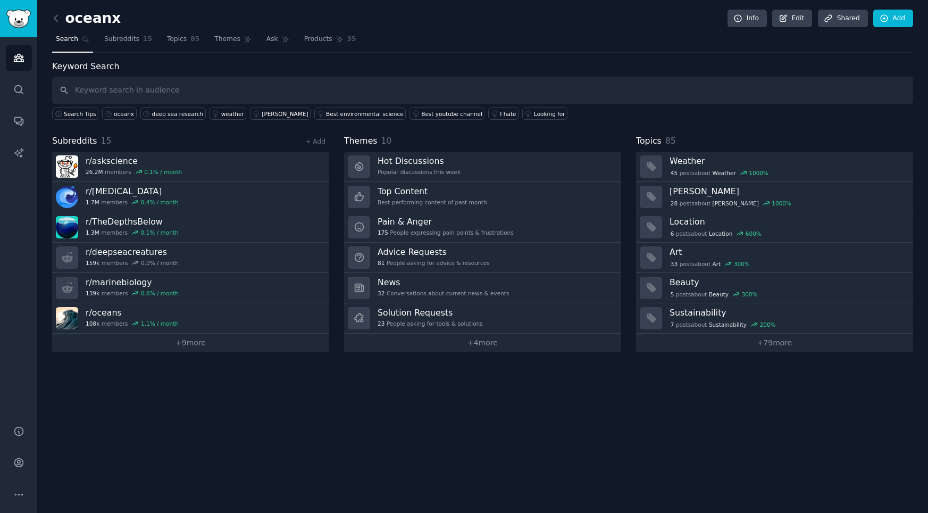
click at [363, 89] on input "text" at bounding box center [482, 90] width 861 height 27
click at [273, 42] on span "Ask" at bounding box center [272, 40] width 12 height 10
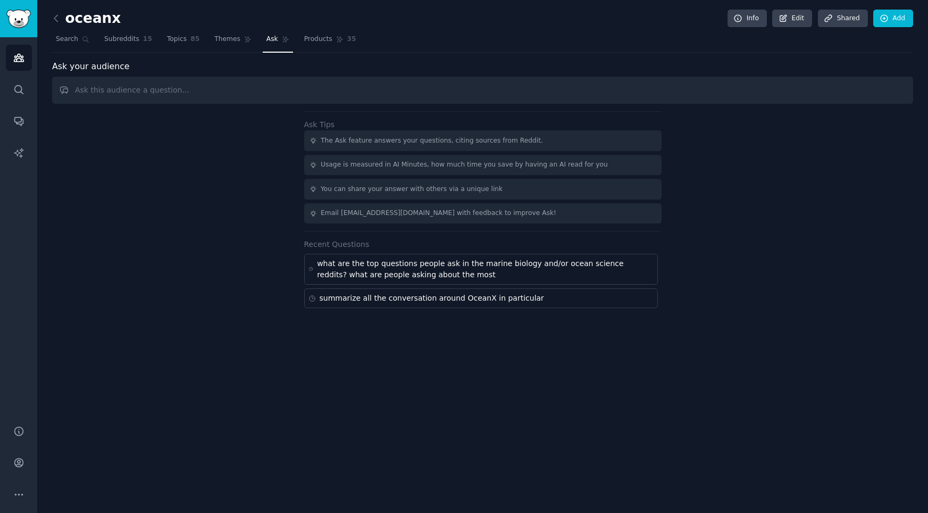
click at [307, 93] on input "text" at bounding box center [482, 90] width 861 height 27
click at [232, 93] on input "why is there uptick in questions about careers in marine biology and ocean scie…" at bounding box center [482, 90] width 861 height 27
click at [574, 96] on input "why is there uptick in questions about career pathways and field research oppor…" at bounding box center [482, 90] width 861 height 27
type input "why is there uptick in questions about career pathways and field research oppor…"
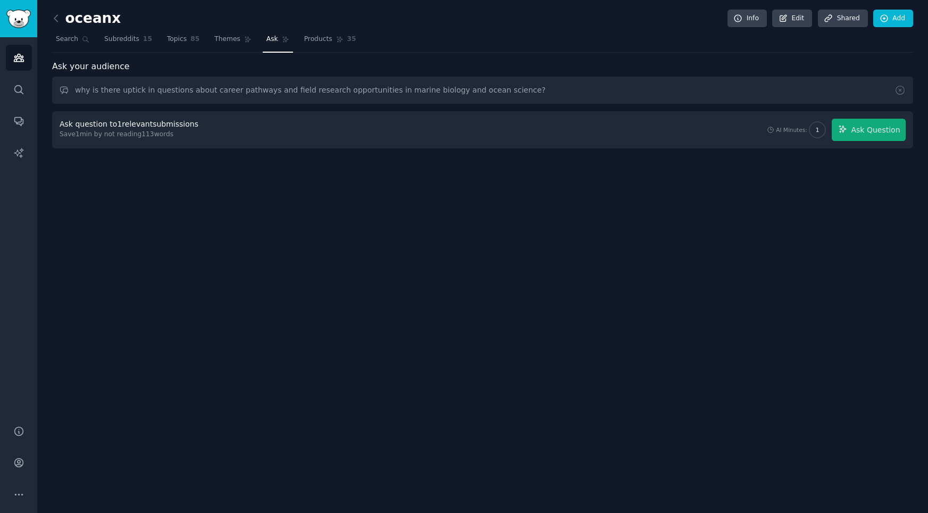
click at [838, 172] on div "oceanx Info Edit Share d Add Search Subreddits 15 Topics 85 Themes Ask Products…" at bounding box center [482, 256] width 891 height 513
click at [133, 42] on span "Subreddits" at bounding box center [121, 40] width 35 height 10
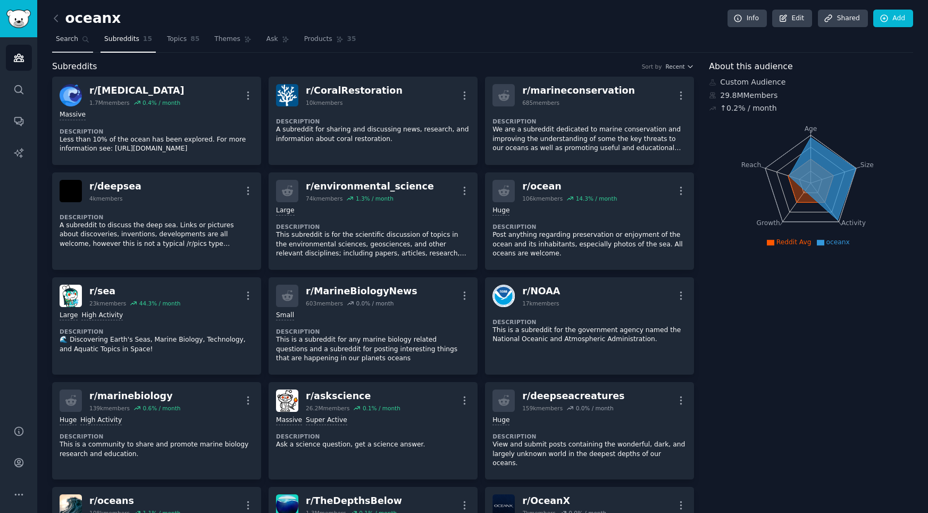
click at [78, 43] on link "Search" at bounding box center [72, 42] width 41 height 22
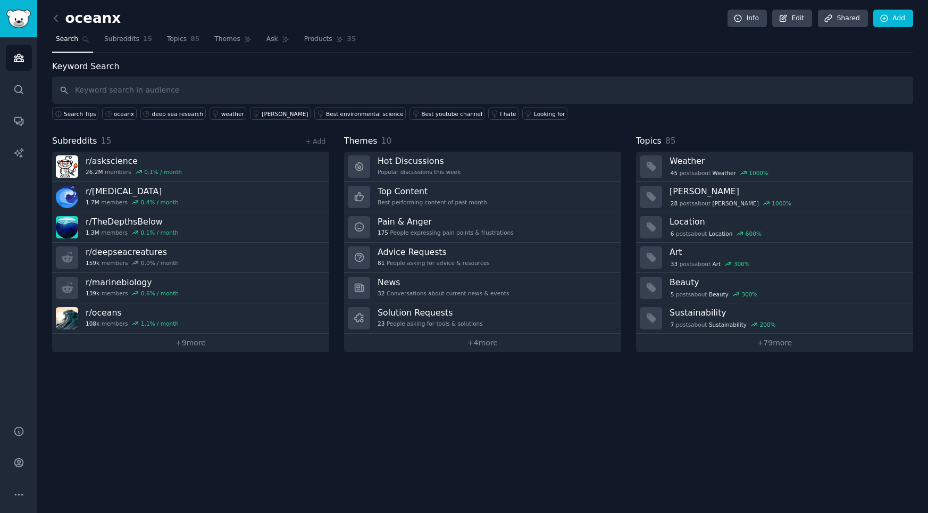
click at [223, 85] on input "text" at bounding box center [482, 90] width 861 height 27
click at [232, 88] on input "text" at bounding box center [482, 90] width 861 height 27
click at [254, 99] on input "text" at bounding box center [482, 90] width 861 height 27
type input "d"
type input "marine protection area"
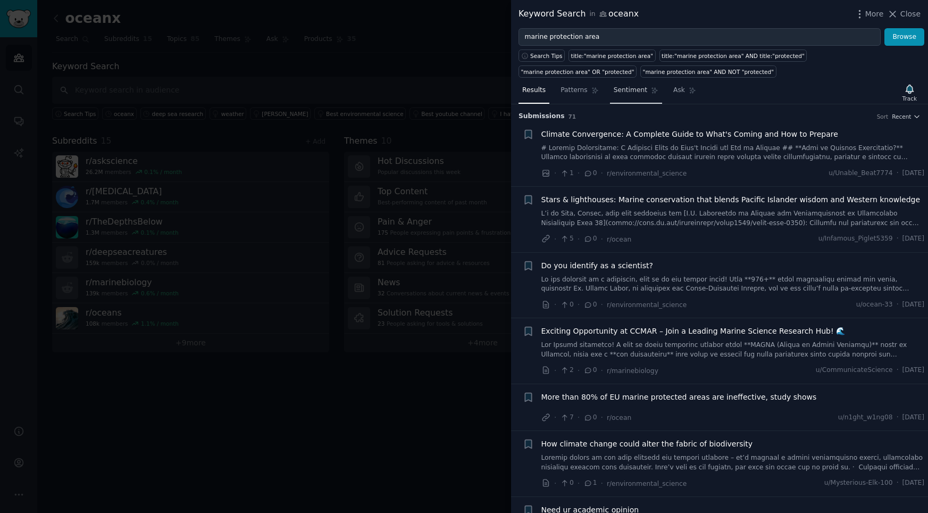
click at [625, 87] on span "Sentiment" at bounding box center [631, 91] width 34 height 10
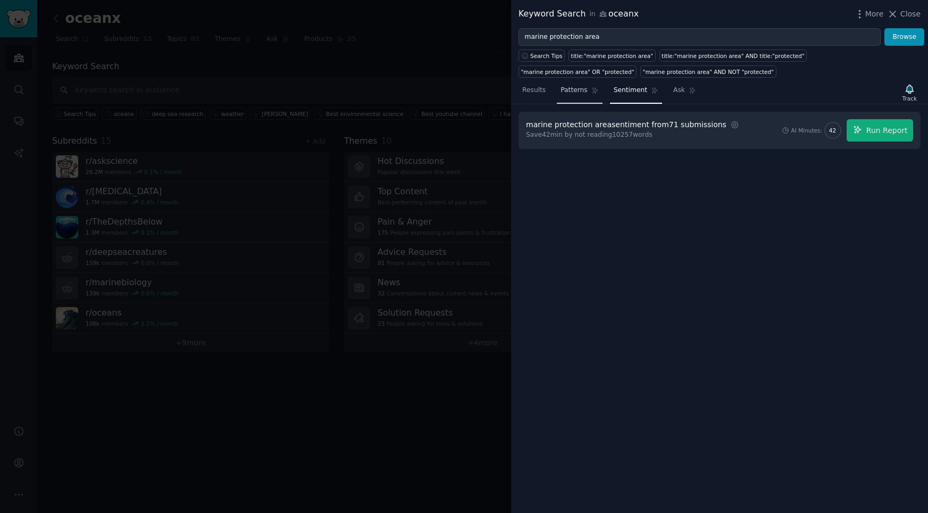
click at [568, 95] on span "Patterns" at bounding box center [574, 91] width 27 height 10
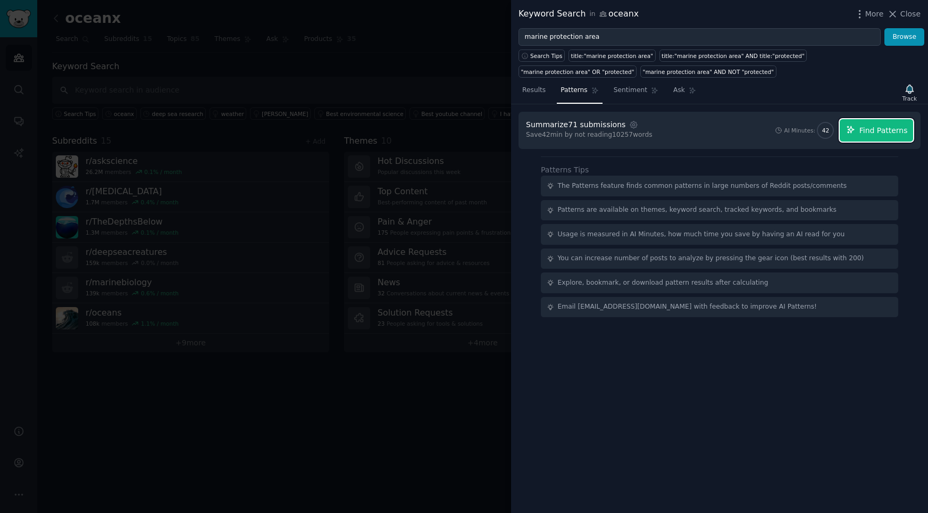
click at [860, 133] on button "Find Patterns" at bounding box center [876, 130] width 73 height 22
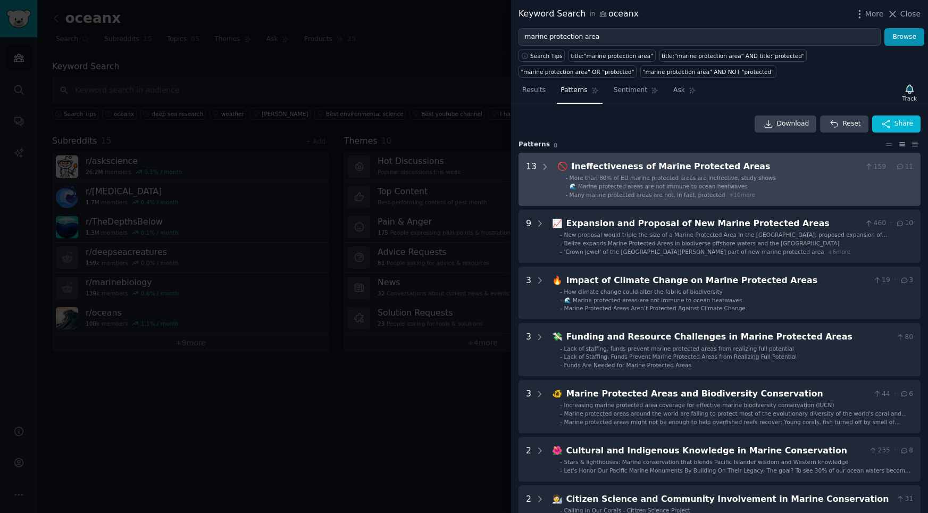
click at [629, 191] on div "Many marine protected areas are not, in fact, protected + 10 more" at bounding box center [663, 194] width 186 height 7
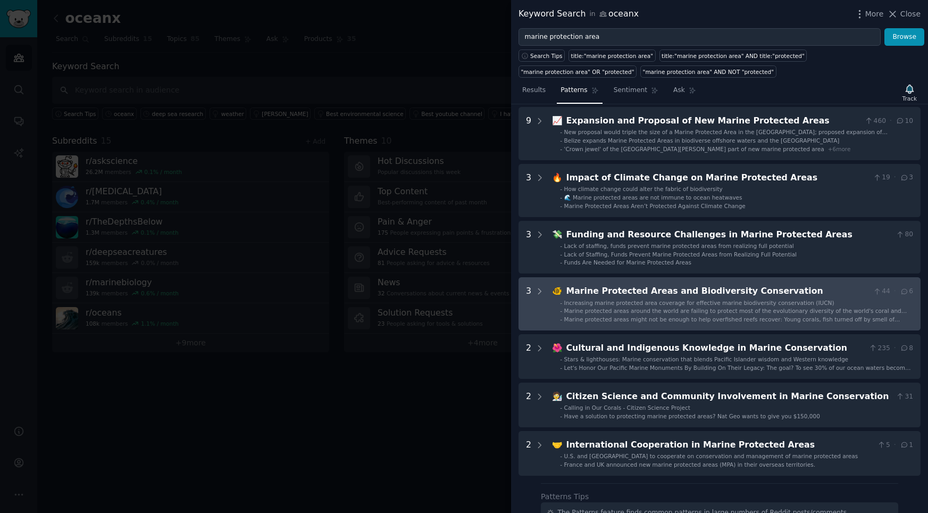
scroll to position [655, 0]
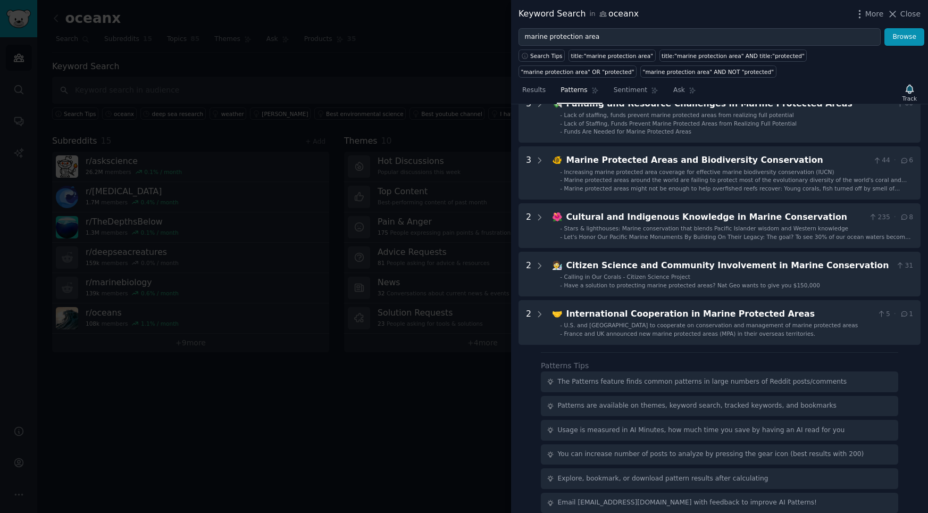
click at [204, 71] on div at bounding box center [464, 256] width 928 height 513
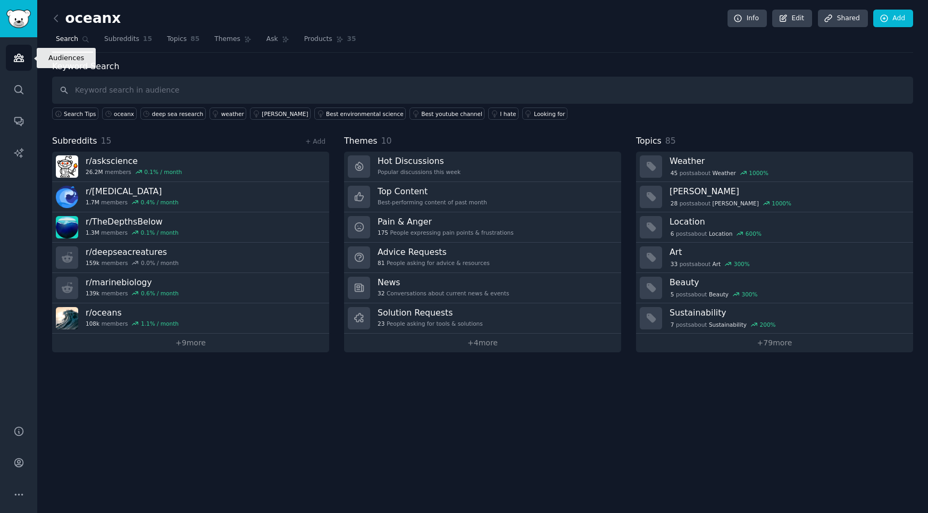
click at [20, 62] on icon "Sidebar" at bounding box center [18, 57] width 11 height 11
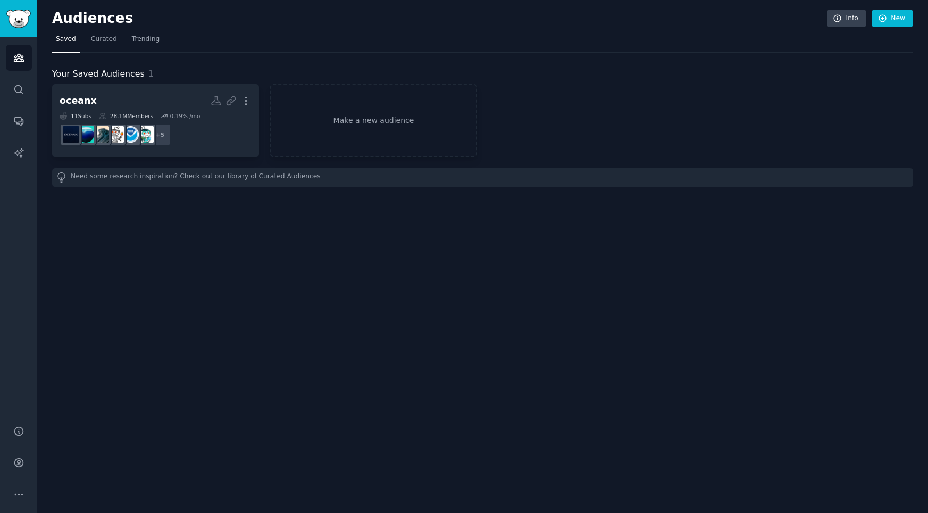
click at [261, 180] on link "Curated Audiences" at bounding box center [290, 177] width 62 height 11
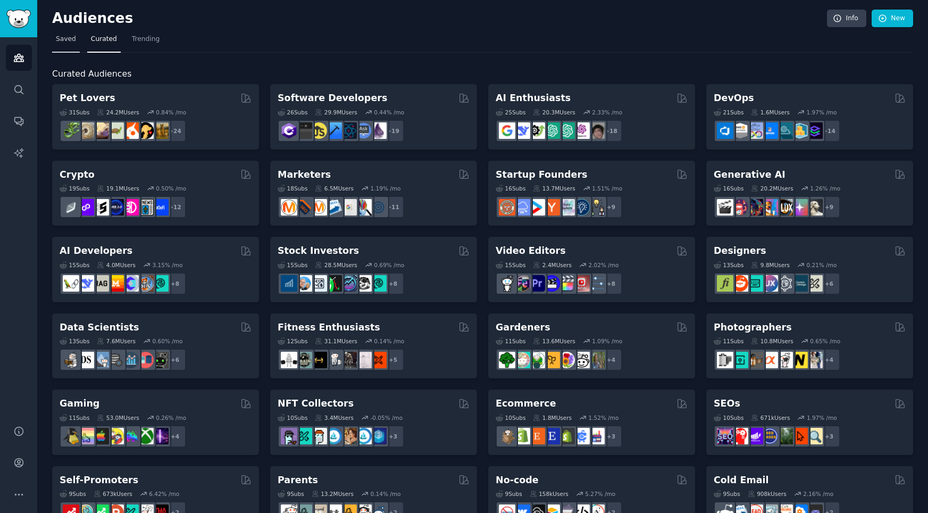
click at [63, 44] on span "Saved" at bounding box center [66, 40] width 20 height 10
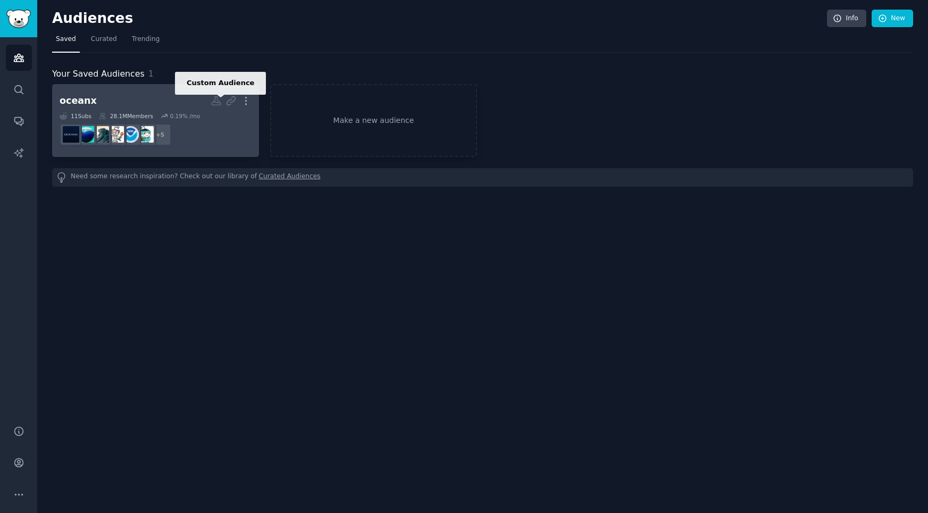
click at [216, 103] on icon at bounding box center [216, 100] width 11 height 11
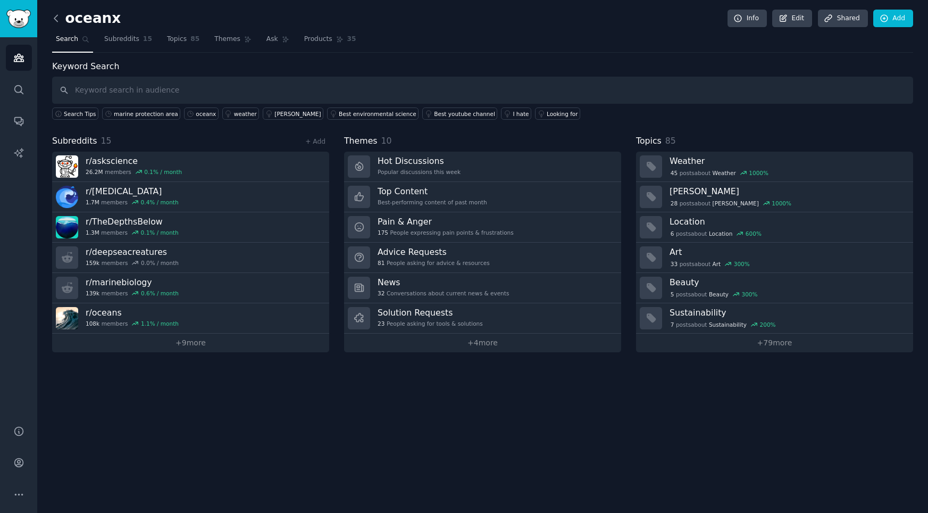
click at [53, 20] on icon at bounding box center [56, 18] width 11 height 11
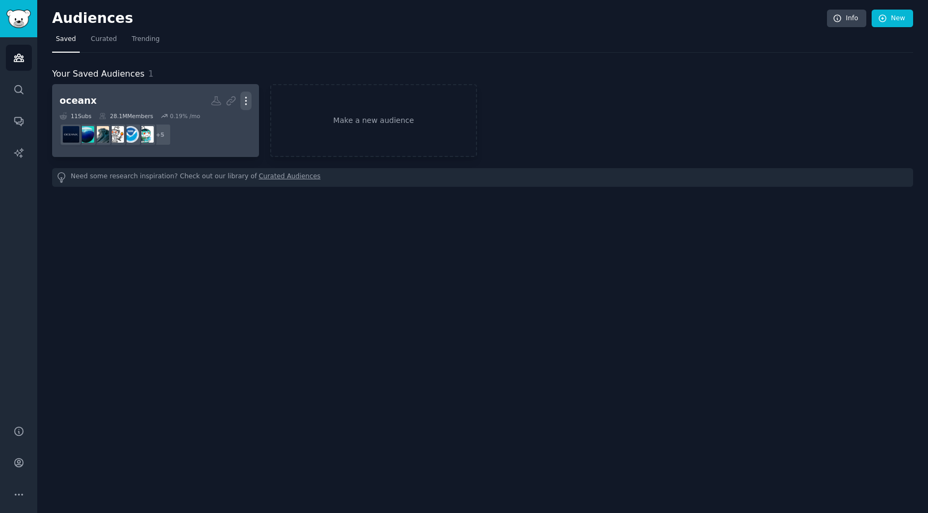
click at [246, 102] on icon "button" at bounding box center [245, 100] width 11 height 11
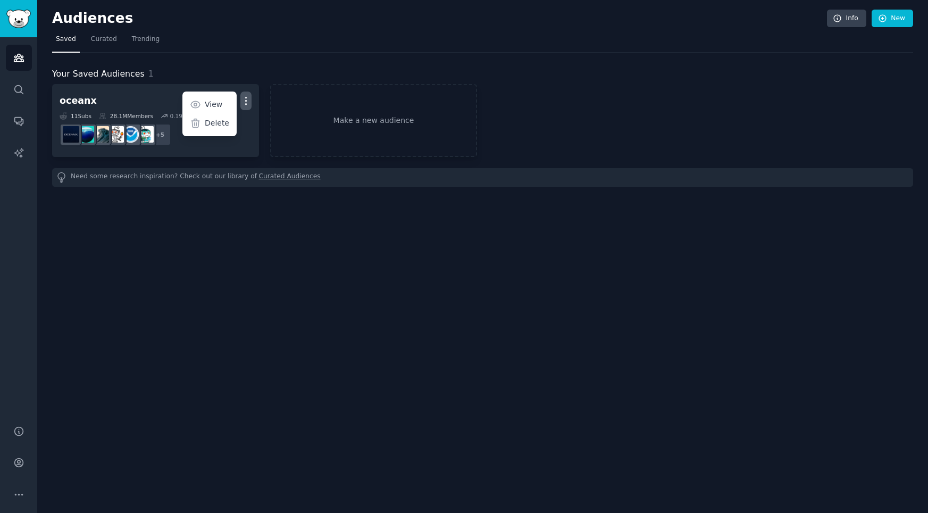
click at [274, 222] on div "Audiences Info New Saved Curated Trending Your Saved Audiences 1 oceanx More Vi…" at bounding box center [482, 256] width 891 height 513
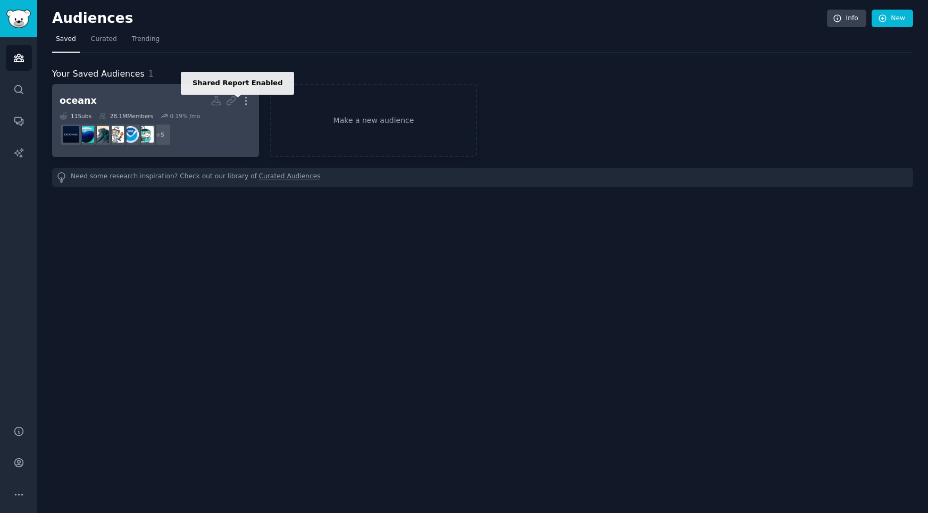
click at [231, 99] on icon at bounding box center [231, 101] width 9 height 9
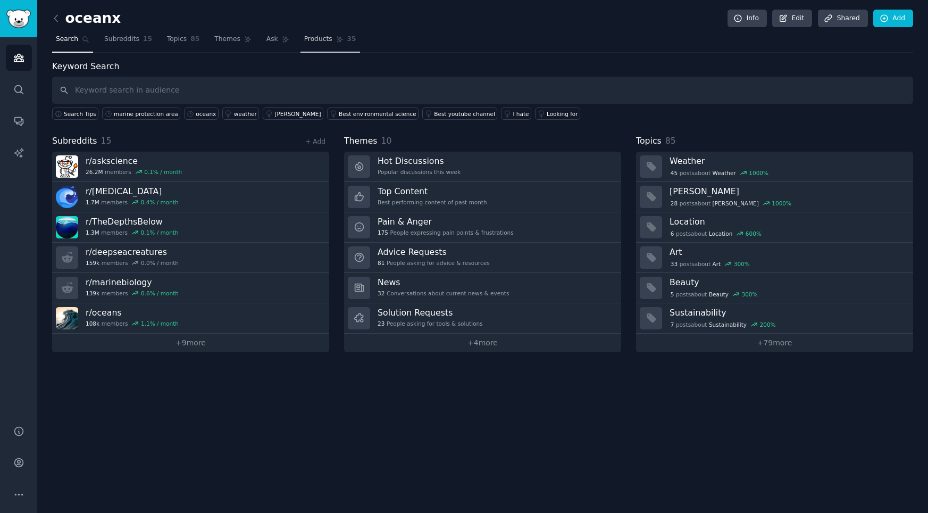
click at [304, 44] on link "Products 35" at bounding box center [330, 42] width 60 height 22
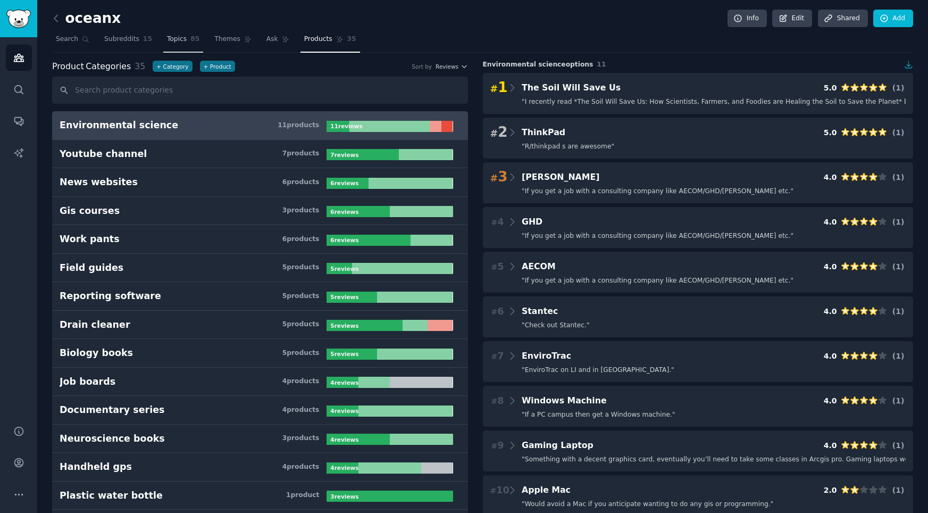
click at [179, 39] on span "Topics" at bounding box center [177, 40] width 20 height 10
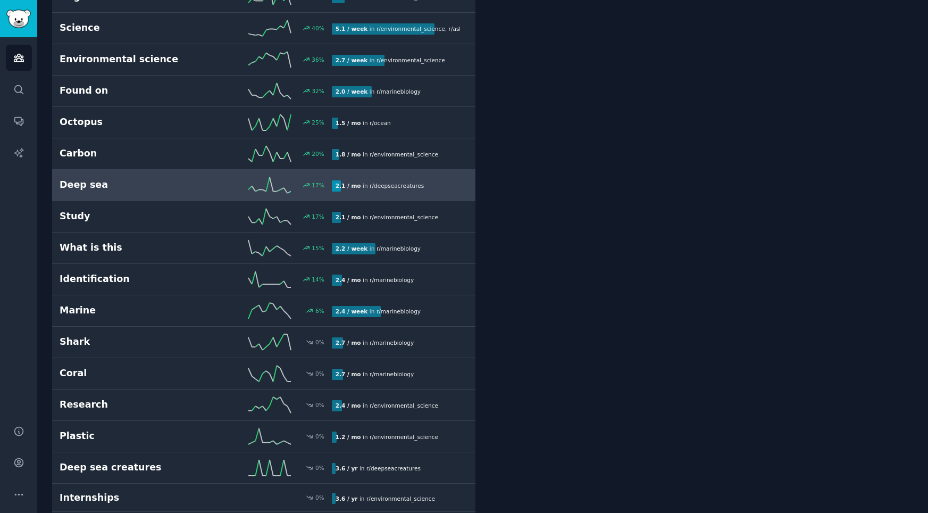
click at [178, 178] on h2 "Deep sea" at bounding box center [128, 184] width 136 height 13
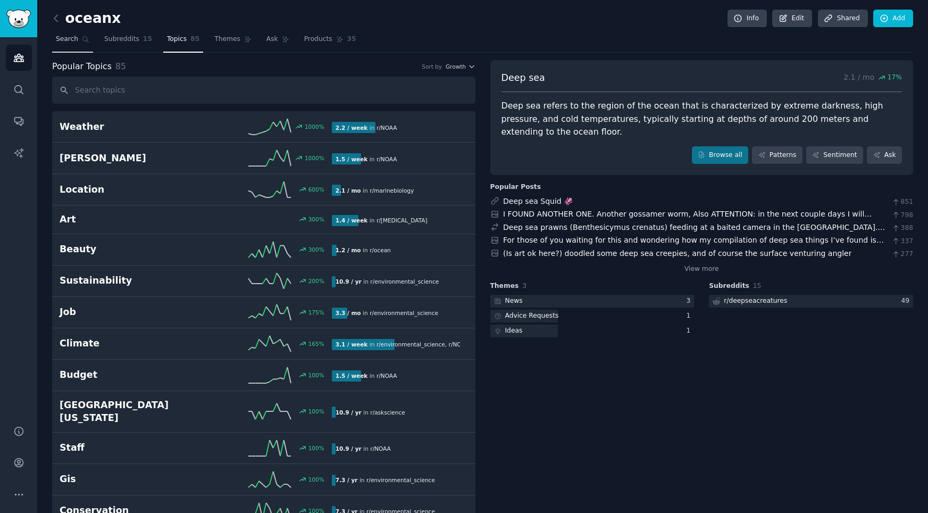
click at [80, 41] on link "Search" at bounding box center [72, 42] width 41 height 22
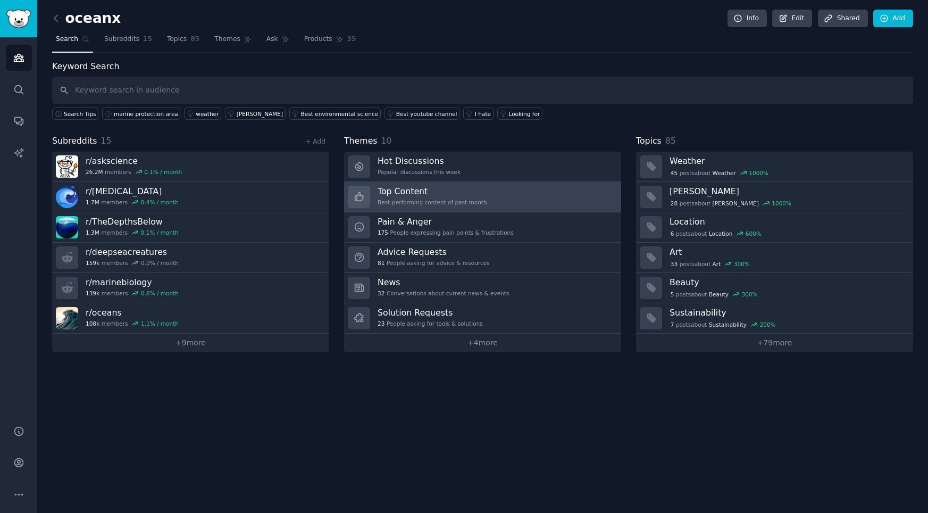
click at [537, 206] on link "Top Content Best-performing content of past month" at bounding box center [482, 197] width 277 height 30
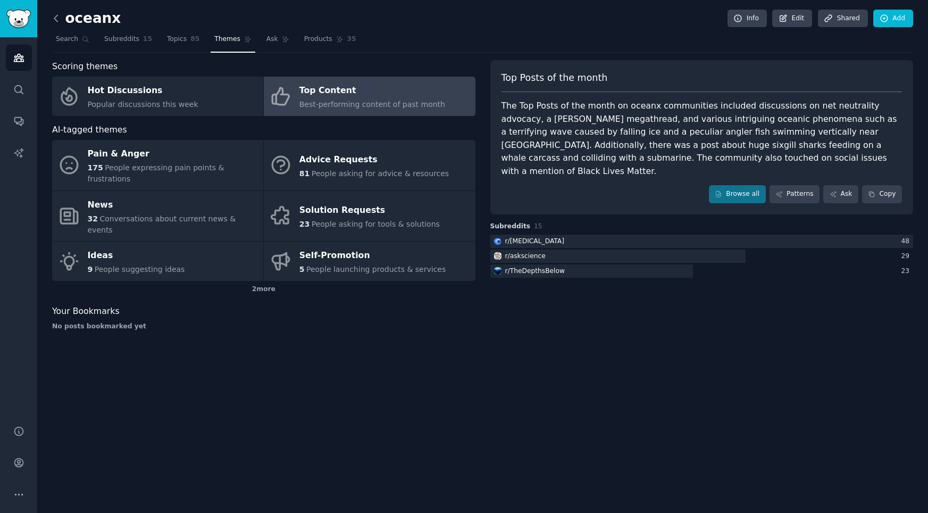
click at [61, 16] on icon at bounding box center [56, 18] width 11 height 11
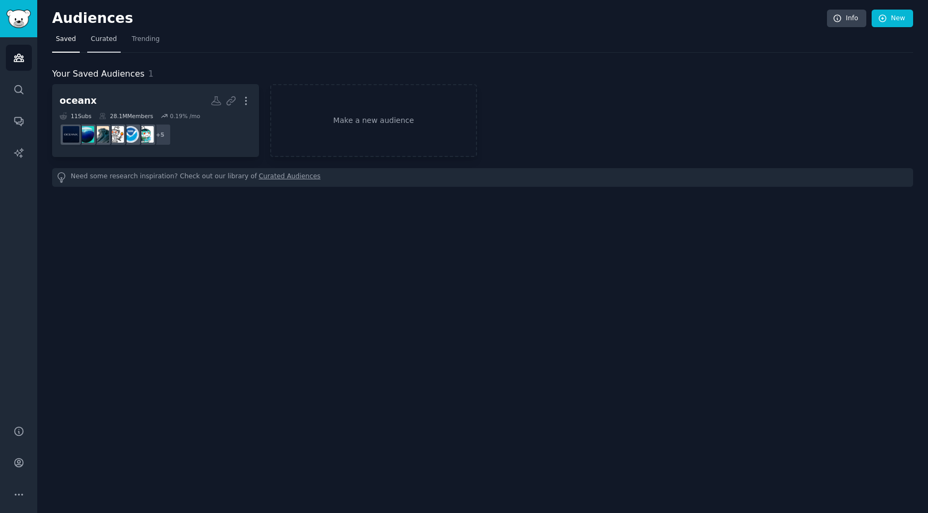
click at [97, 38] on span "Curated" at bounding box center [104, 40] width 26 height 10
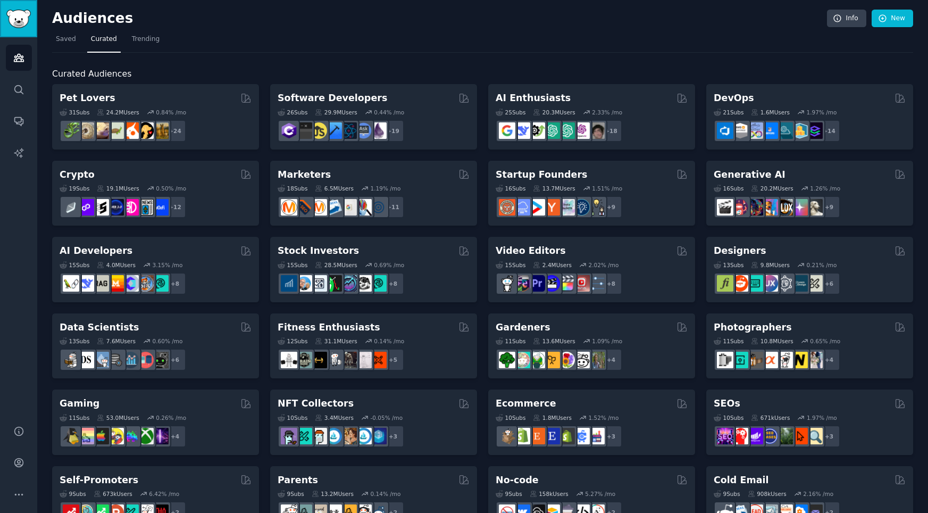
click at [13, 19] on img "Sidebar" at bounding box center [18, 19] width 24 height 19
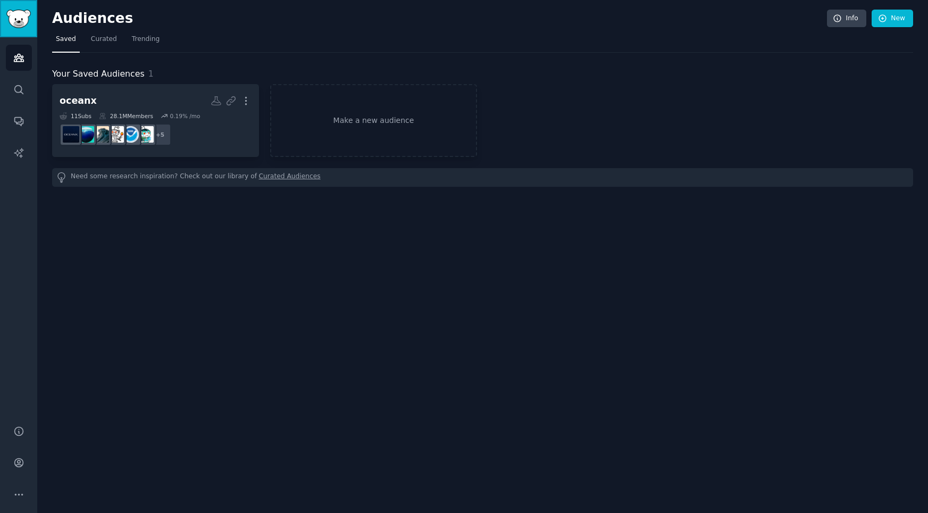
click at [13, 19] on img "Sidebar" at bounding box center [18, 19] width 24 height 19
click at [27, 145] on link "AI Reports" at bounding box center [19, 153] width 26 height 26
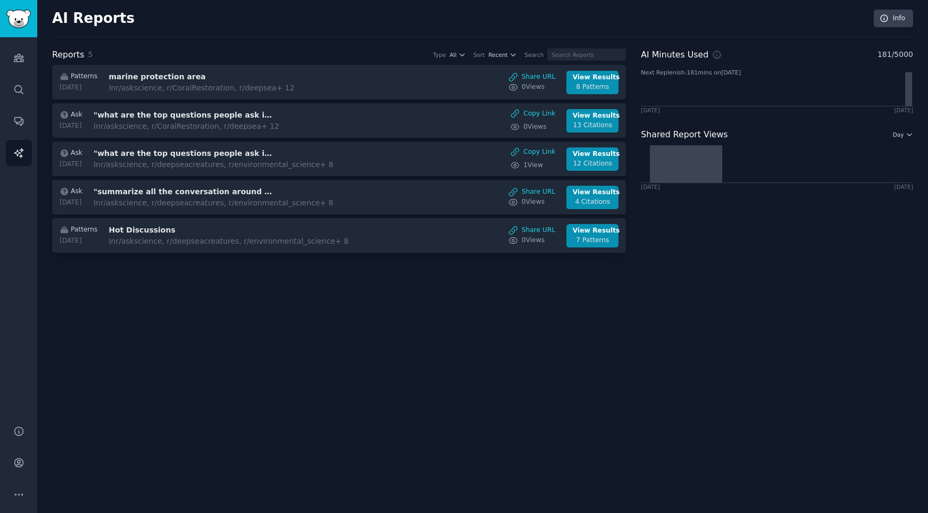
click at [361, 286] on div "AI Reports Info Reports 5 Type All Sort Recent Search Patterns 2025-08-11 marin…" at bounding box center [482, 256] width 891 height 513
click at [21, 23] on img "Sidebar" at bounding box center [18, 19] width 24 height 19
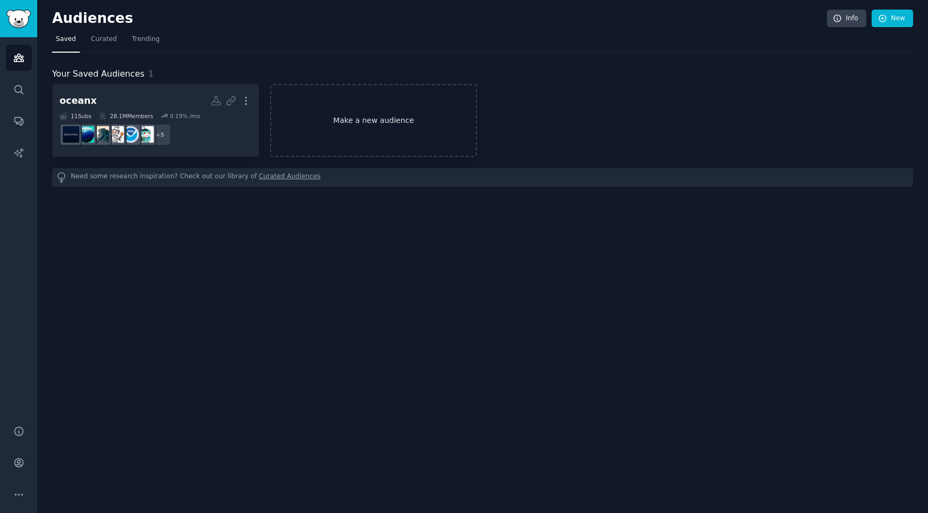
click at [351, 115] on link "Make a new audience" at bounding box center [373, 120] width 207 height 73
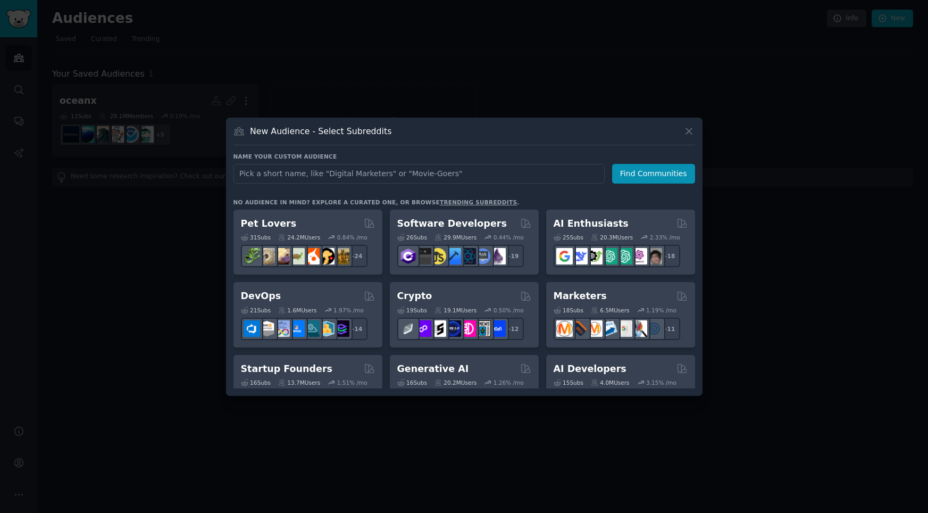
click at [374, 173] on input "text" at bounding box center [418, 174] width 371 height 20
type input "social listening"
click button "Find Communities" at bounding box center [653, 174] width 83 height 20
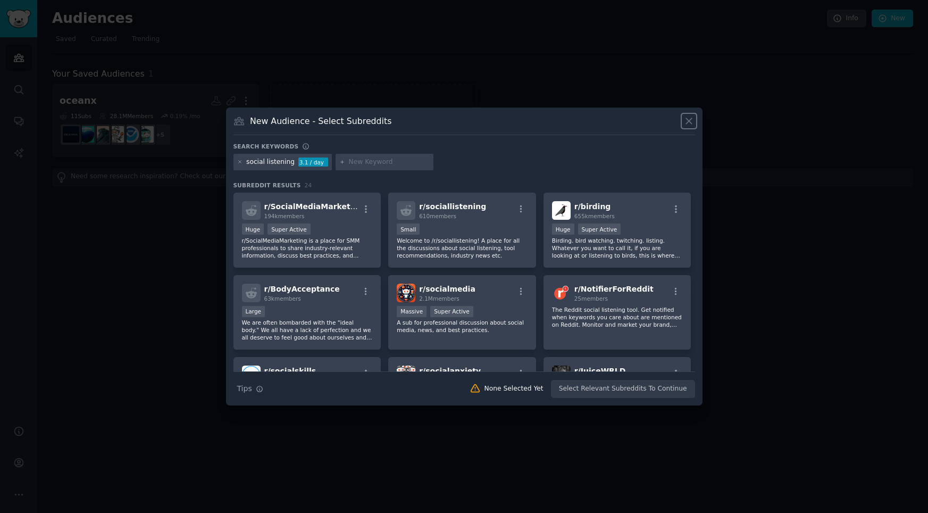
click at [692, 124] on icon at bounding box center [688, 120] width 11 height 11
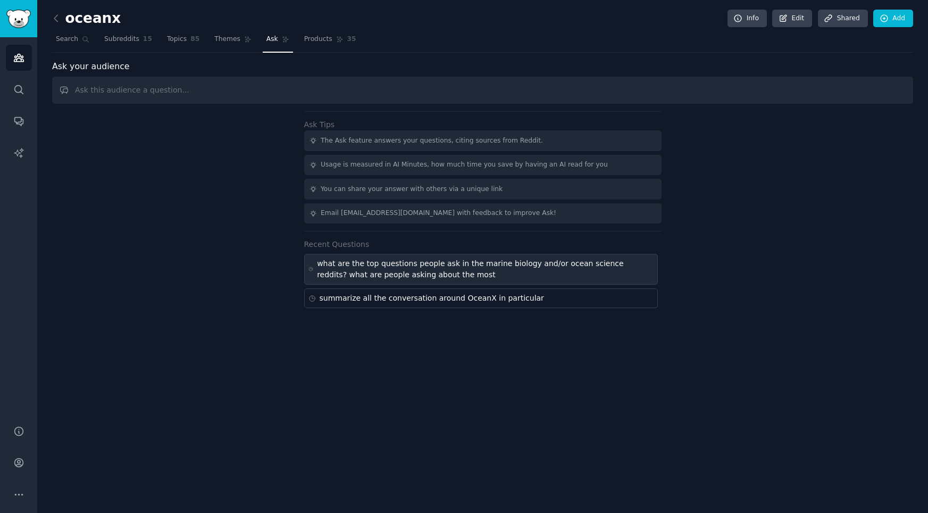
click at [461, 279] on div "what are the top questions people ask in the marine biology and/or ocean scienc…" at bounding box center [485, 269] width 336 height 22
type input "what are the top questions people ask in the marine biology and/or ocean scienc…"
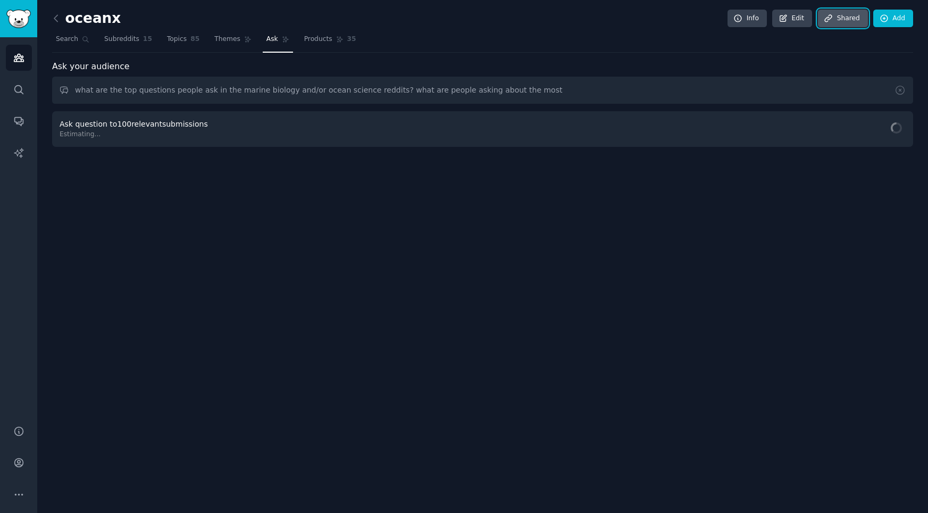
click at [857, 19] on link "Share d" at bounding box center [843, 19] width 50 height 18
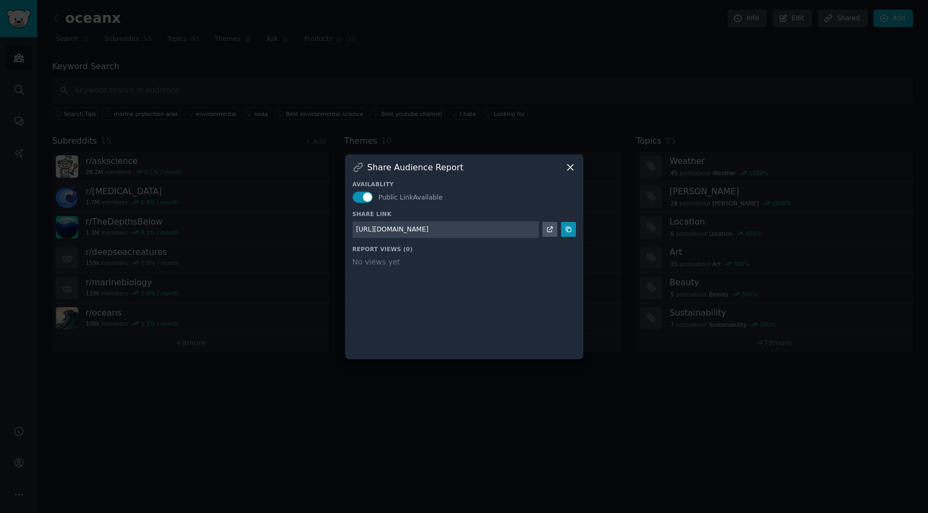
click at [573, 166] on icon at bounding box center [570, 167] width 11 height 11
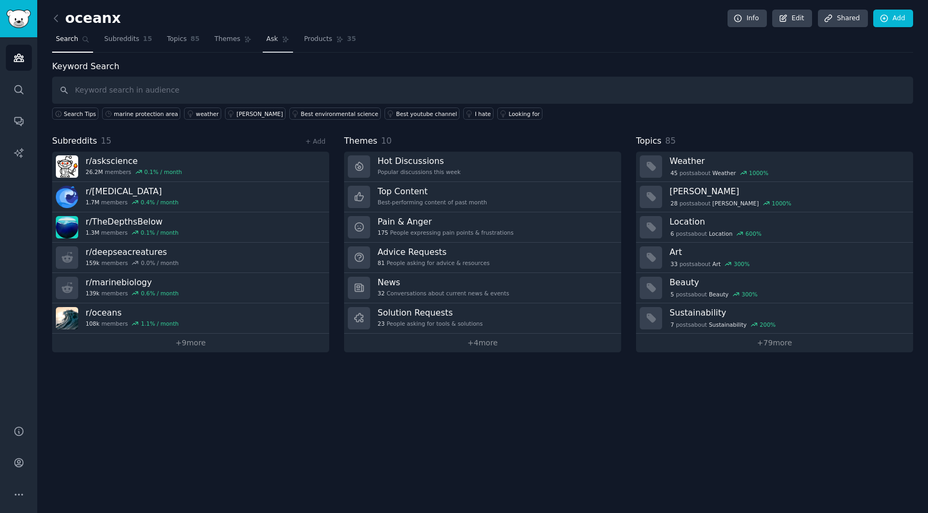
click at [275, 41] on link "Ask" at bounding box center [278, 42] width 30 height 22
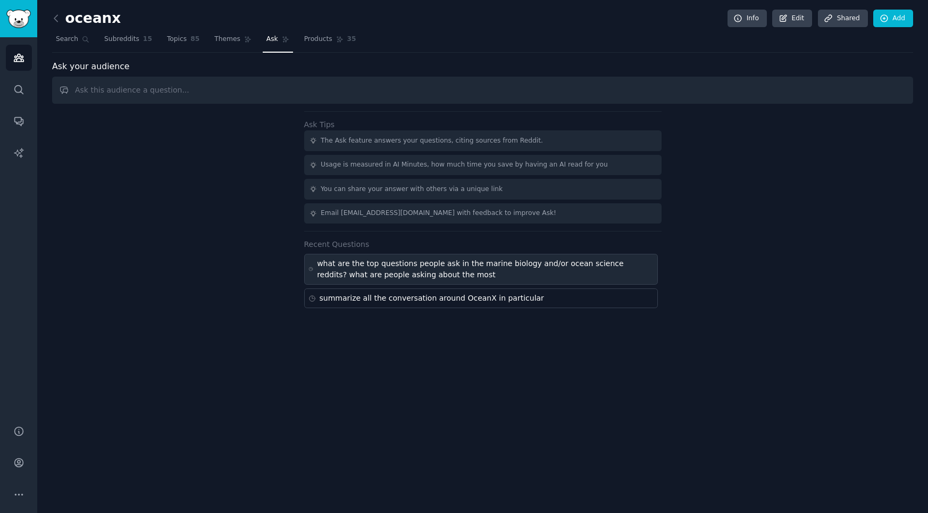
click at [415, 263] on div "what are the top questions people ask in the marine biology and/or ocean scienc…" at bounding box center [485, 269] width 336 height 22
type input "what are the top questions people ask in the marine biology and/or ocean scienc…"
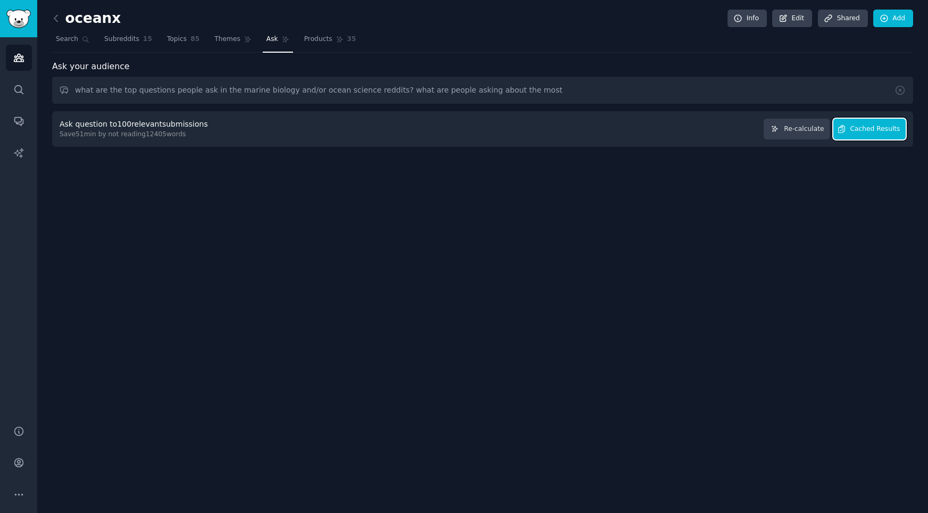
click at [856, 131] on span "Cached Results" at bounding box center [875, 129] width 50 height 10
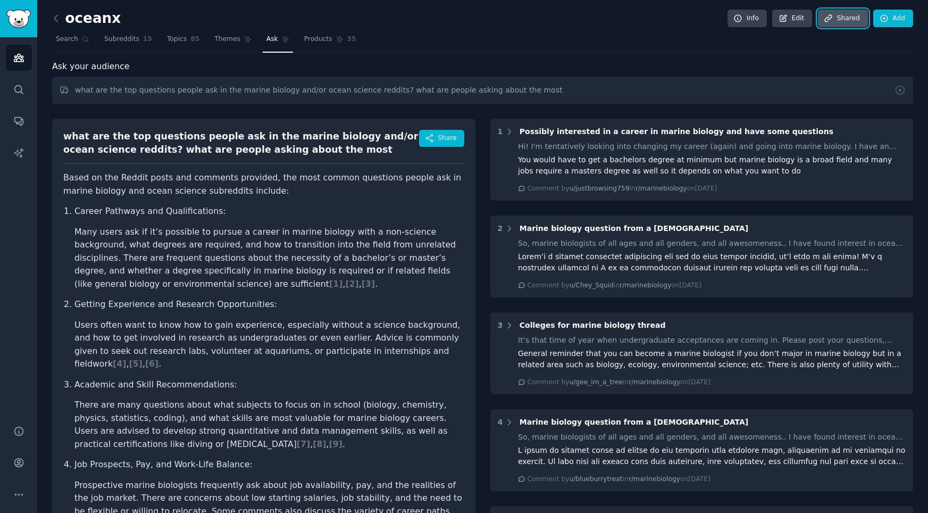
click at [844, 23] on link "Share d" at bounding box center [843, 19] width 50 height 18
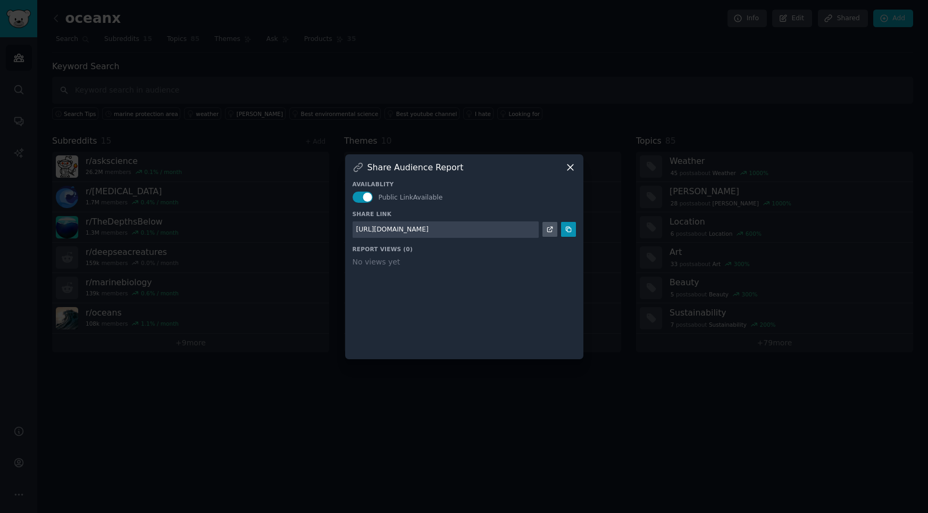
click at [568, 171] on icon at bounding box center [570, 167] width 11 height 11
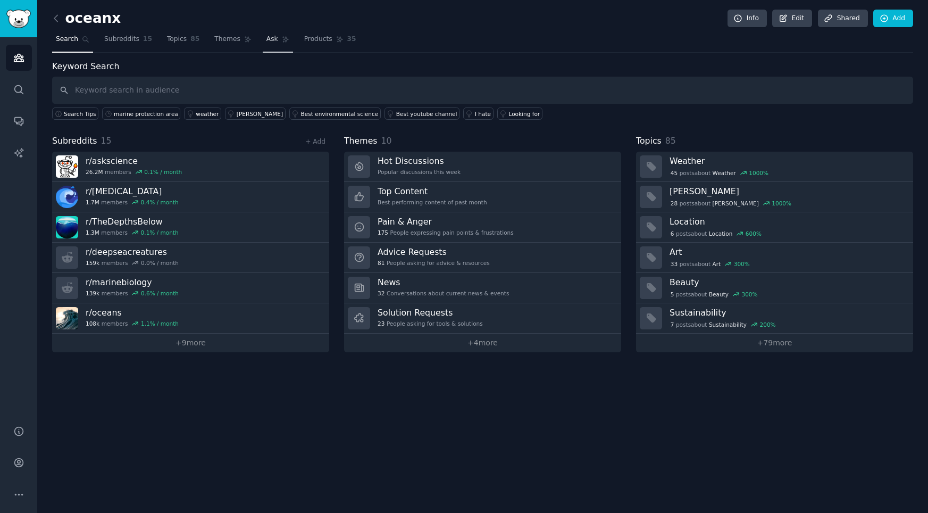
click at [274, 45] on link "Ask" at bounding box center [278, 42] width 30 height 22
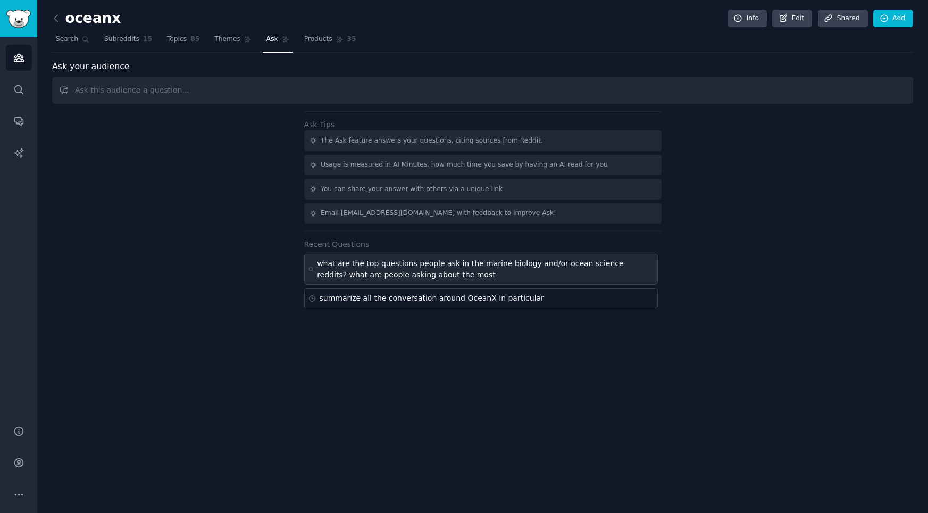
click at [416, 267] on div "what are the top questions people ask in the marine biology and/or ocean scienc…" at bounding box center [485, 269] width 336 height 22
type input "what are the top questions people ask in the marine biology and/or ocean scienc…"
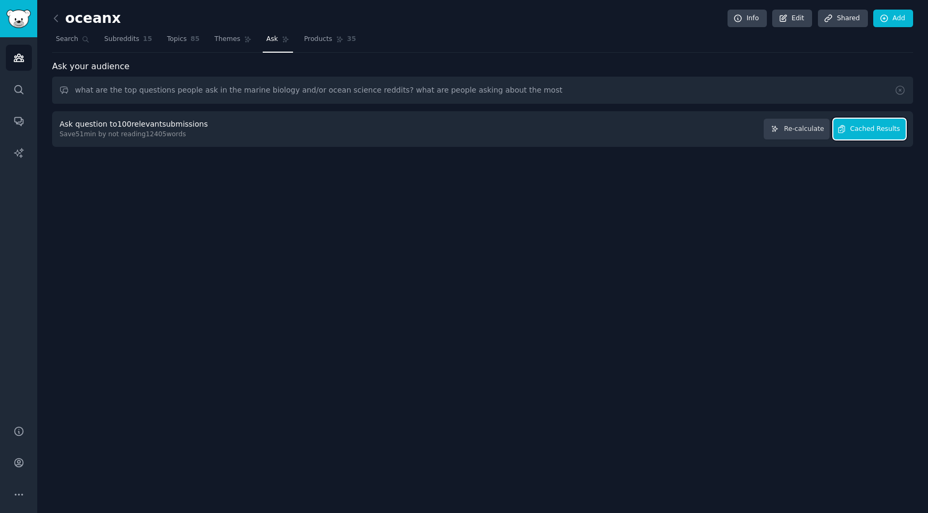
click at [857, 133] on button "Cached Results" at bounding box center [869, 129] width 72 height 21
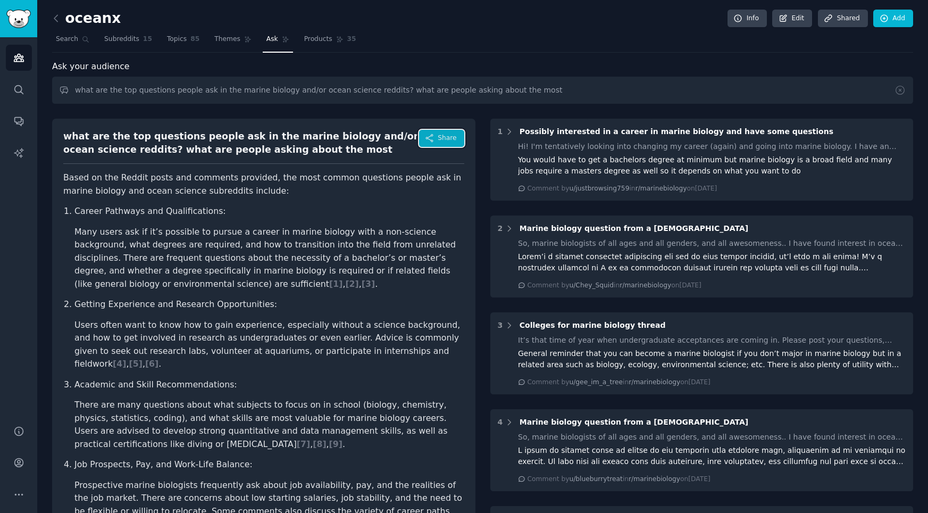
click at [445, 142] on span "Share" at bounding box center [447, 138] width 19 height 10
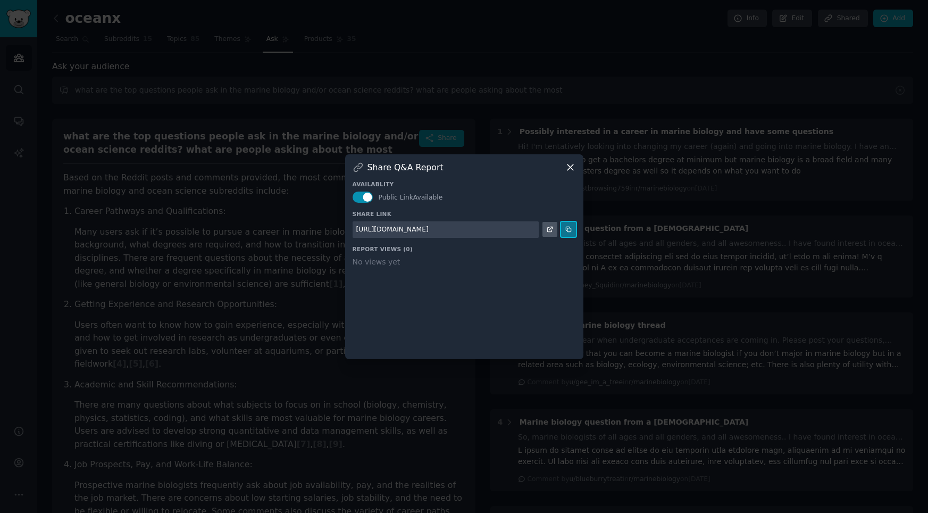
click at [568, 231] on icon at bounding box center [568, 229] width 5 height 5
drag, startPoint x: 566, startPoint y: 169, endPoint x: 558, endPoint y: 174, distance: 9.6
click at [566, 169] on icon at bounding box center [570, 167] width 11 height 11
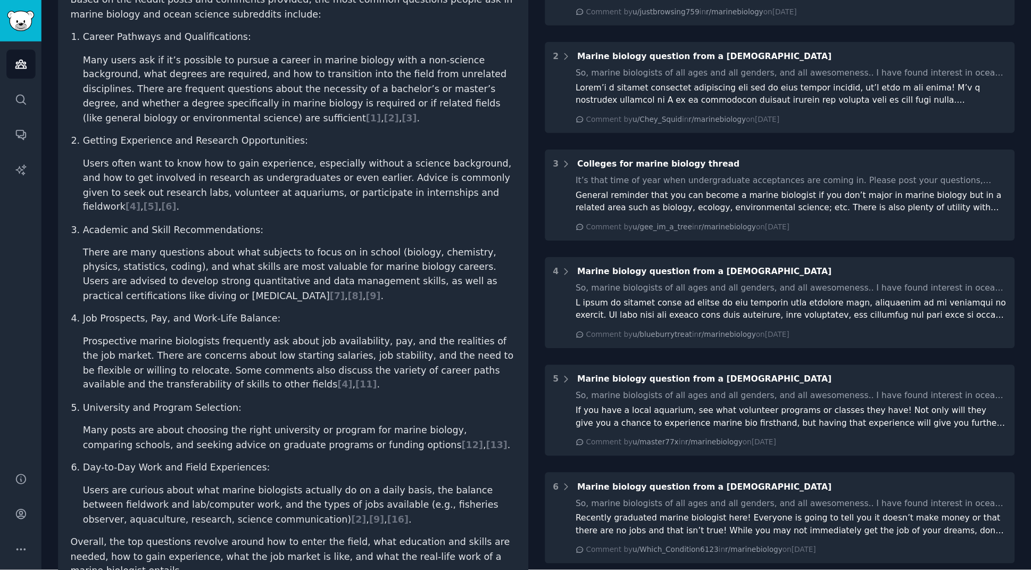
scroll to position [171, 0]
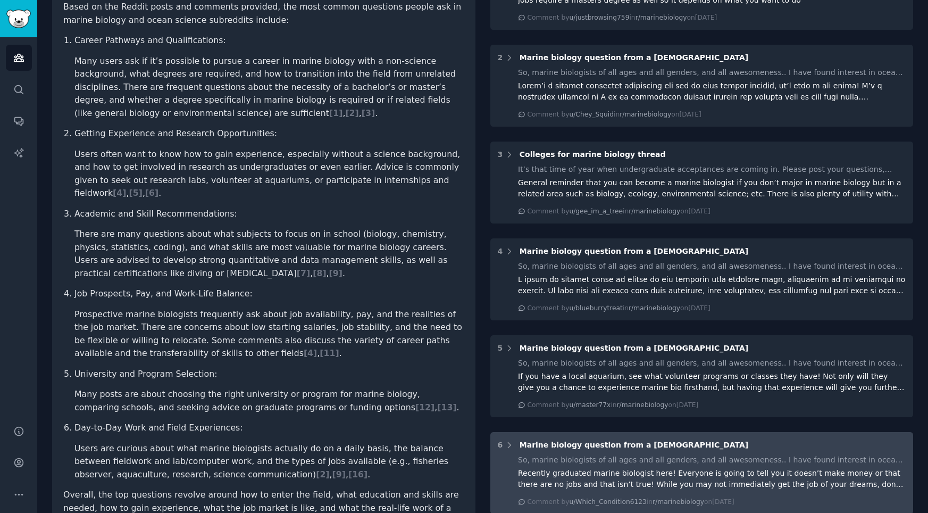
click at [739, 444] on div "6 Marine biology question from a [DEMOGRAPHIC_DATA]" at bounding box center [702, 444] width 408 height 11
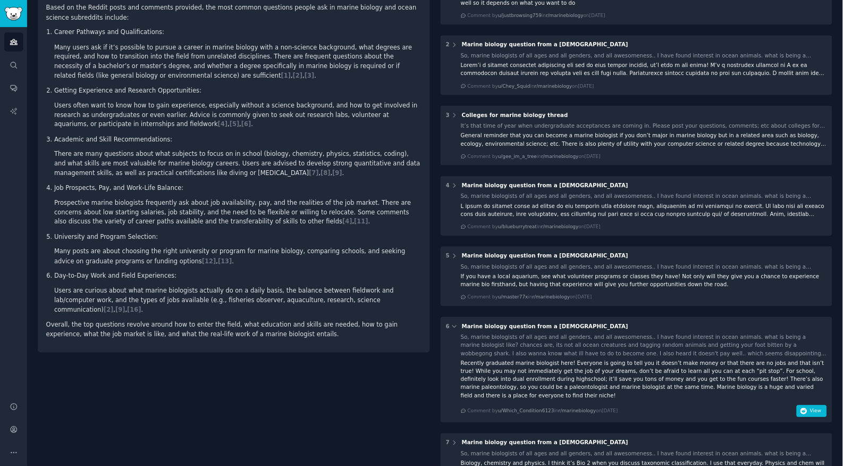
scroll to position [0, 0]
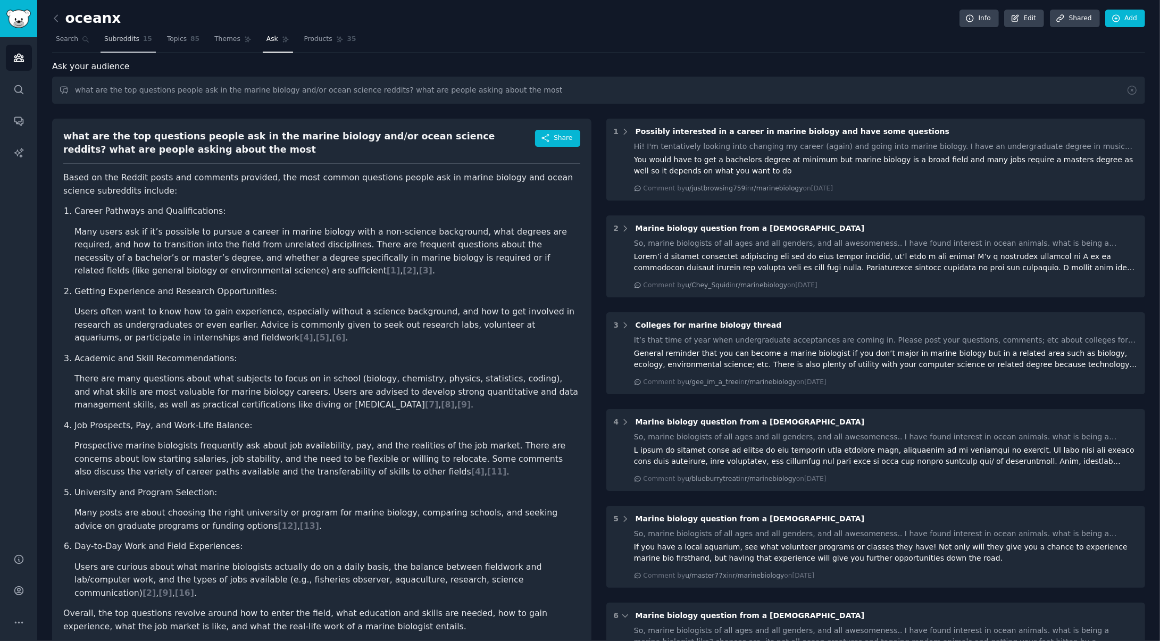
click at [114, 43] on span "Subreddits" at bounding box center [121, 40] width 35 height 10
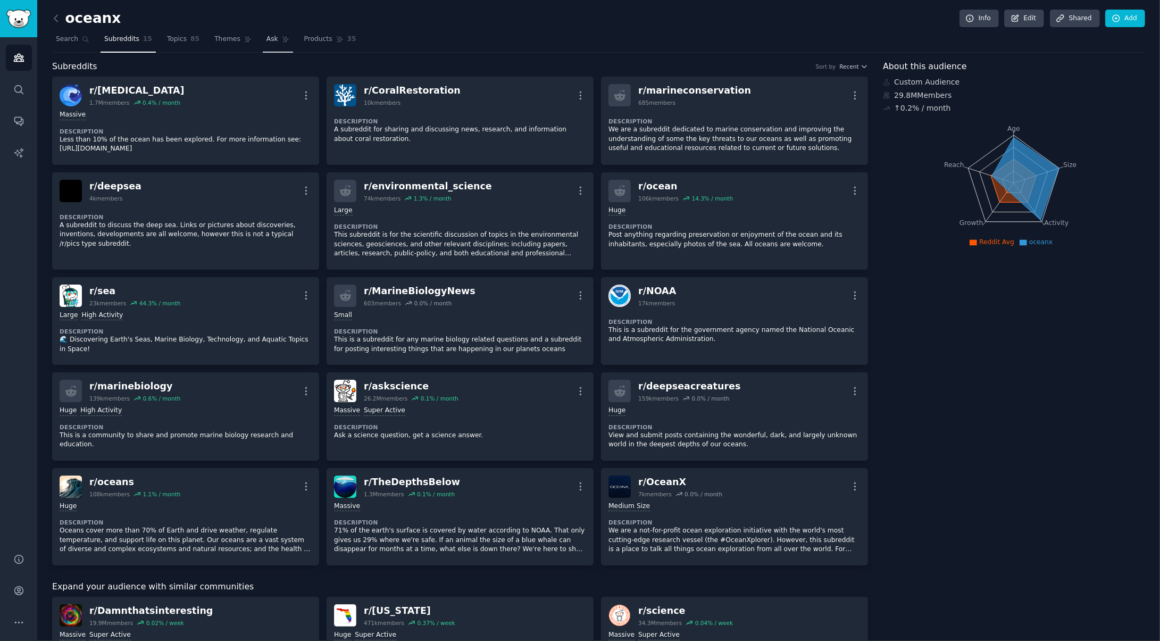
click at [266, 41] on span "Ask" at bounding box center [272, 40] width 12 height 10
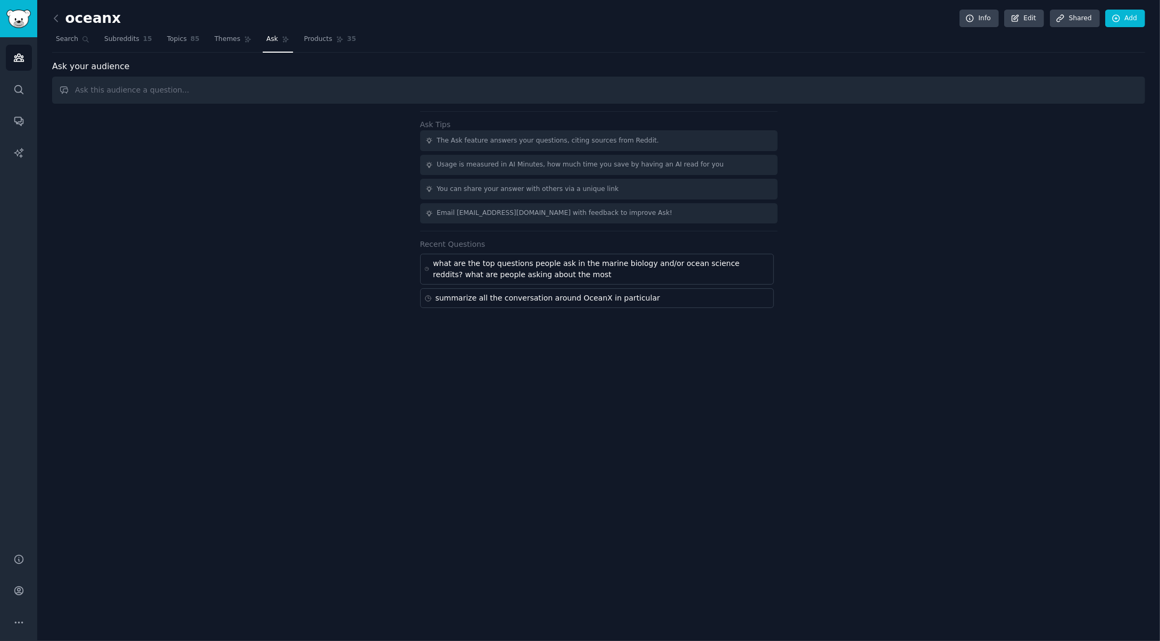
click at [471, 95] on input "text" at bounding box center [598, 90] width 1093 height 27
type input "what are top topics of discussion in the marine biology subreddit"
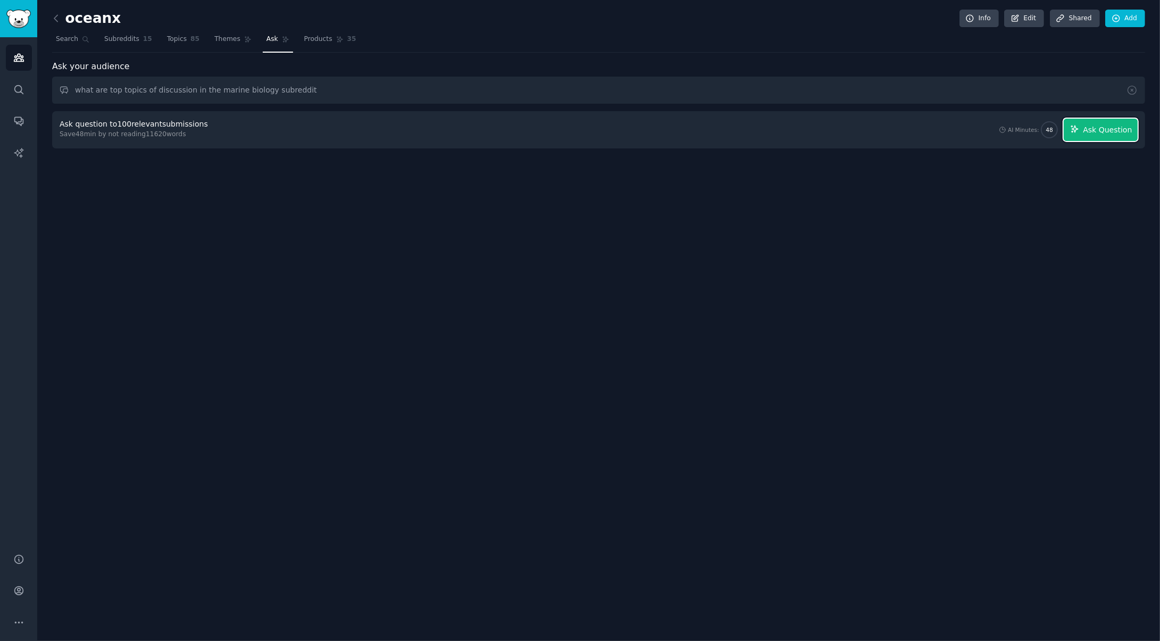
click at [927, 137] on button "Ask Question" at bounding box center [1101, 130] width 74 height 22
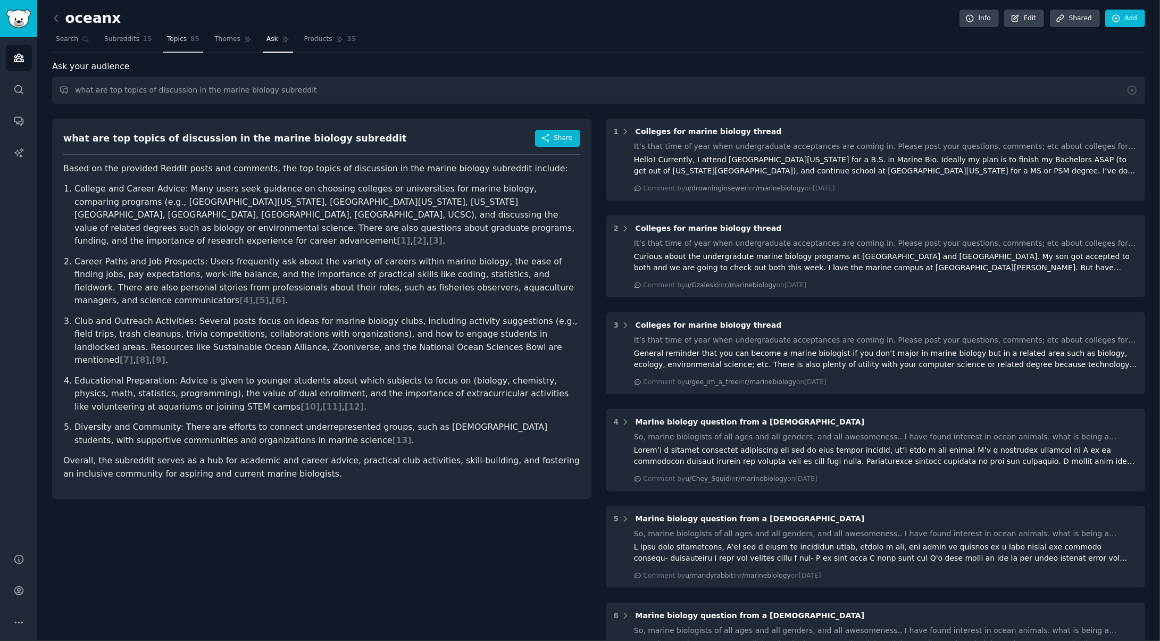
click at [175, 39] on span "Topics" at bounding box center [177, 40] width 20 height 10
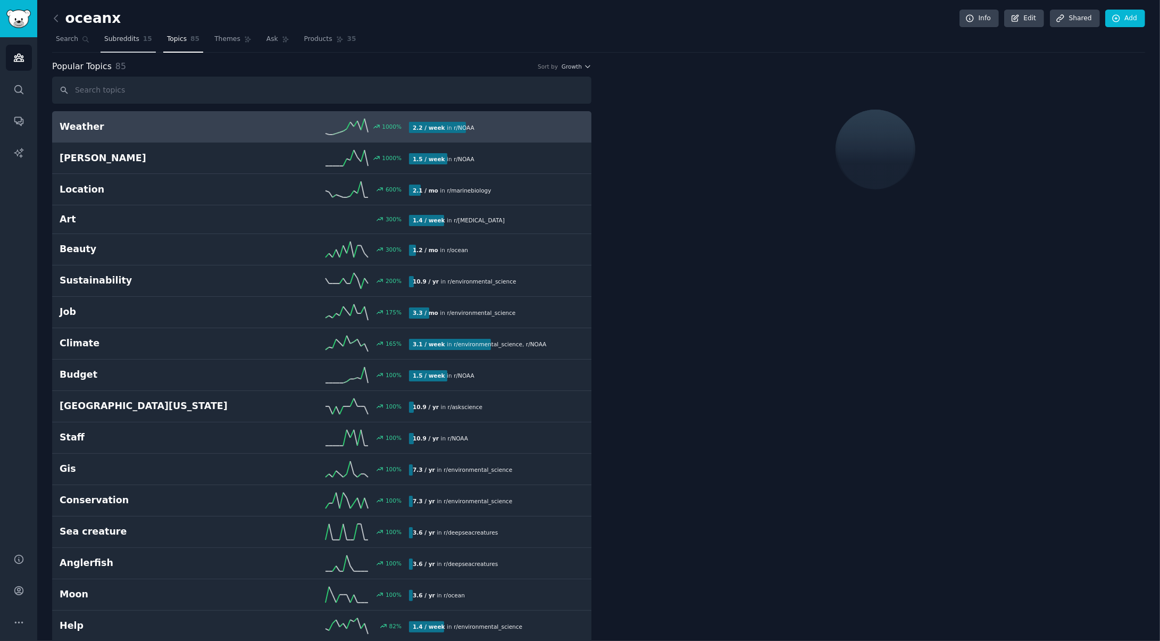
click at [130, 37] on span "Subreddits" at bounding box center [121, 40] width 35 height 10
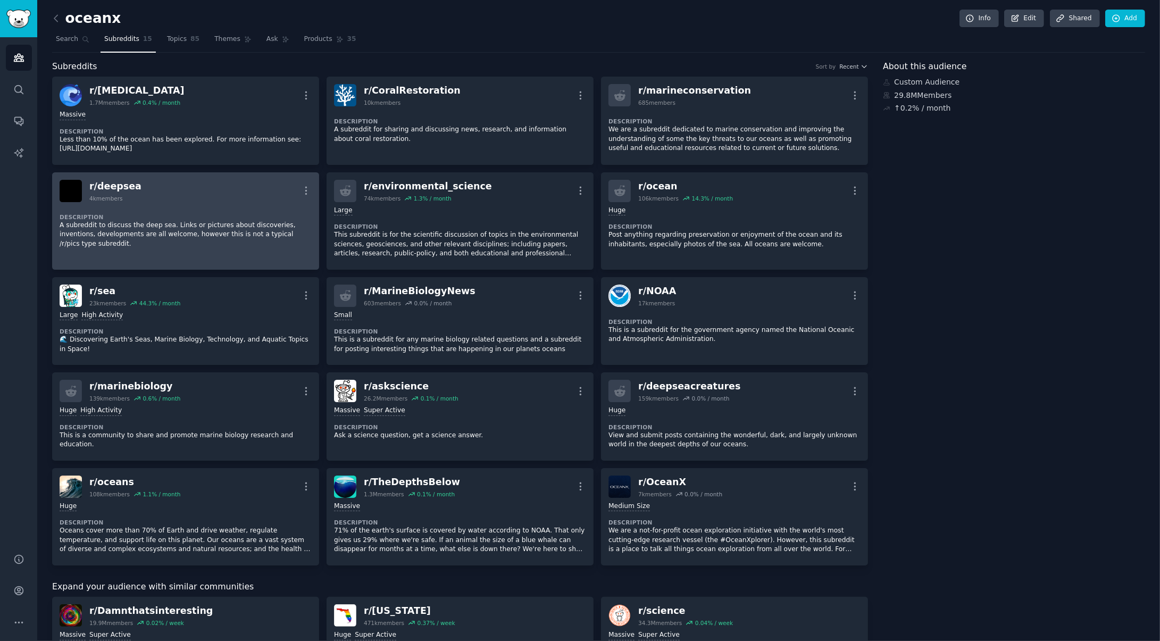
click at [199, 205] on div "Description A subreddit to discuss the deep sea. Links or pictures about discov…" at bounding box center [186, 227] width 252 height 51
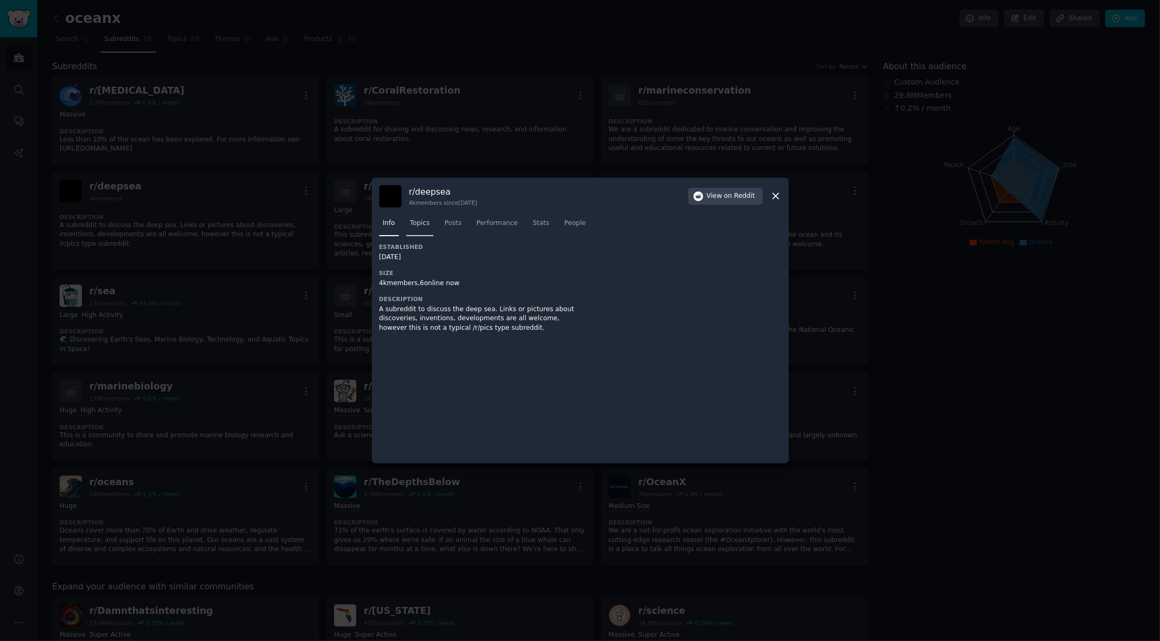
click at [424, 225] on span "Topics" at bounding box center [420, 224] width 20 height 10
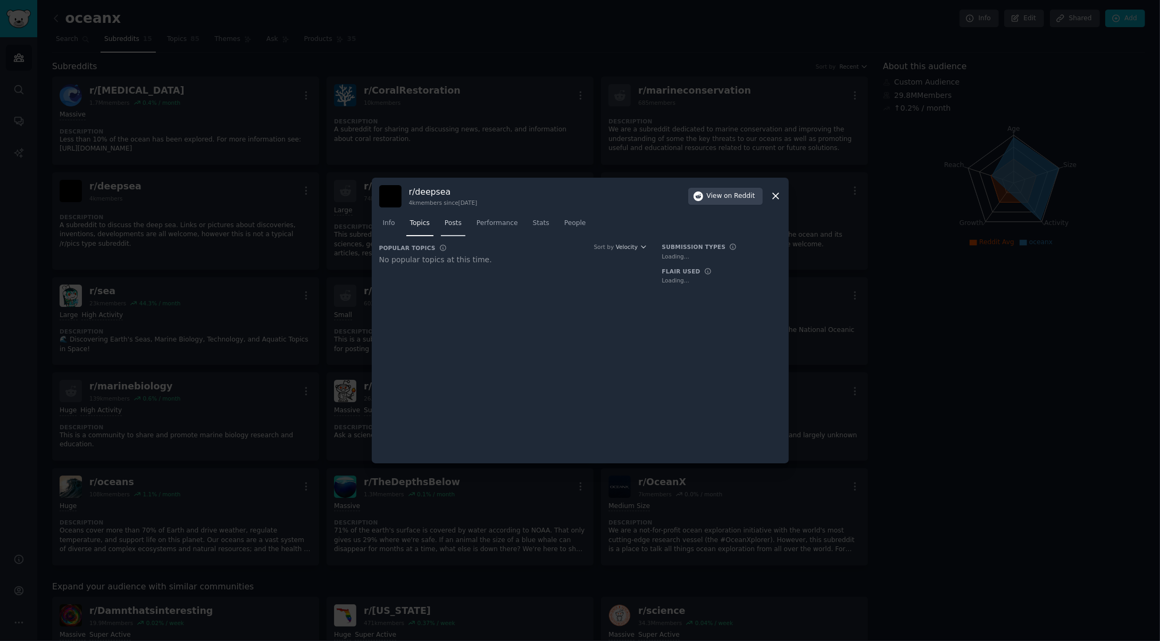
click at [451, 224] on span "Posts" at bounding box center [453, 224] width 17 height 10
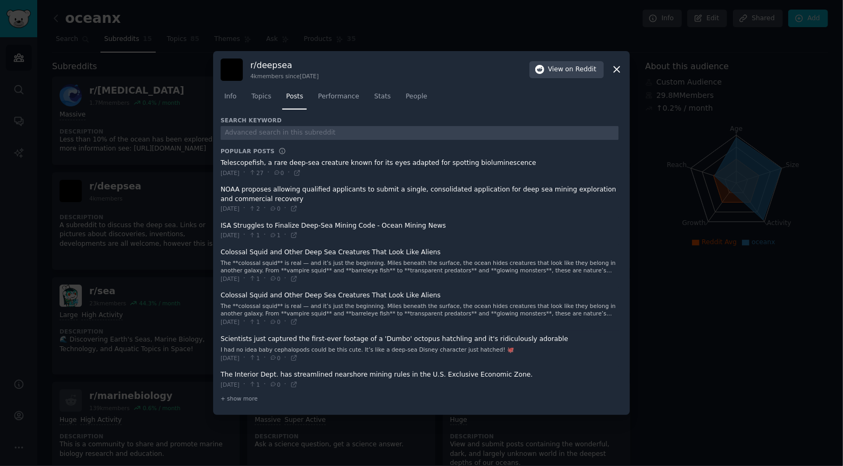
click at [619, 69] on icon at bounding box center [617, 69] width 11 height 11
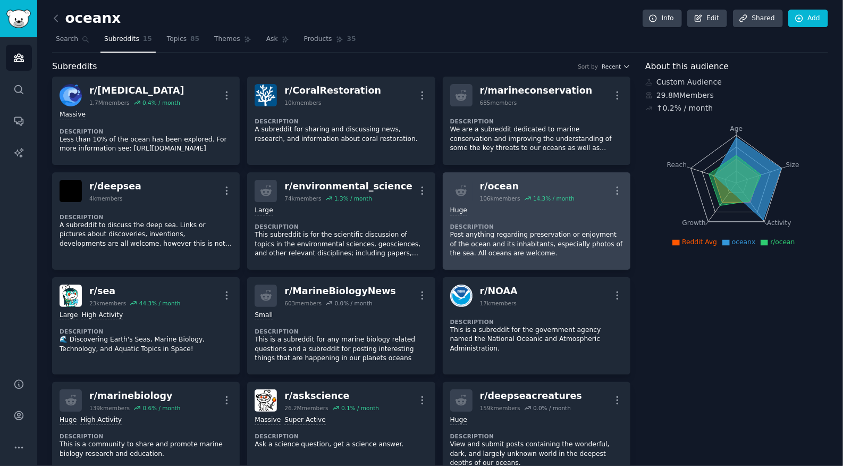
click at [524, 250] on p "Post anything regarding preservation or enjoyment of the ocean and its inhabita…" at bounding box center [536, 244] width 173 height 28
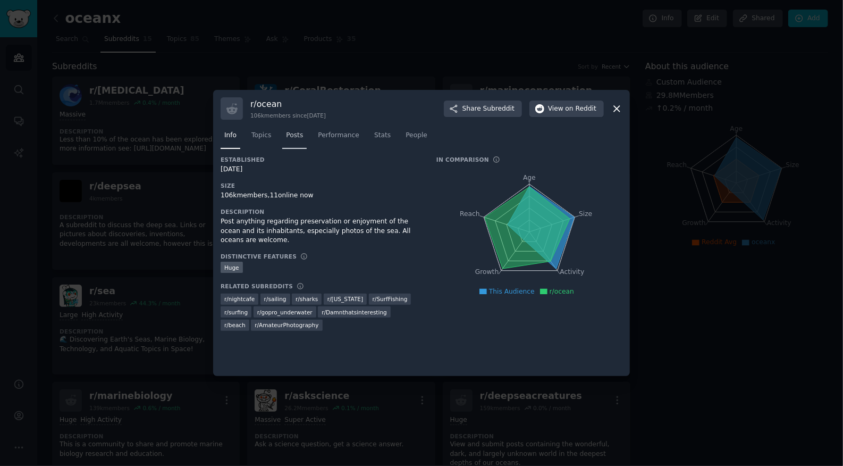
click at [300, 136] on span "Posts" at bounding box center [294, 136] width 17 height 10
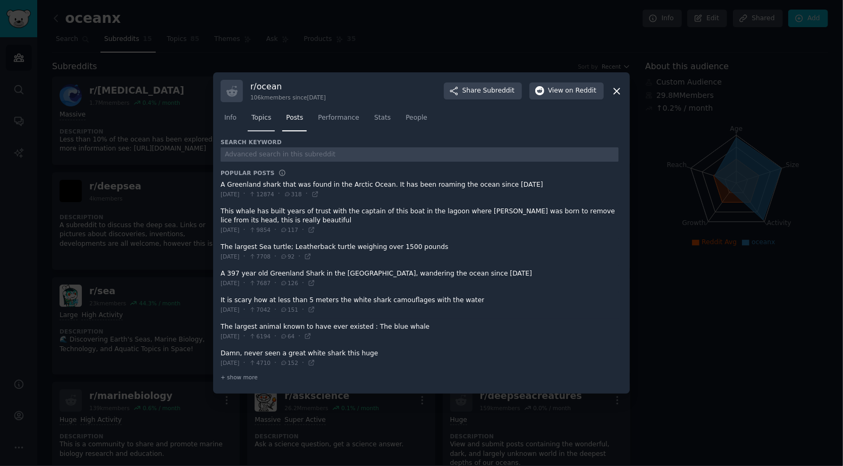
click at [264, 125] on link "Topics" at bounding box center [261, 121] width 27 height 22
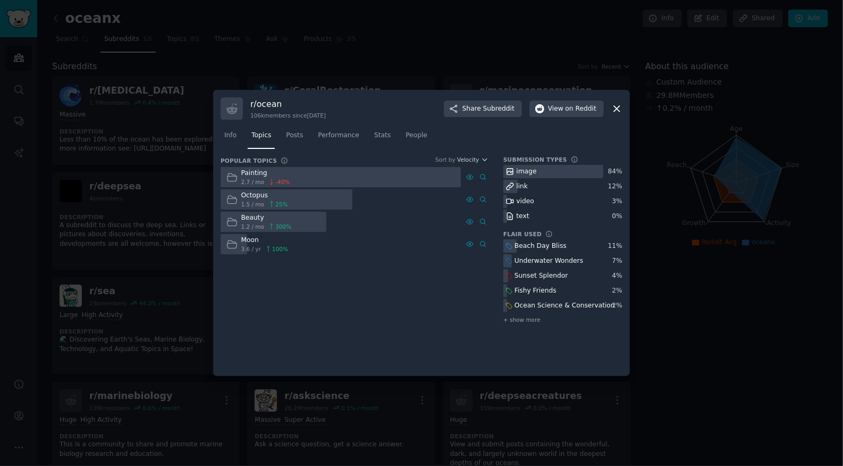
click at [52, 274] on div at bounding box center [421, 233] width 843 height 466
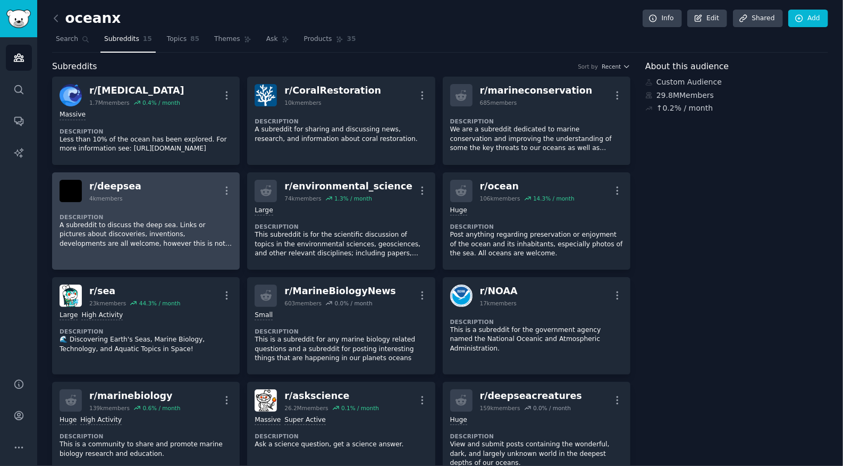
click at [142, 197] on div "r/ deepsea 4k members More" at bounding box center [146, 191] width 173 height 22
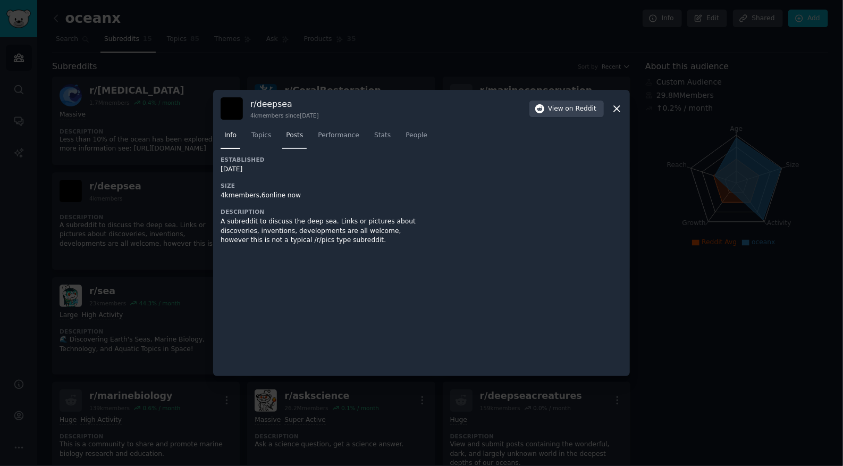
click at [286, 138] on span "Posts" at bounding box center [294, 136] width 17 height 10
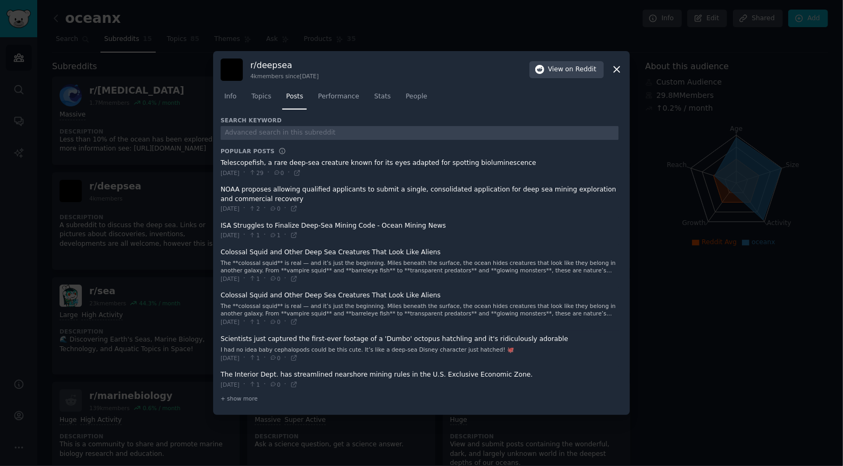
click at [46, 344] on div at bounding box center [421, 233] width 843 height 466
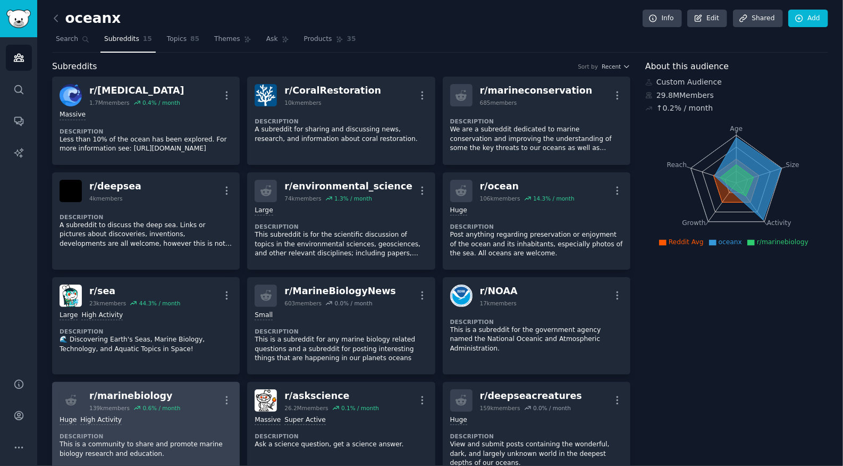
click at [123, 399] on div "r/ marinebiology" at bounding box center [134, 395] width 91 height 13
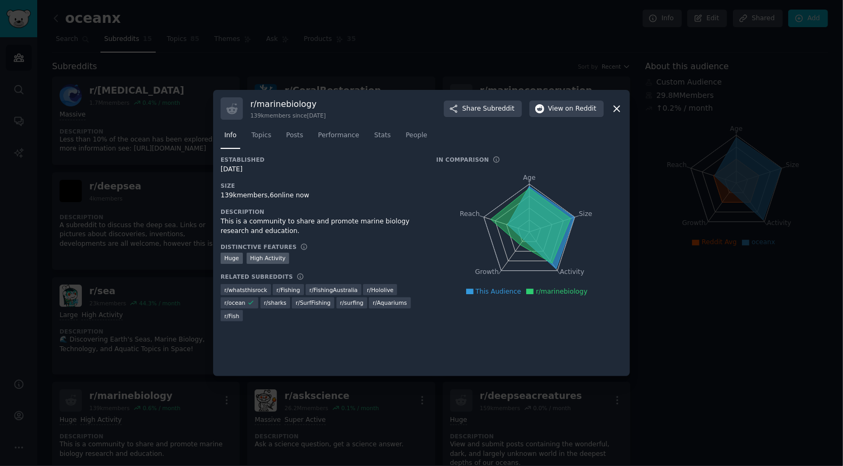
click at [281, 136] on nav "Info Topics Posts Performance Stats People" at bounding box center [422, 138] width 402 height 22
click at [254, 137] on span "Topics" at bounding box center [262, 136] width 20 height 10
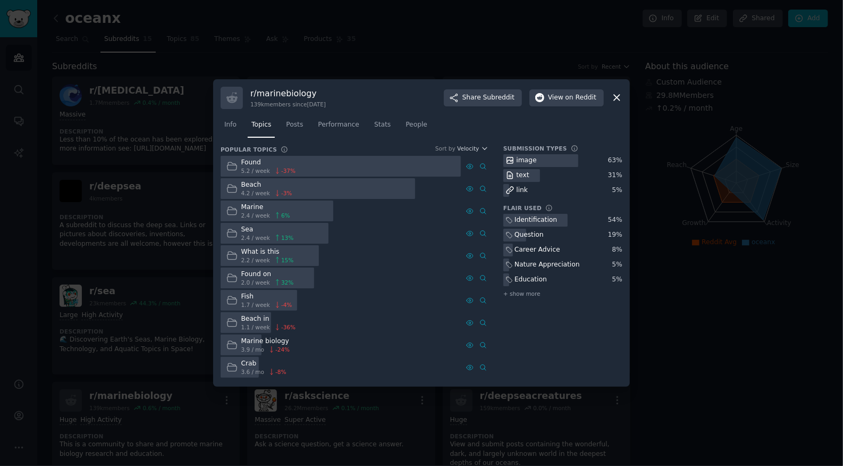
click at [522, 220] on div "Identification" at bounding box center [536, 220] width 43 height 10
drag, startPoint x: 322, startPoint y: 98, endPoint x: 252, endPoint y: 97, distance: 69.7
click at [252, 97] on h3 "r/ marinebiology" at bounding box center [288, 93] width 76 height 11
click at [250, 96] on h3 "r/ marinebiology" at bounding box center [288, 93] width 76 height 11
drag, startPoint x: 249, startPoint y: 95, endPoint x: 323, endPoint y: 95, distance: 73.4
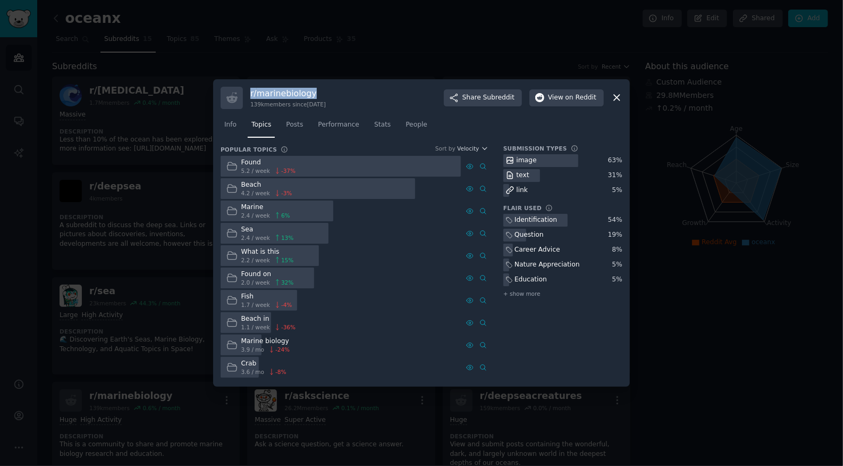
click at [323, 95] on div "r/ marinebiology 139k members since [DATE] Share Subreddit View on Reddit" at bounding box center [422, 98] width 402 height 22
copy h3 "r/ marinebiology"
click at [670, 318] on div at bounding box center [421, 233] width 843 height 466
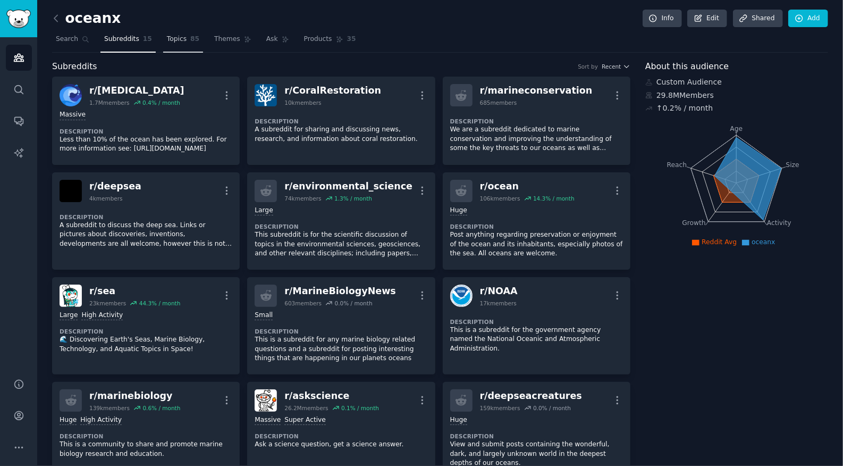
click at [173, 32] on link "Topics 85" at bounding box center [183, 42] width 40 height 22
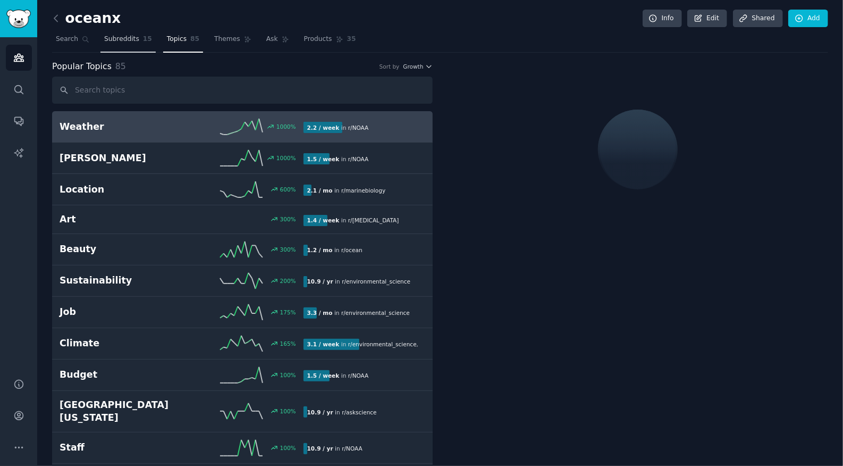
click at [108, 41] on span "Subreddits" at bounding box center [121, 40] width 35 height 10
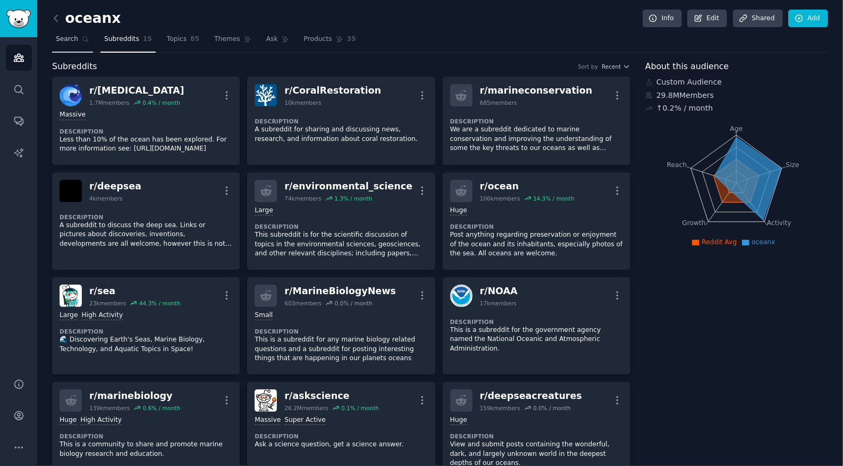
click at [77, 37] on span "Search" at bounding box center [67, 40] width 22 height 10
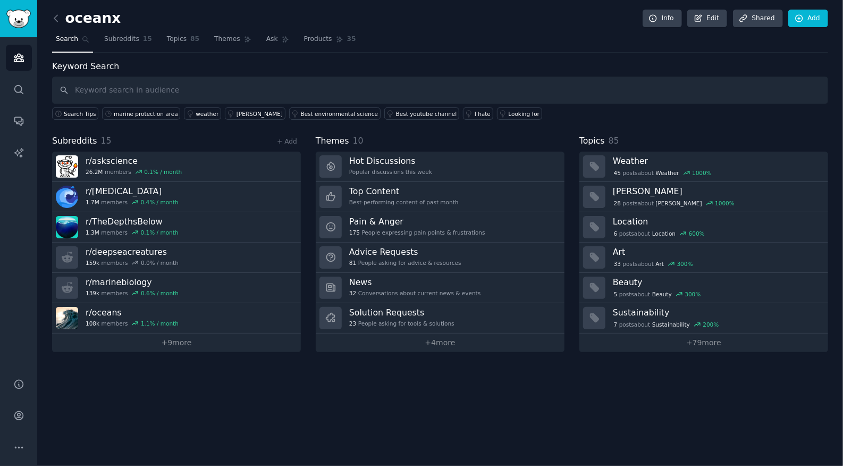
click at [188, 87] on input "text" at bounding box center [440, 90] width 776 height 27
type input "identification"
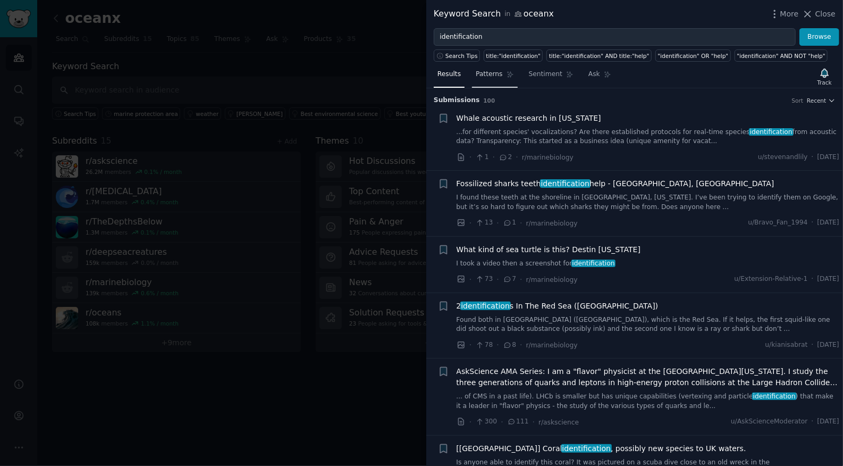
click at [492, 76] on span "Patterns" at bounding box center [489, 75] width 27 height 10
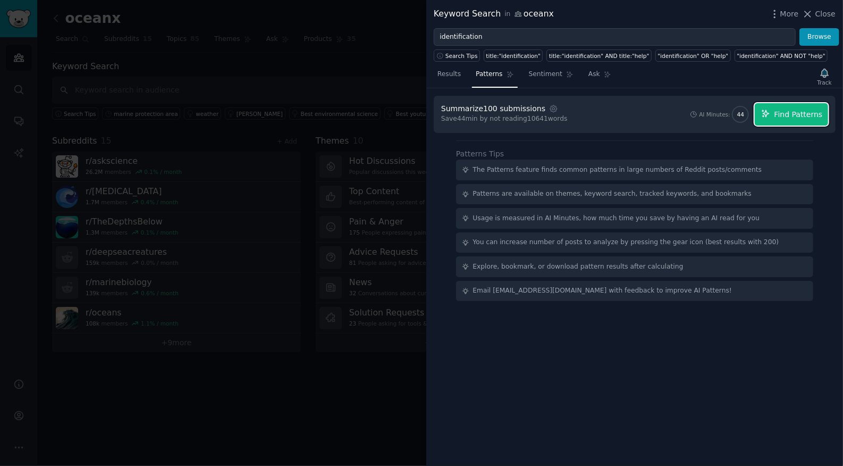
click at [778, 123] on button "Find Patterns" at bounding box center [791, 114] width 73 height 22
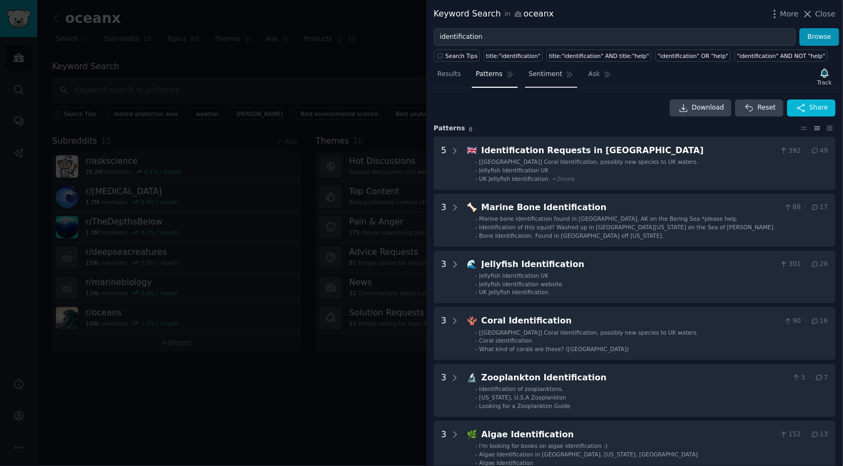
click at [537, 76] on span "Sentiment" at bounding box center [546, 75] width 34 height 10
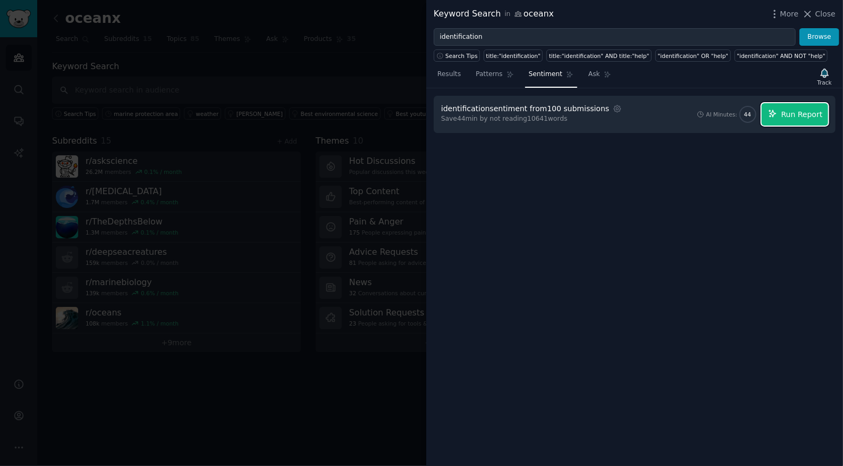
click at [788, 115] on span "Run Report" at bounding box center [802, 114] width 41 height 11
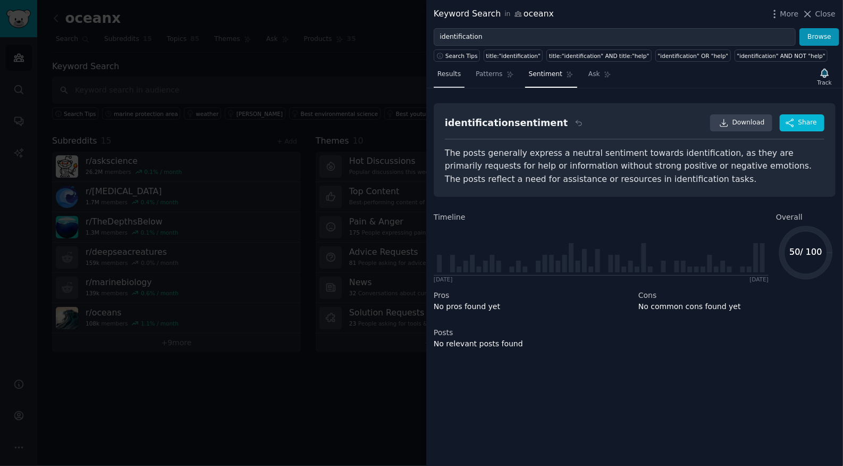
click at [454, 78] on span "Results" at bounding box center [449, 75] width 23 height 10
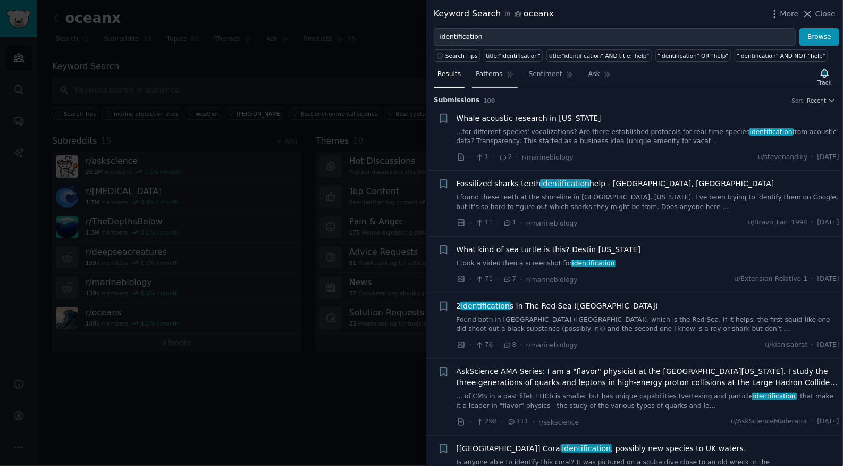
click at [488, 76] on span "Patterns" at bounding box center [489, 75] width 27 height 10
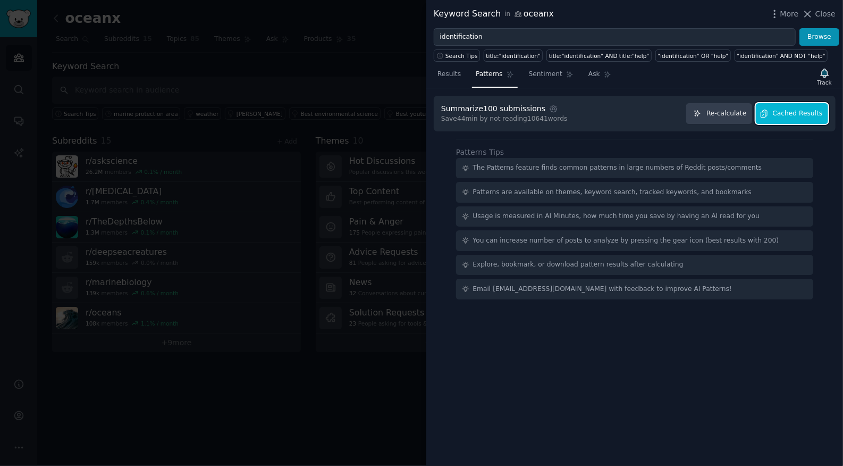
click at [792, 114] on span "Cached Results" at bounding box center [798, 114] width 50 height 10
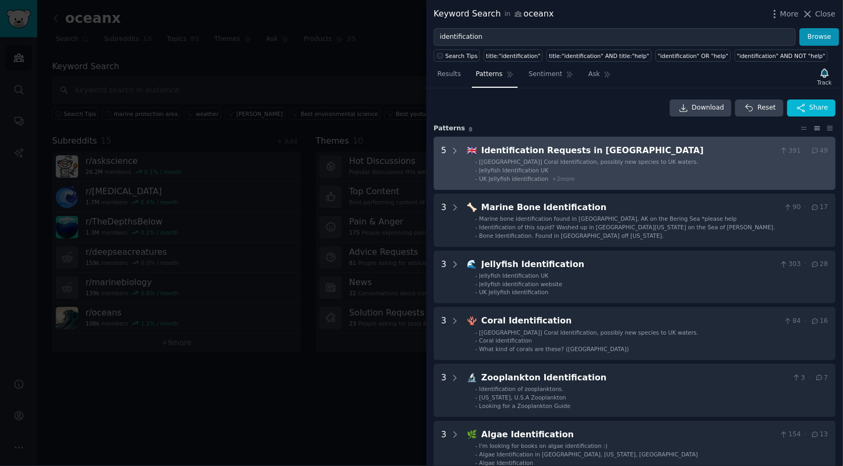
click at [528, 177] on span "UK Jellyfish identification" at bounding box center [514, 178] width 69 height 6
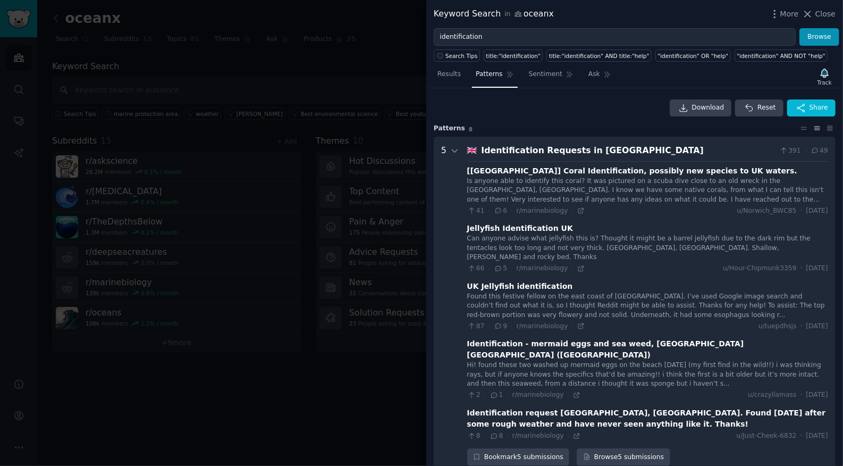
scroll to position [48, 0]
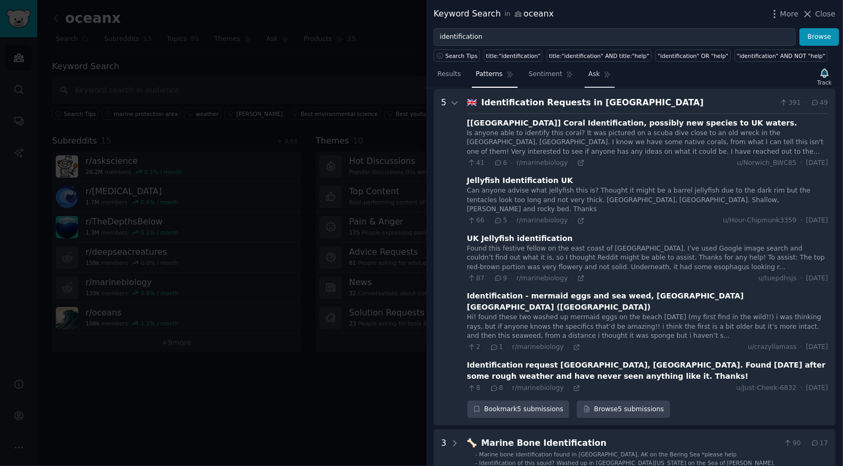
click at [590, 78] on span "Ask" at bounding box center [595, 75] width 12 height 10
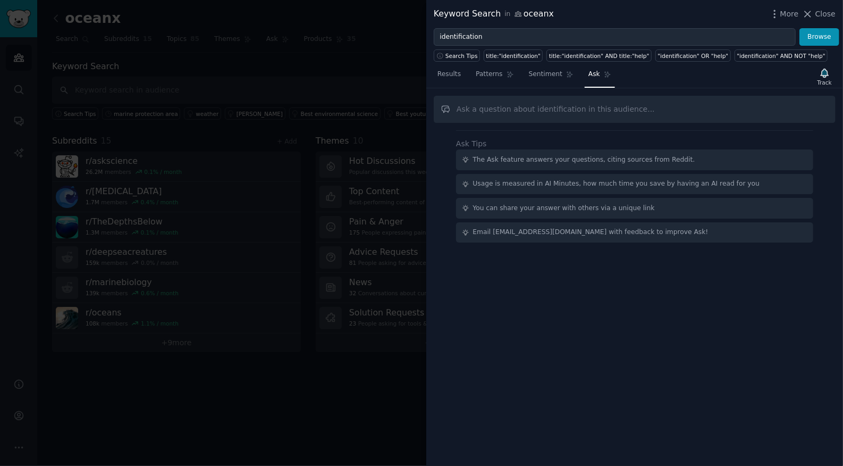
click at [540, 109] on input "text" at bounding box center [635, 109] width 402 height 27
click at [554, 110] on input "what are the top core themes around identification" at bounding box center [635, 109] width 402 height 27
click at [629, 115] on input "what are the top core themes around identification" at bounding box center [635, 109] width 402 height 27
drag, startPoint x: 588, startPoint y: 110, endPoint x: 608, endPoint y: 115, distance: 21.4
click at [588, 110] on input "what are the top core themes around identification" at bounding box center [635, 109] width 402 height 27
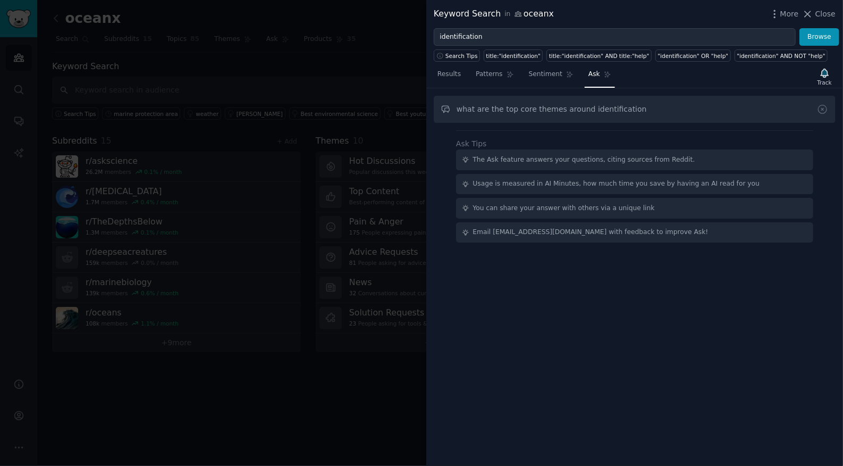
type input "what are the top core themes around identification"
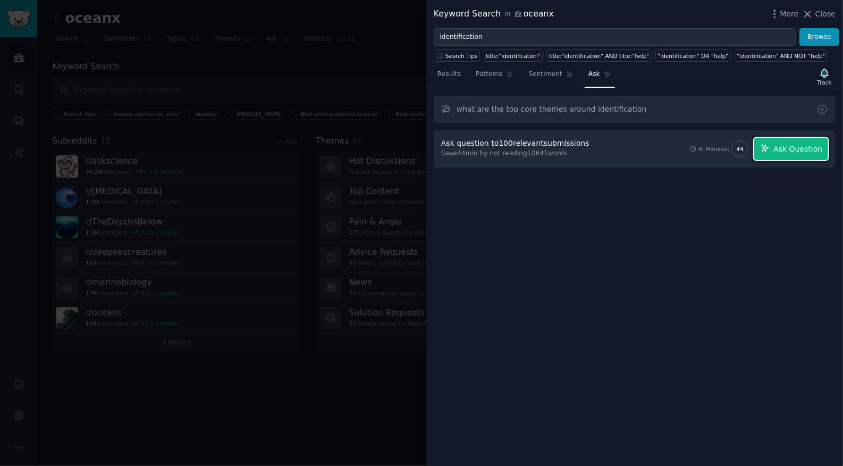
click at [812, 145] on span "Ask Question" at bounding box center [798, 149] width 49 height 11
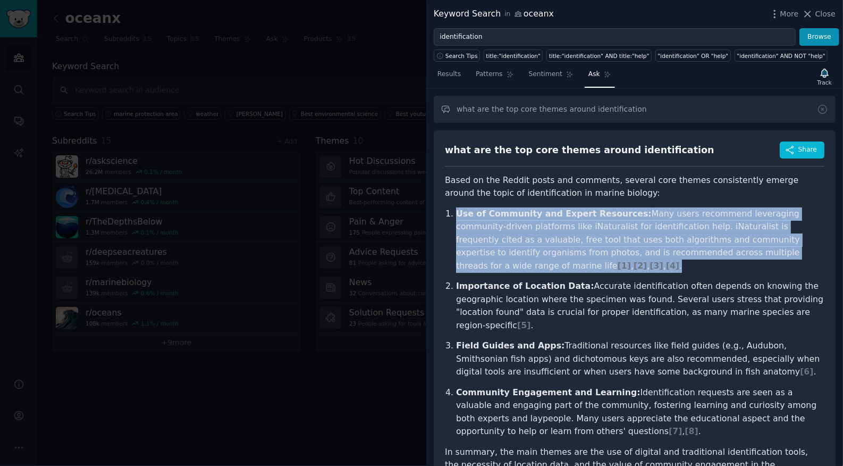
drag, startPoint x: 455, startPoint y: 213, endPoint x: 556, endPoint y: 272, distance: 116.3
click at [556, 272] on ol "Use of Community and Expert Resources: Many users recommend leveraging communit…" at bounding box center [635, 322] width 380 height 231
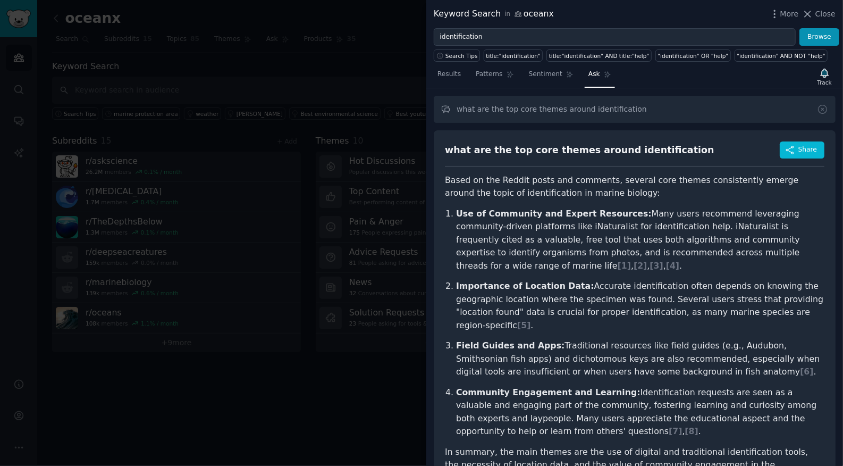
click at [459, 180] on p "Based on the Reddit posts and comments, several core themes consistently emerge…" at bounding box center [635, 187] width 380 height 26
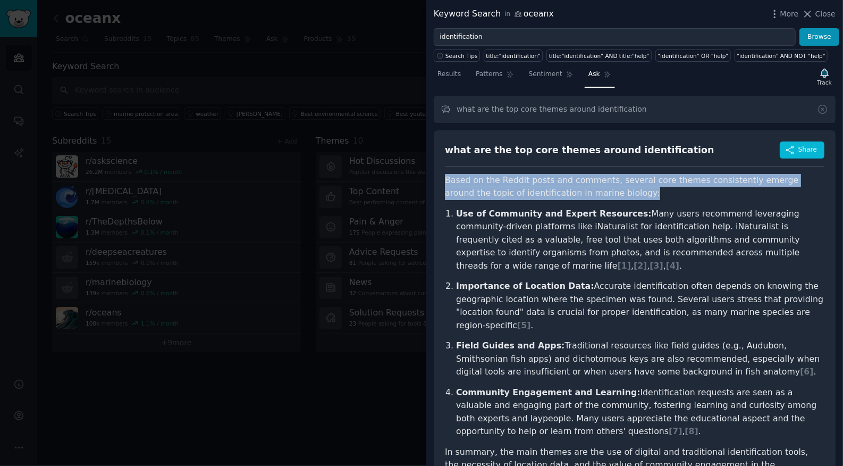
drag, startPoint x: 445, startPoint y: 178, endPoint x: 606, endPoint y: 194, distance: 161.9
click at [606, 194] on p "Based on the Reddit posts and comments, several core themes consistently emerge…" at bounding box center [635, 187] width 380 height 26
copy p "Based on the Reddit posts and comments, several core themes consistently emerge…"
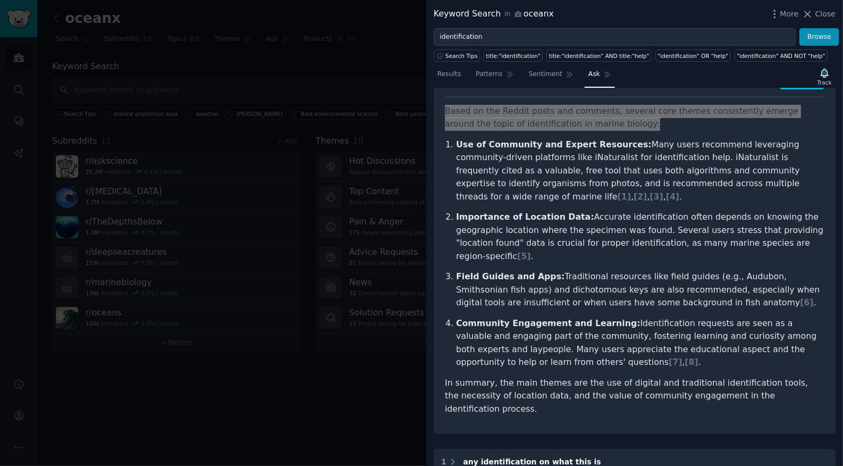
scroll to position [64, 0]
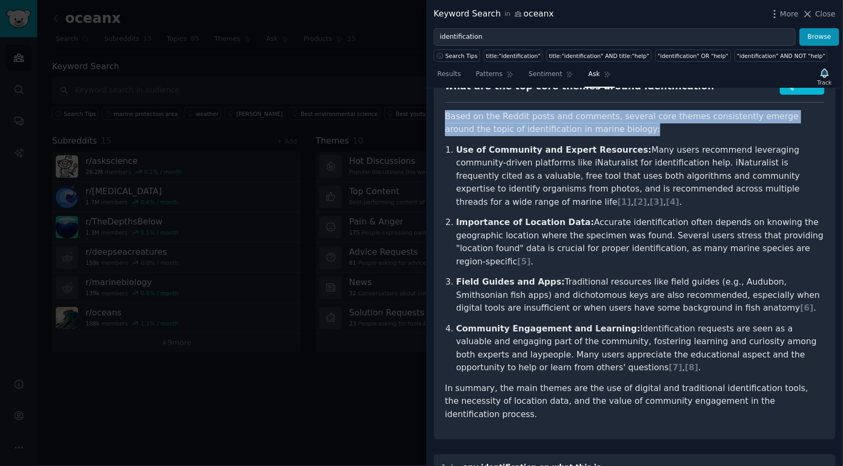
click at [538, 126] on p "Based on the Reddit posts and comments, several core themes consistently emerge…" at bounding box center [635, 123] width 380 height 26
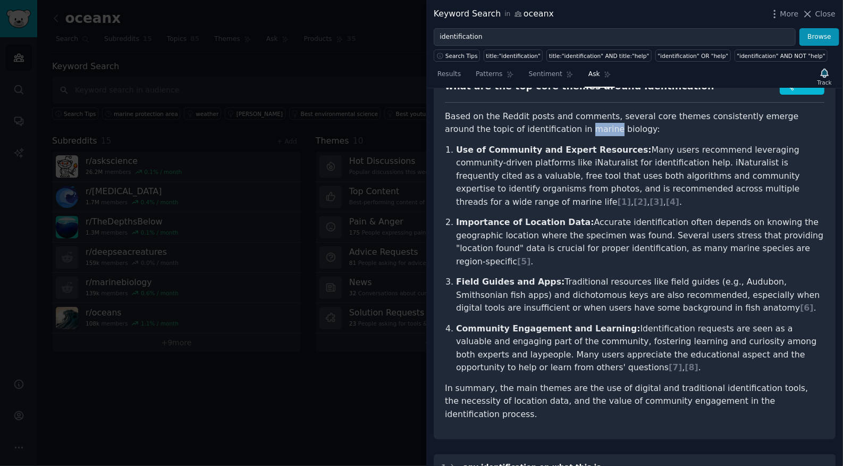
click at [538, 126] on p "Based on the Reddit posts and comments, several core themes consistently emerge…" at bounding box center [635, 123] width 380 height 26
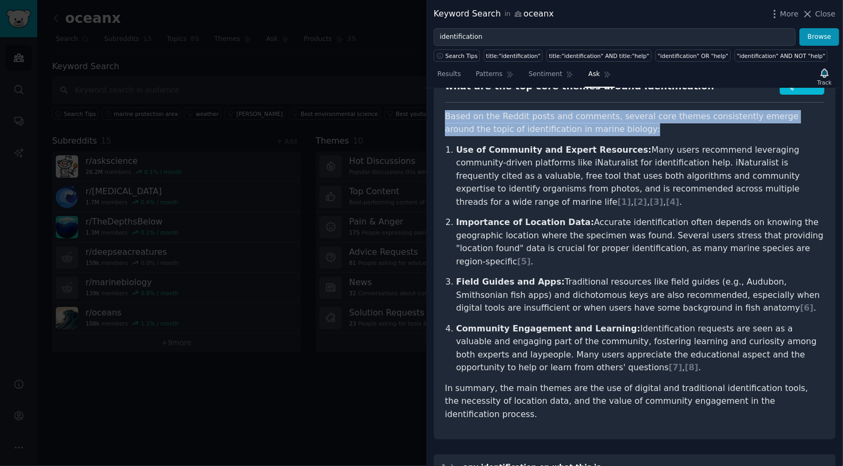
click at [538, 126] on p "Based on the Reddit posts and comments, several core themes consistently emerge…" at bounding box center [635, 123] width 380 height 26
copy p "Based on the Reddit posts and comments, several core themes consistently emerge…"
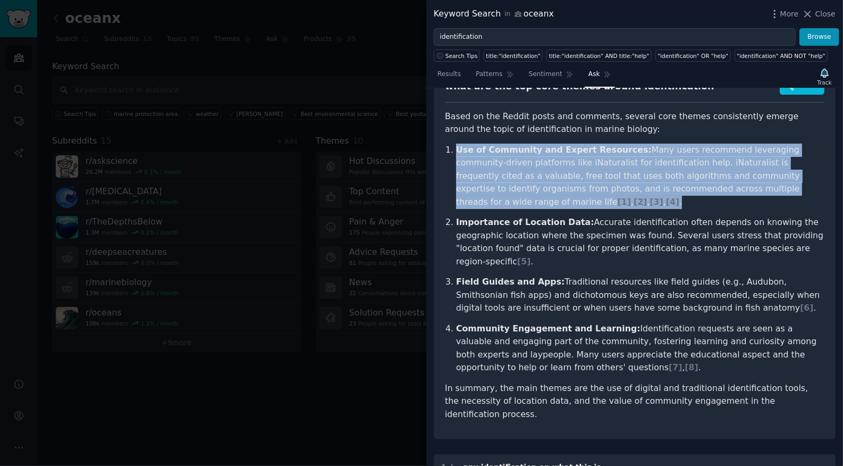
drag, startPoint x: 456, startPoint y: 152, endPoint x: 788, endPoint y: 190, distance: 334.1
click at [789, 190] on p "Use of Community and Expert Resources: Many users recommend leveraging communit…" at bounding box center [640, 176] width 369 height 65
click at [779, 189] on p "Use of Community and Expert Resources: Many users recommend leveraging communit…" at bounding box center [640, 176] width 369 height 65
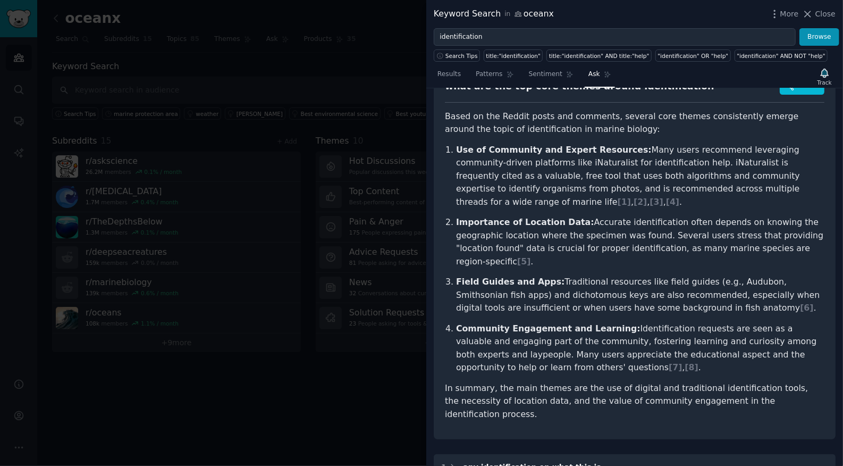
drag, startPoint x: 791, startPoint y: 187, endPoint x: 455, endPoint y: 149, distance: 338.7
click at [456, 149] on li "Use of Community and Expert Resources: Many users recommend leveraging communit…" at bounding box center [640, 176] width 369 height 65
copy p "Use of Community and Expert Resources: Many users recommend leveraging communit…"
drag, startPoint x: 455, startPoint y: 222, endPoint x: 486, endPoint y: 260, distance: 48.3
click at [486, 260] on li "Importance of Location Data: Accurate identification often depends on knowing t…" at bounding box center [640, 242] width 369 height 52
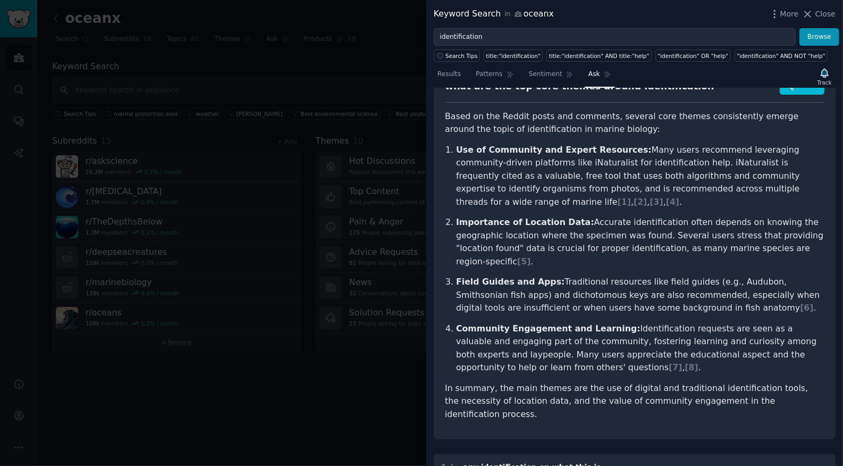
copy p "Importance of Location Data: Accurate identification often depends on knowing t…"
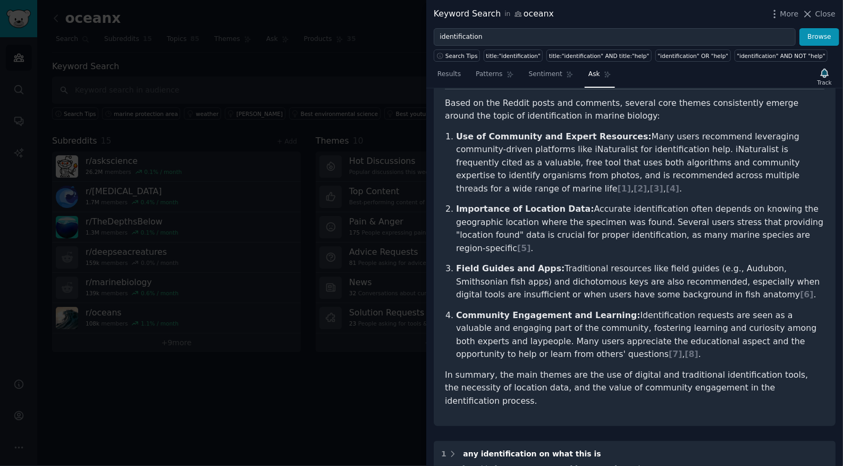
scroll to position [78, 0]
drag, startPoint x: 457, startPoint y: 266, endPoint x: 704, endPoint y: 297, distance: 248.1
click at [704, 297] on p "Field Guides and Apps: Traditional resources like field guides (e.g., Audubon, …" at bounding box center [640, 281] width 369 height 39
copy p "Field Guides and Apps: Traditional resources like field guides (e.g., Audubon, …"
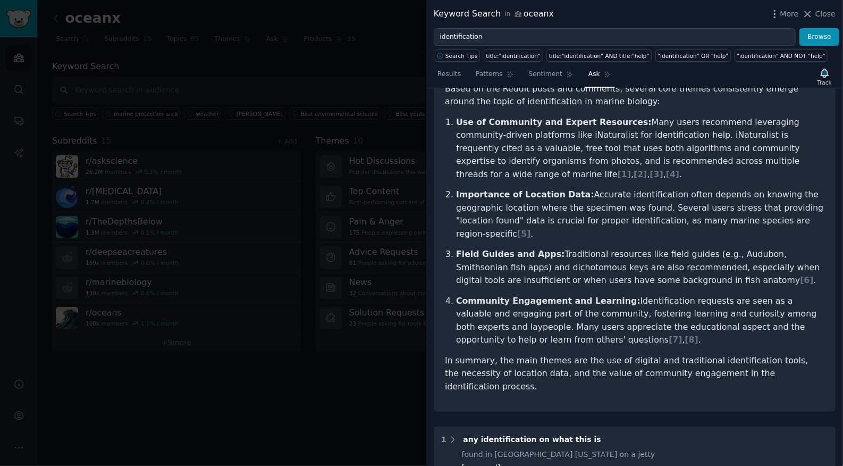
drag, startPoint x: 459, startPoint y: 302, endPoint x: 541, endPoint y: 338, distance: 89.0
click at [541, 338] on p "Community Engagement and Learning: Identification requests are seen as a valuab…" at bounding box center [640, 321] width 369 height 52
copy p "Community Engagement and Learning: Identification requests are seen as a valuab…"
click at [682, 366] on p "In summary, the main themes are the use of digital and traditional identificati…" at bounding box center [635, 373] width 380 height 39
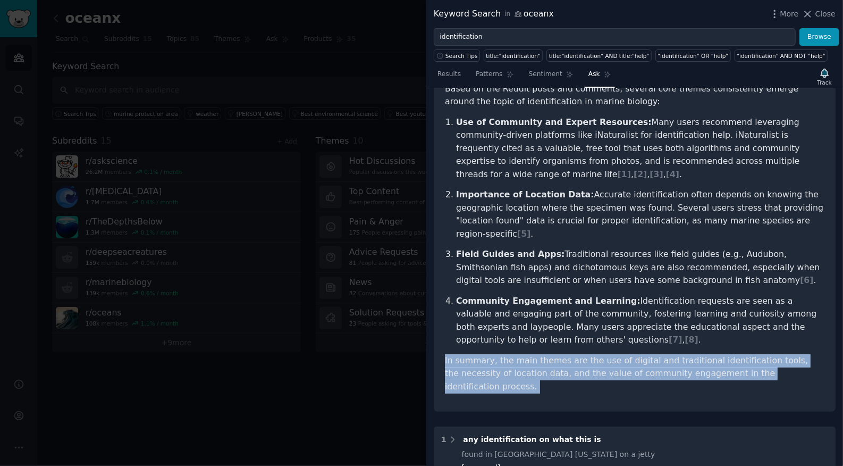
click at [682, 366] on p "In summary, the main themes are the use of digital and traditional identificati…" at bounding box center [635, 373] width 380 height 39
copy p "In summary, the main themes are the use of digital and traditional identificati…"
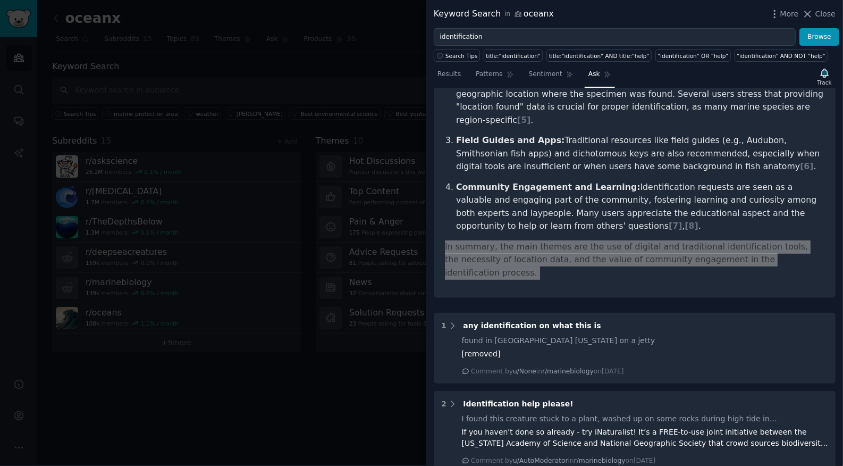
scroll to position [404, 0]
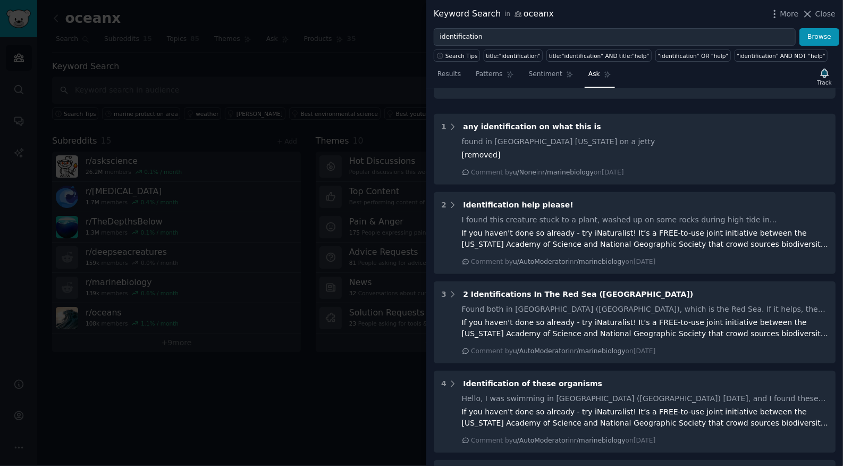
click at [367, 382] on div at bounding box center [421, 233] width 843 height 466
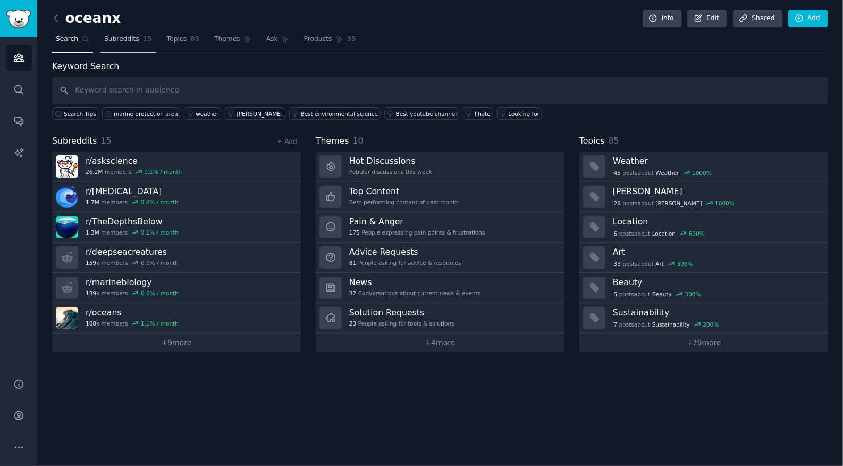
click at [119, 39] on span "Subreddits" at bounding box center [121, 40] width 35 height 10
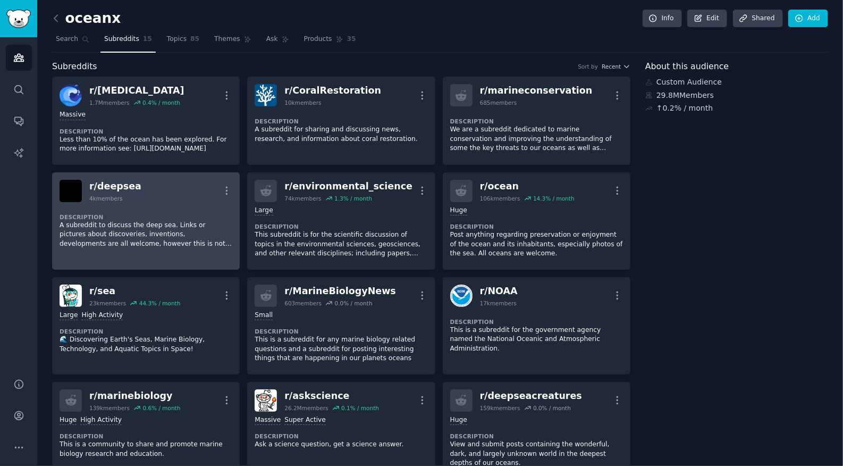
click at [146, 199] on div "r/ deepsea 4k members More" at bounding box center [146, 191] width 173 height 22
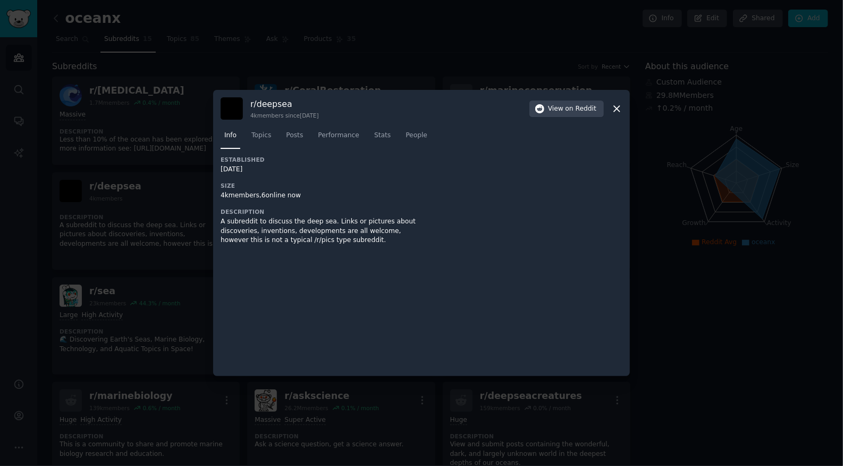
click at [118, 236] on div at bounding box center [421, 233] width 843 height 466
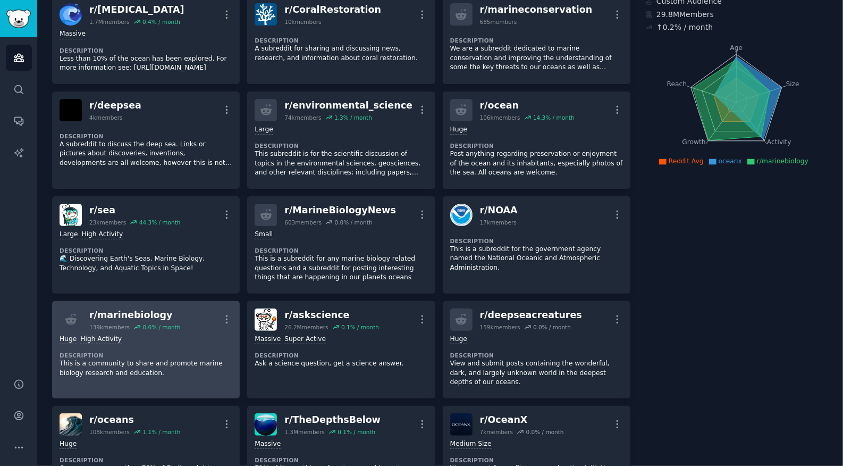
scroll to position [118, 0]
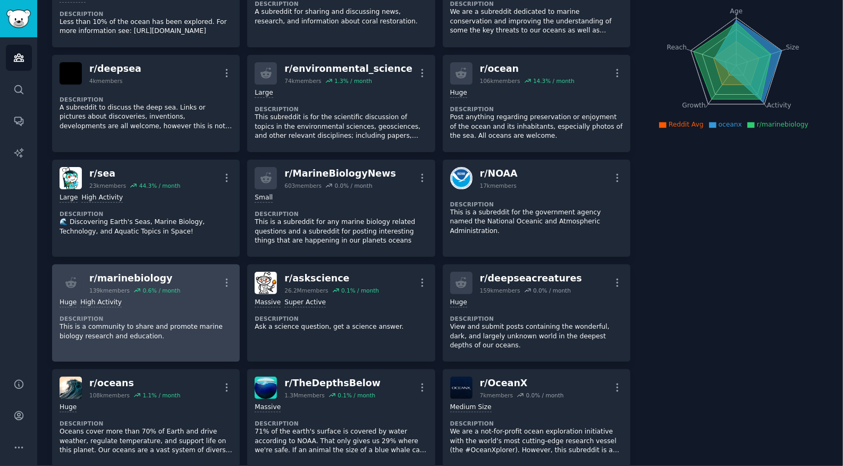
click at [173, 330] on p "This is a community to share and promote marine biology research and education." at bounding box center [146, 331] width 173 height 19
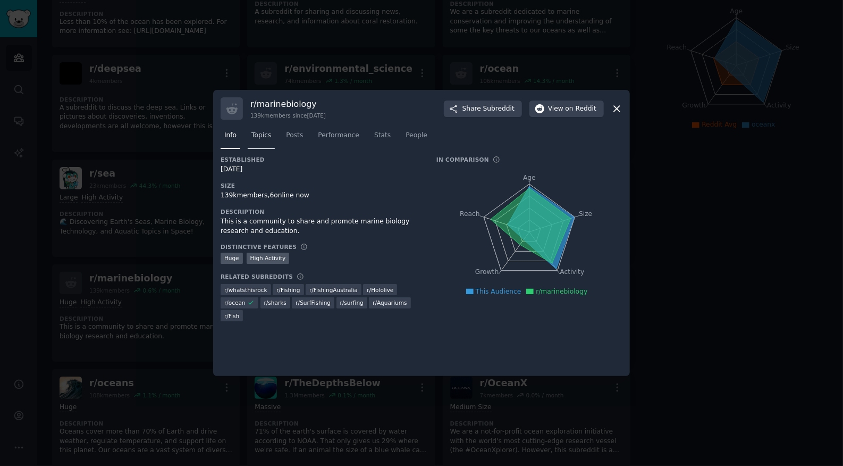
click at [263, 136] on span "Topics" at bounding box center [262, 136] width 20 height 10
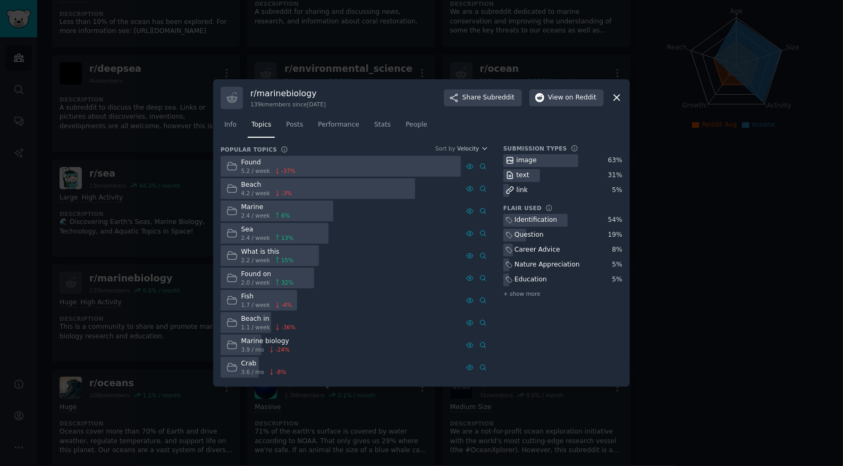
click at [306, 168] on div at bounding box center [341, 166] width 240 height 21
click at [331, 166] on div at bounding box center [341, 166] width 240 height 21
click at [300, 127] on span "Posts" at bounding box center [294, 125] width 17 height 10
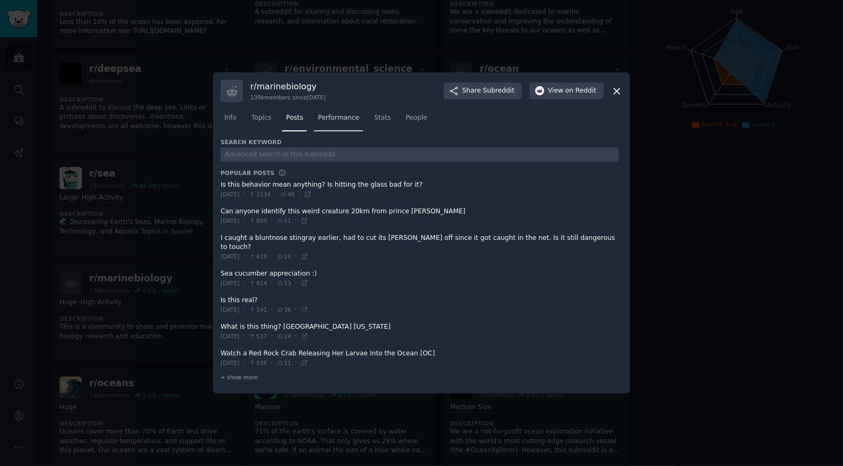
click at [339, 123] on span "Performance" at bounding box center [338, 118] width 41 height 10
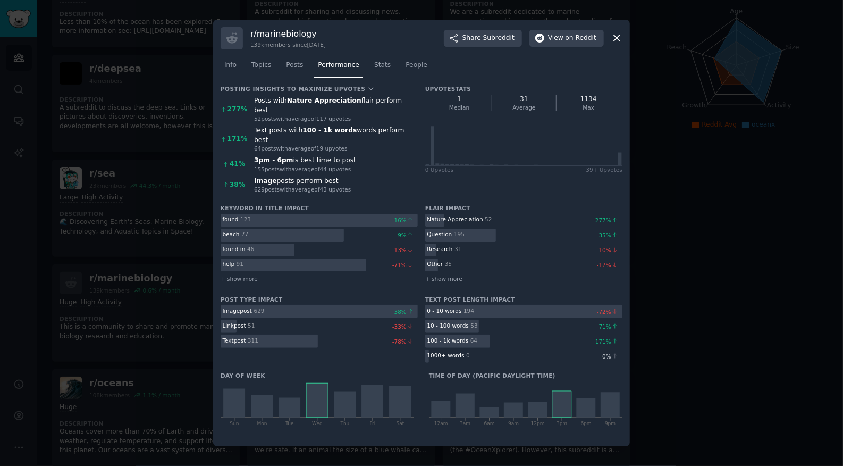
click at [141, 324] on div at bounding box center [421, 233] width 843 height 466
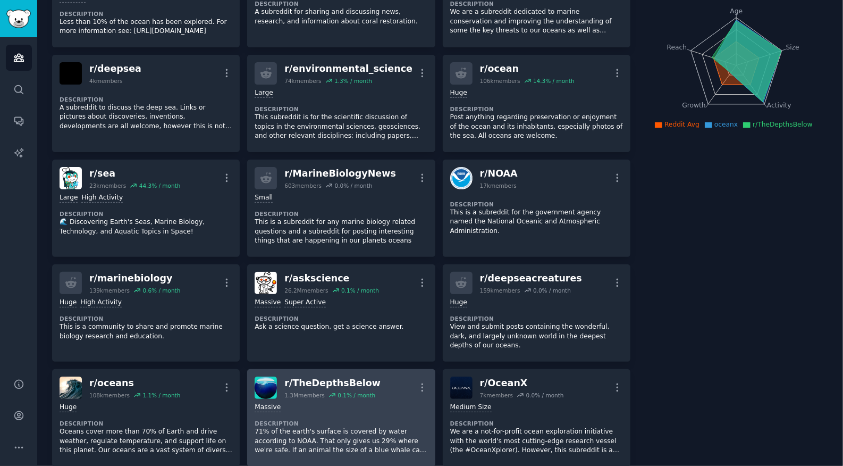
click at [367, 422] on dt "Description" at bounding box center [341, 423] width 173 height 7
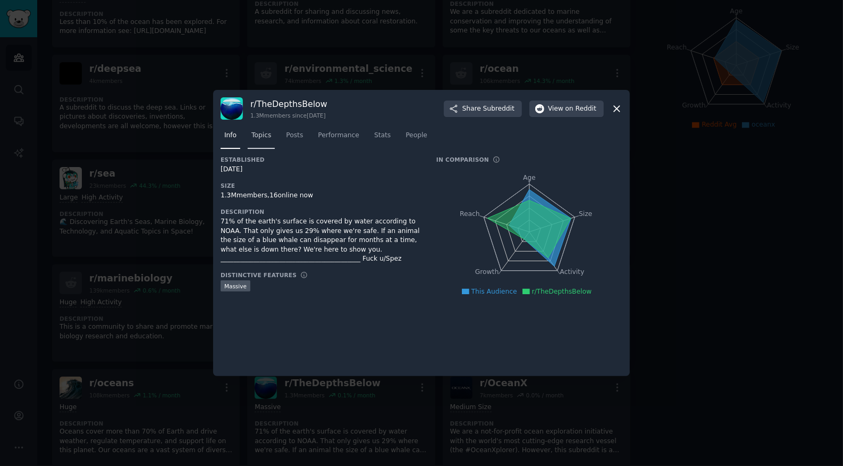
click at [269, 141] on link "Topics" at bounding box center [261, 138] width 27 height 22
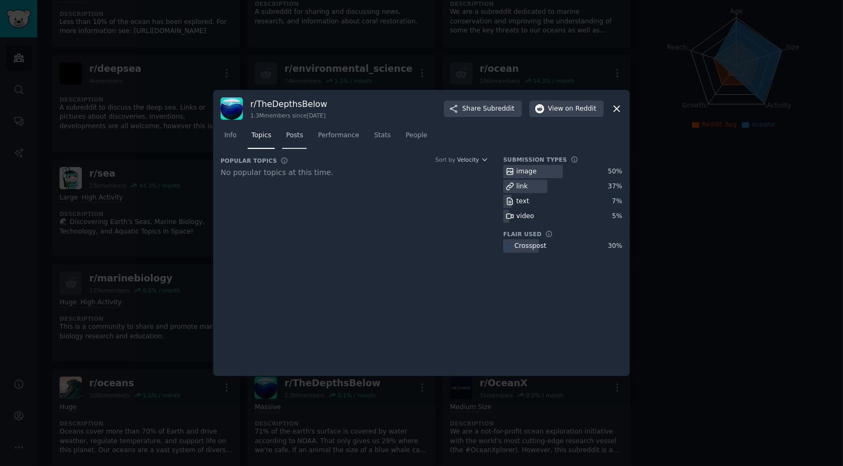
click at [303, 135] on span "Posts" at bounding box center [294, 136] width 17 height 10
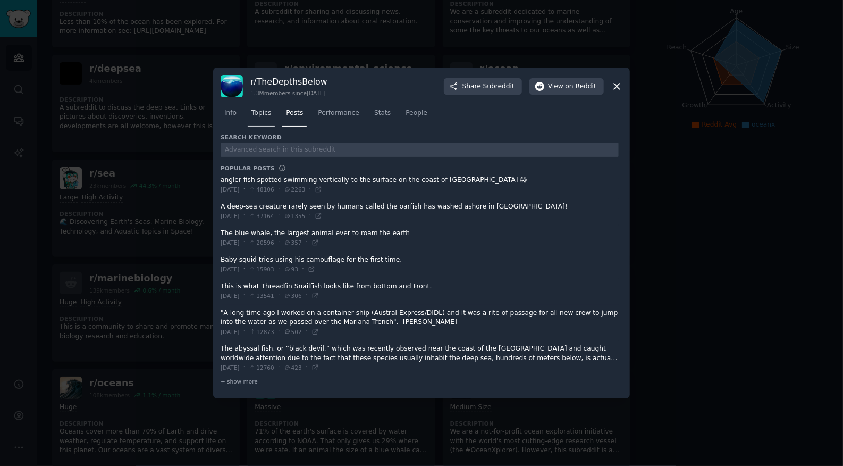
click at [255, 120] on link "Topics" at bounding box center [261, 116] width 27 height 22
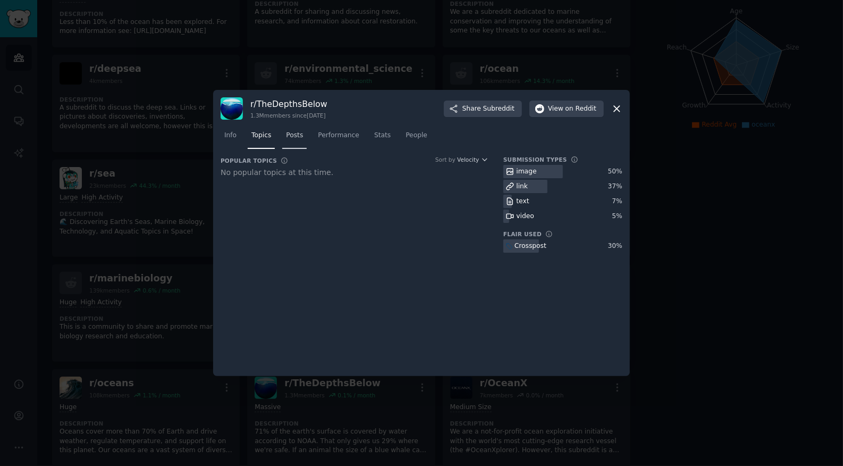
click at [288, 133] on span "Posts" at bounding box center [294, 136] width 17 height 10
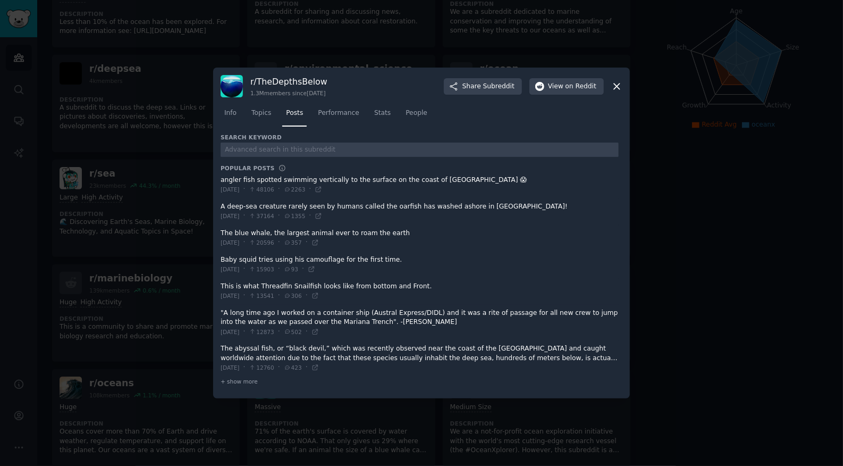
click at [684, 244] on div at bounding box center [421, 233] width 843 height 466
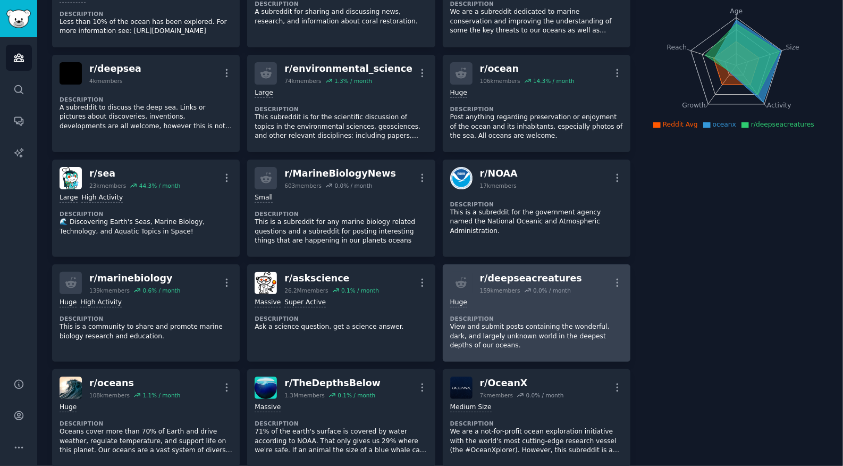
click at [573, 272] on div "r/ deepseacreatures 159k members 0.0 % / month More" at bounding box center [536, 283] width 173 height 22
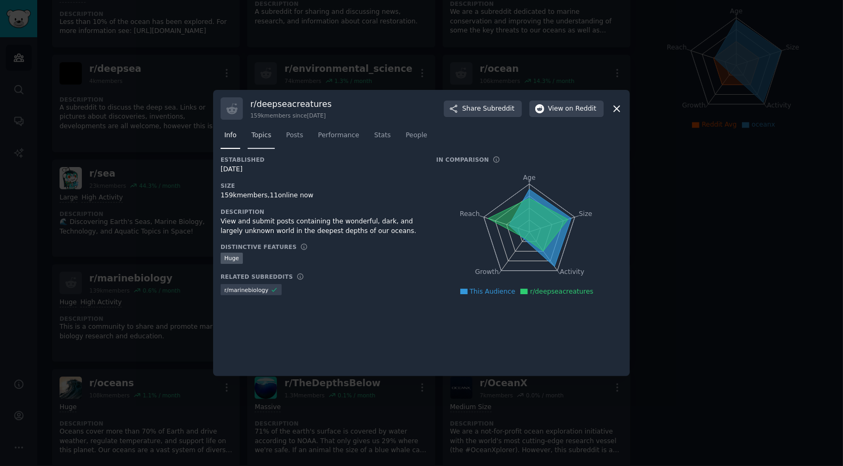
click at [267, 138] on span "Topics" at bounding box center [262, 136] width 20 height 10
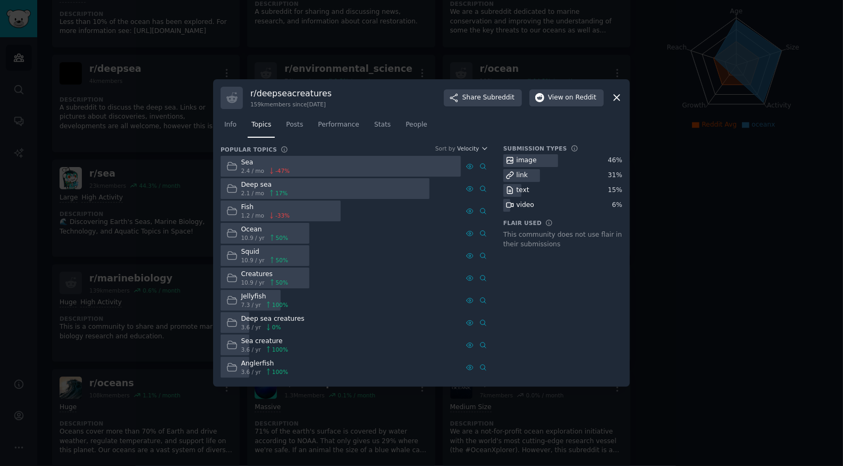
click at [648, 292] on div at bounding box center [421, 233] width 843 height 466
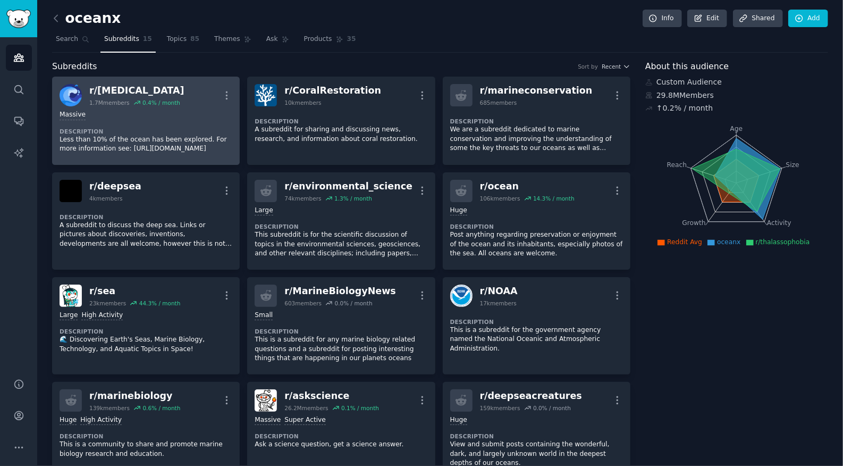
click at [140, 132] on dt "Description" at bounding box center [146, 131] width 173 height 7
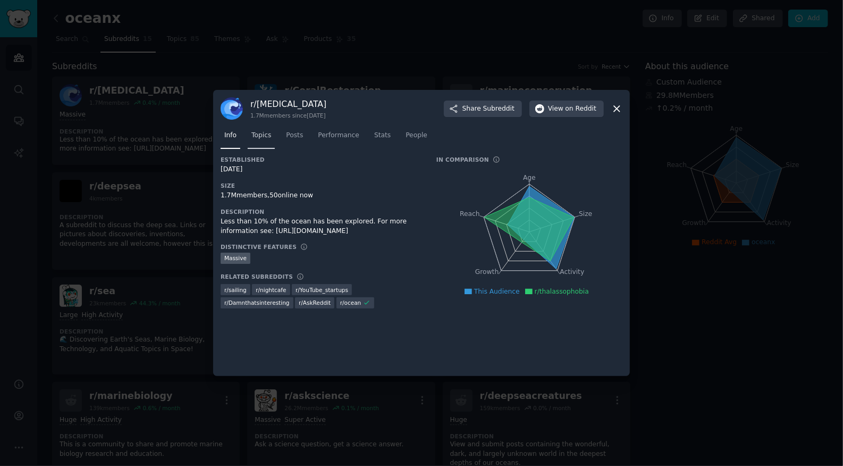
click at [257, 137] on span "Topics" at bounding box center [262, 136] width 20 height 10
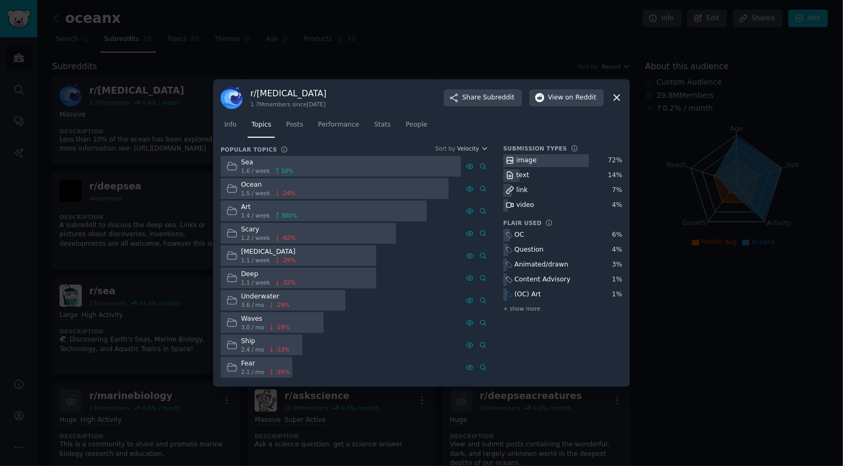
click at [292, 171] on div "Sea 1.6 / week 10 %" at bounding box center [260, 166] width 79 height 21
click at [297, 130] on link "Posts" at bounding box center [294, 127] width 24 height 22
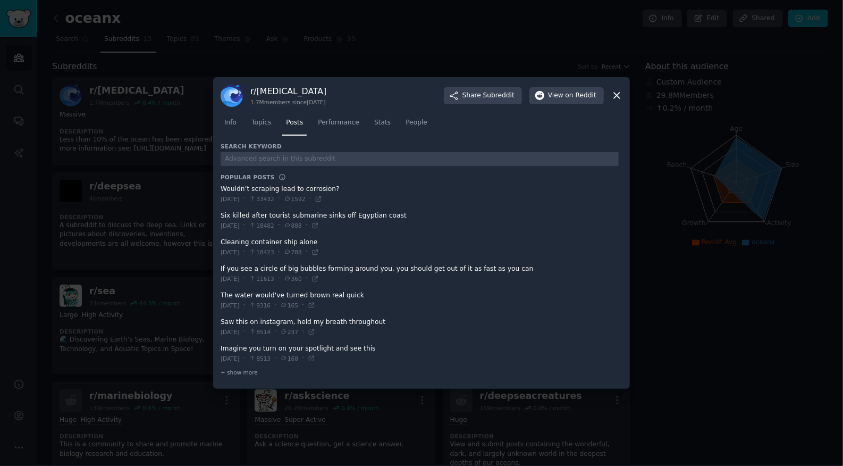
click at [726, 366] on div at bounding box center [421, 233] width 843 height 466
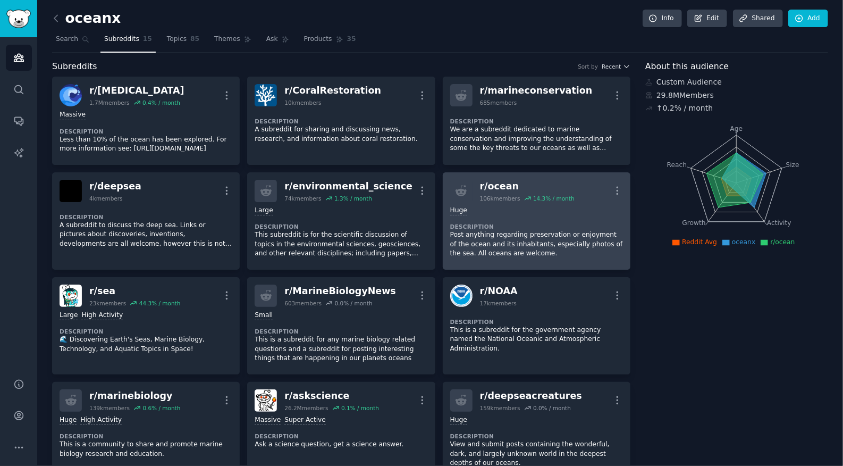
click at [463, 237] on p "Post anything regarding preservation or enjoyment of the ocean and its inhabita…" at bounding box center [536, 244] width 173 height 28
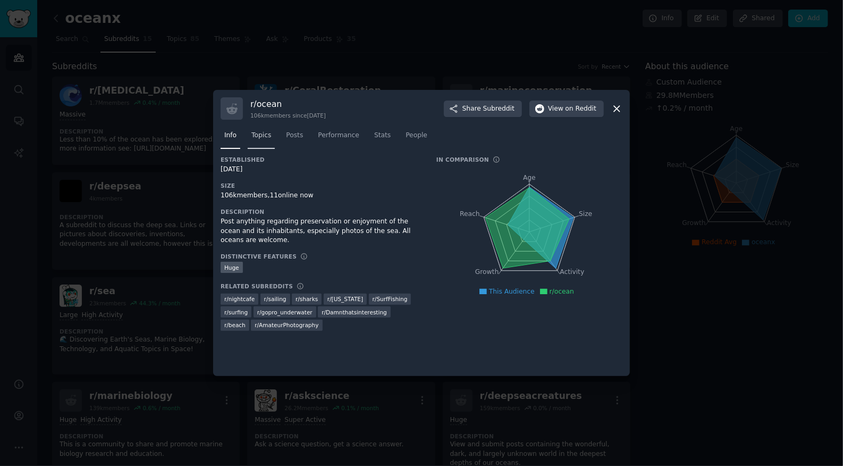
click at [259, 142] on link "Topics" at bounding box center [261, 138] width 27 height 22
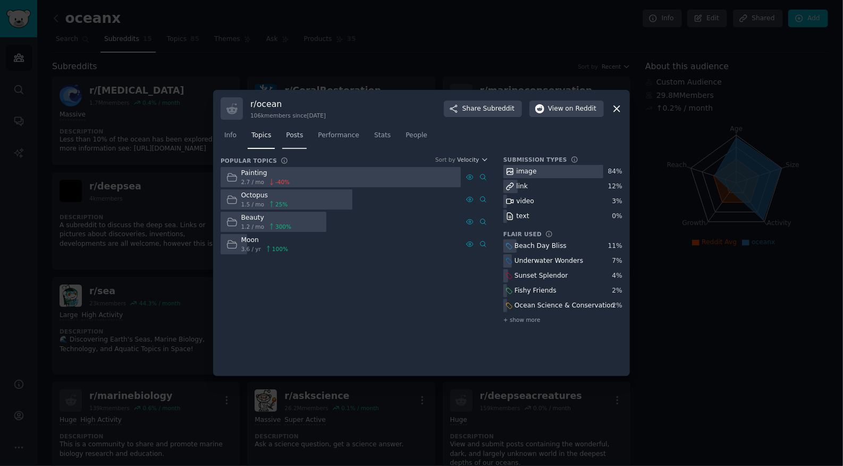
click at [302, 135] on span "Posts" at bounding box center [294, 136] width 17 height 10
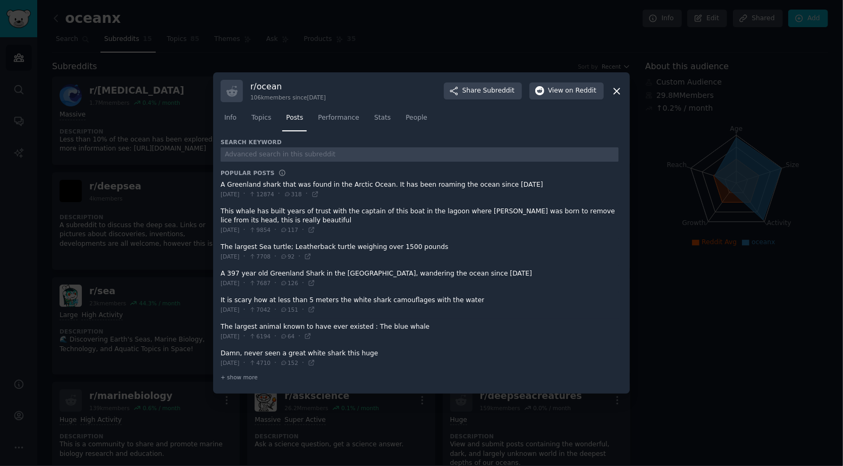
click at [632, 276] on div at bounding box center [421, 233] width 843 height 466
